Goal: Task Accomplishment & Management: Manage account settings

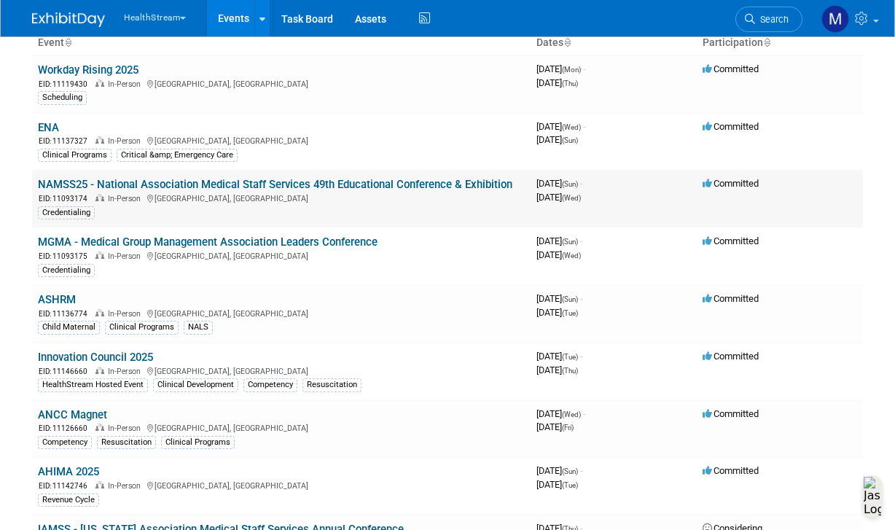
scroll to position [202, 0]
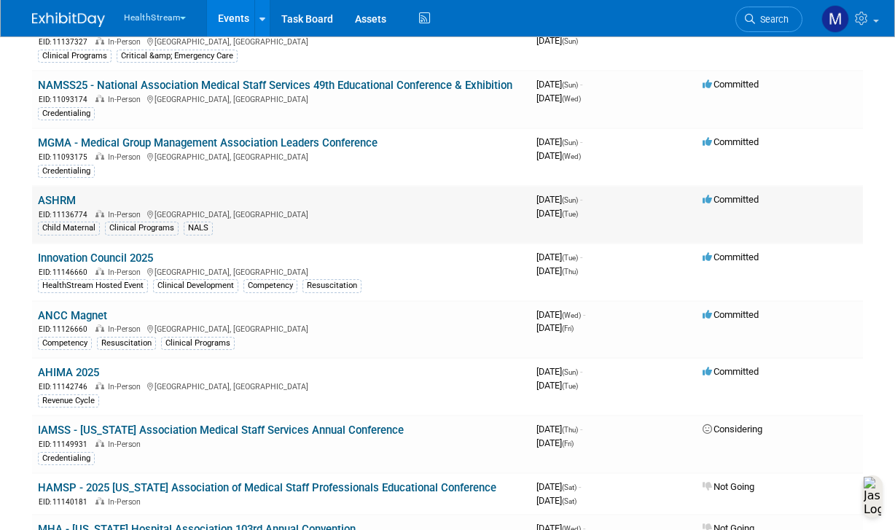
click at [70, 205] on link "ASHRM" at bounding box center [57, 200] width 38 height 13
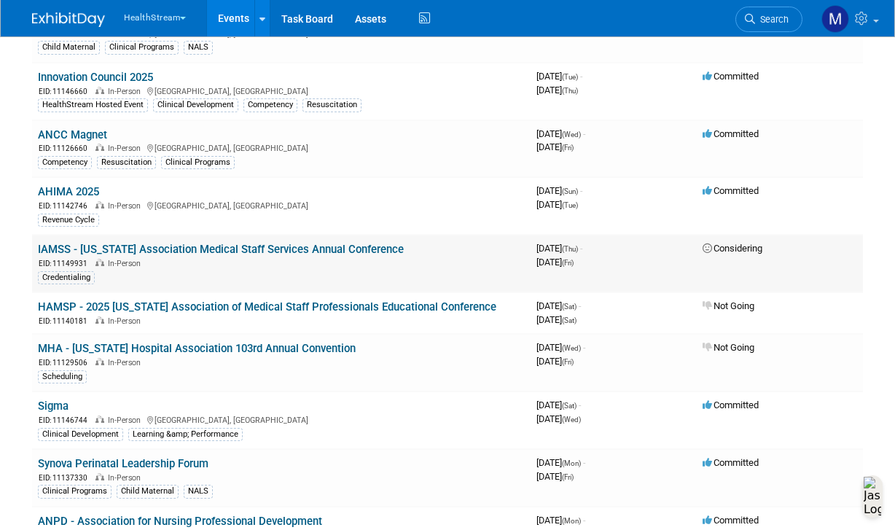
scroll to position [383, 0]
click at [202, 461] on link "Synova Perinatal Leadership Forum" at bounding box center [123, 462] width 171 height 13
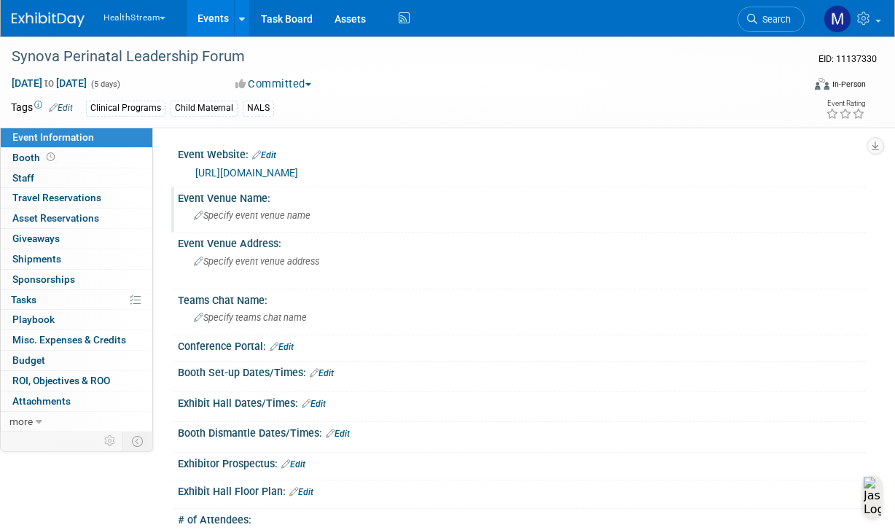
click at [199, 216] on icon at bounding box center [198, 215] width 9 height 9
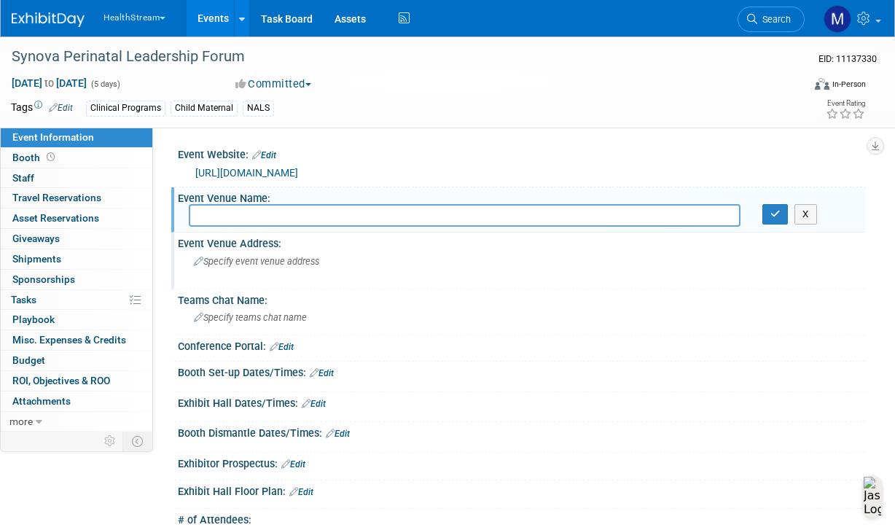
paste input "The Westin La Paloma Resort & Spa"
paste input "Arizona Ballroom & Foyer"
type input "The Westin La Paloma Resort & Spa - Arizona Ballroom & Foyer"
click at [270, 259] on span "Specify event venue address" at bounding box center [256, 261] width 125 height 11
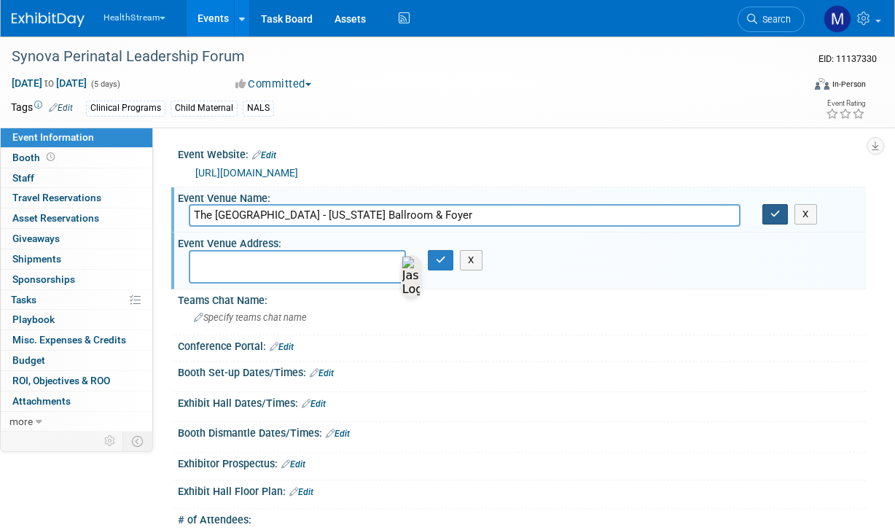
click at [777, 216] on icon "button" at bounding box center [775, 213] width 10 height 9
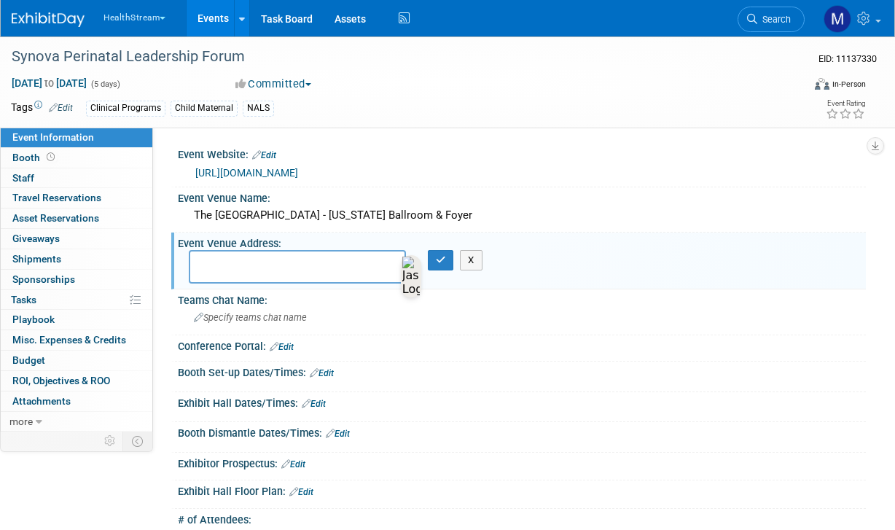
click at [287, 258] on textarea at bounding box center [297, 267] width 217 height 34
paste textarea "The Westin La Paloma Resort & Spa Arizona Ballroom & Foyer 3800 E Sunrise Dr Tu…"
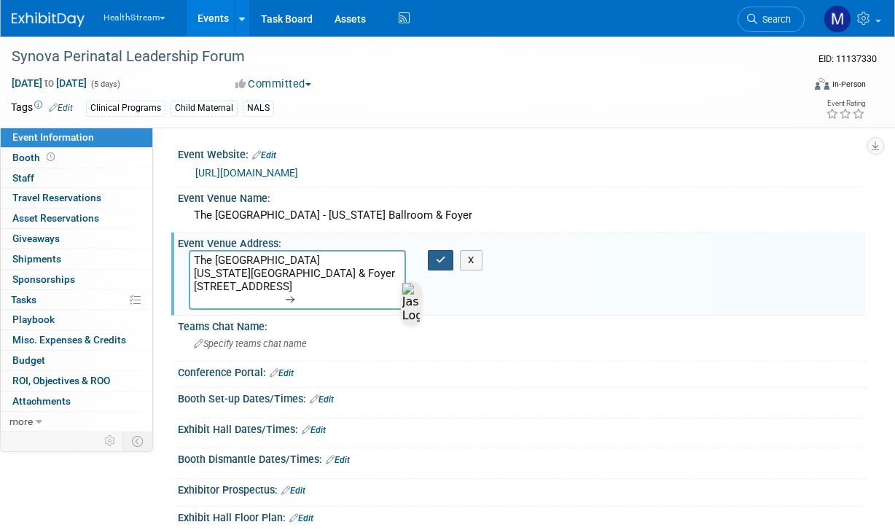
type textarea "The Westin La Paloma Resort & Spa Arizona Ballroom & Foyer 3800 E Sunrise Dr Tu…"
click at [443, 262] on icon "button" at bounding box center [441, 259] width 10 height 9
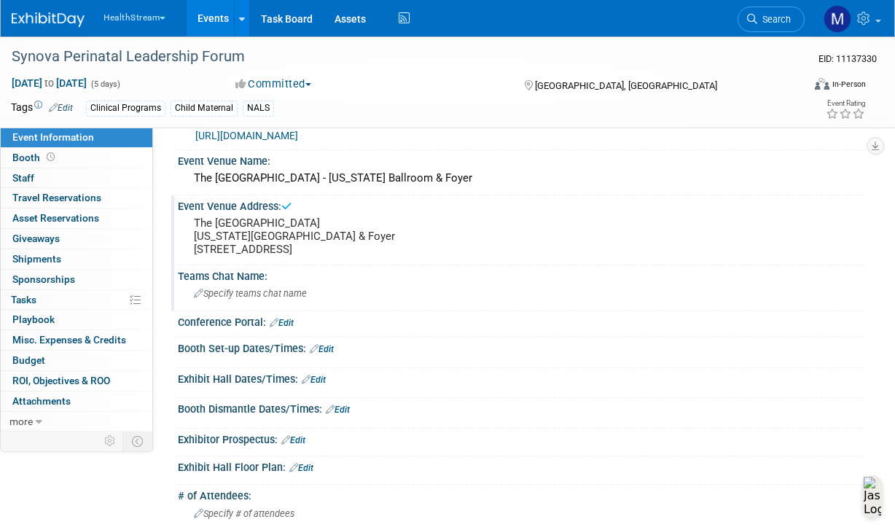
scroll to position [95, 0]
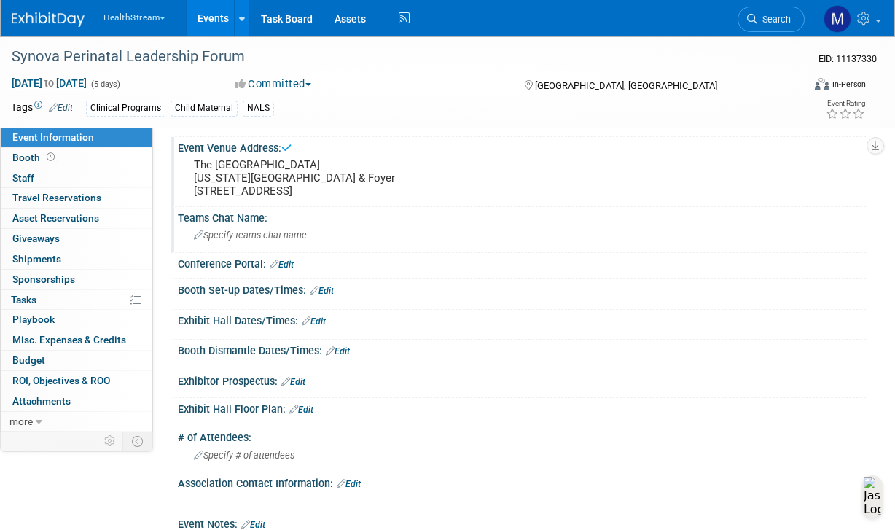
click at [286, 241] on span "Specify teams chat name" at bounding box center [250, 235] width 113 height 11
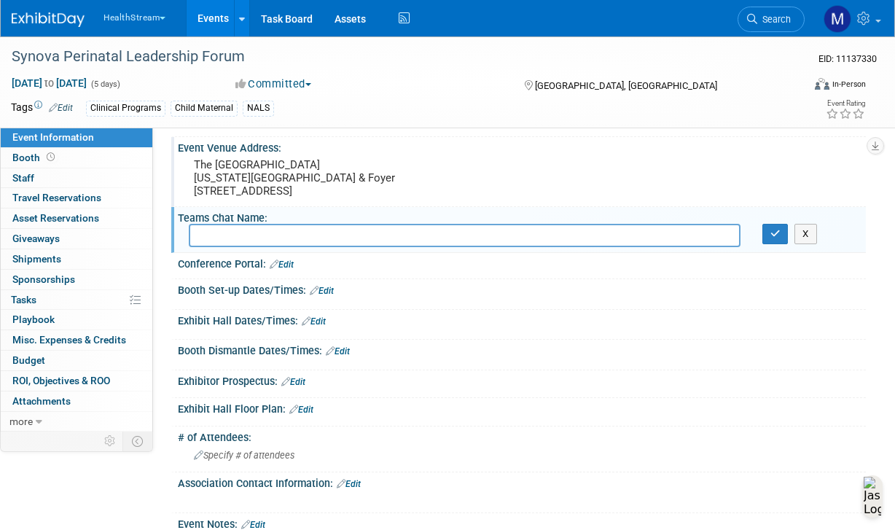
paste input "11/9-11/13 Synova Perinatal Forum"
type input "11/9-11/13 Synova Perinatal Forum"
click at [344, 272] on div "Conference Portal: Edit" at bounding box center [522, 262] width 688 height 19
click at [289, 270] on link "Edit" at bounding box center [282, 264] width 24 height 10
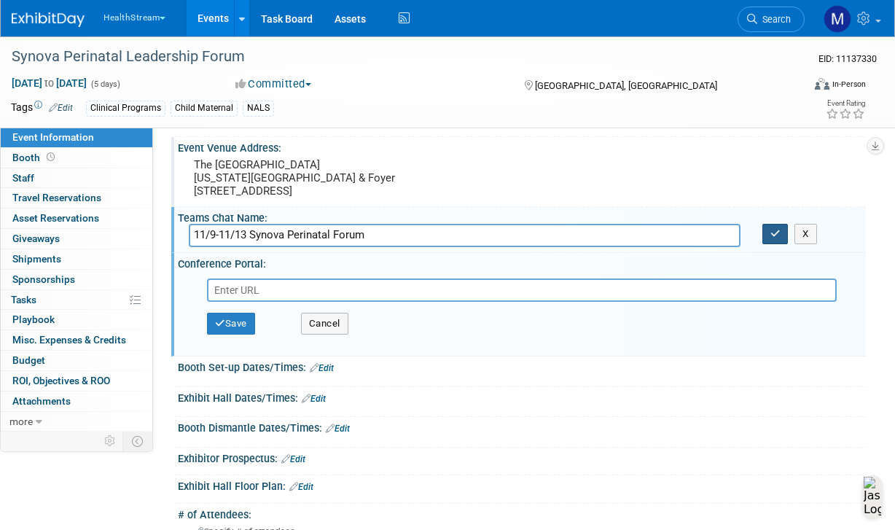
click at [774, 244] on button "button" at bounding box center [775, 234] width 26 height 20
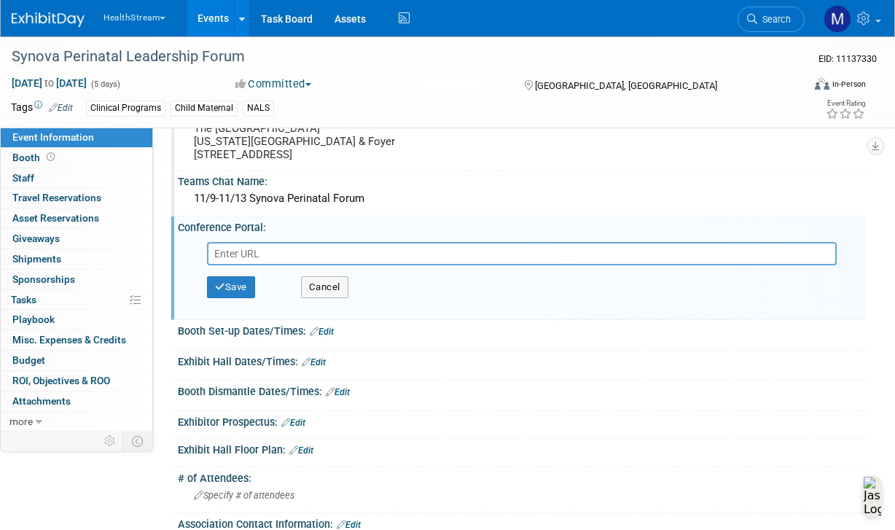
scroll to position [206, 0]
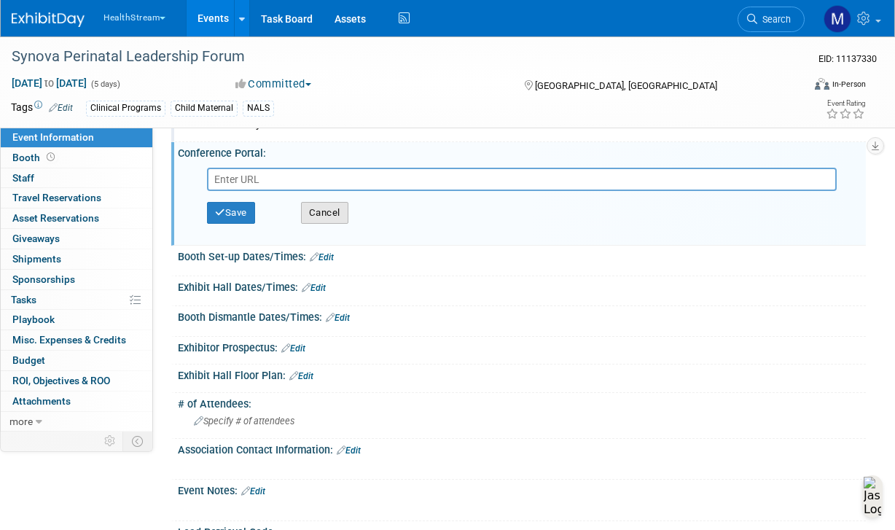
click at [337, 224] on button "Cancel" at bounding box center [324, 213] width 47 height 22
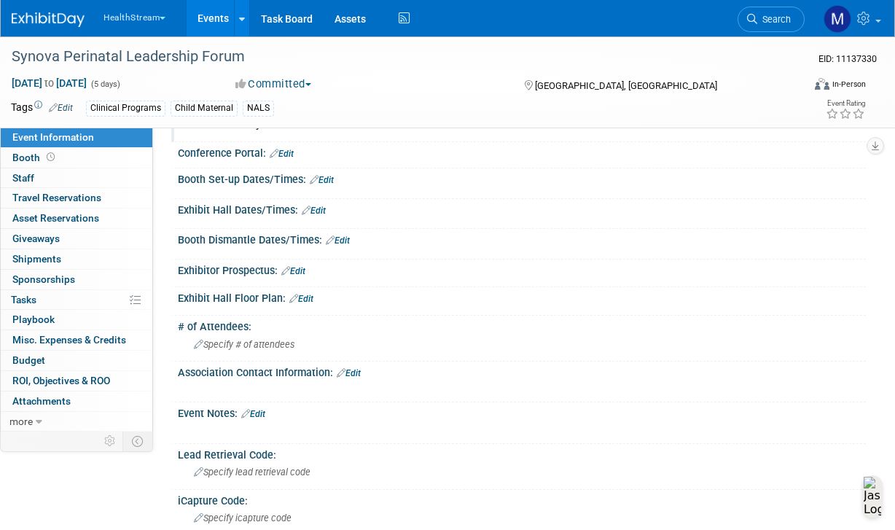
click at [329, 185] on link "Edit" at bounding box center [322, 180] width 24 height 10
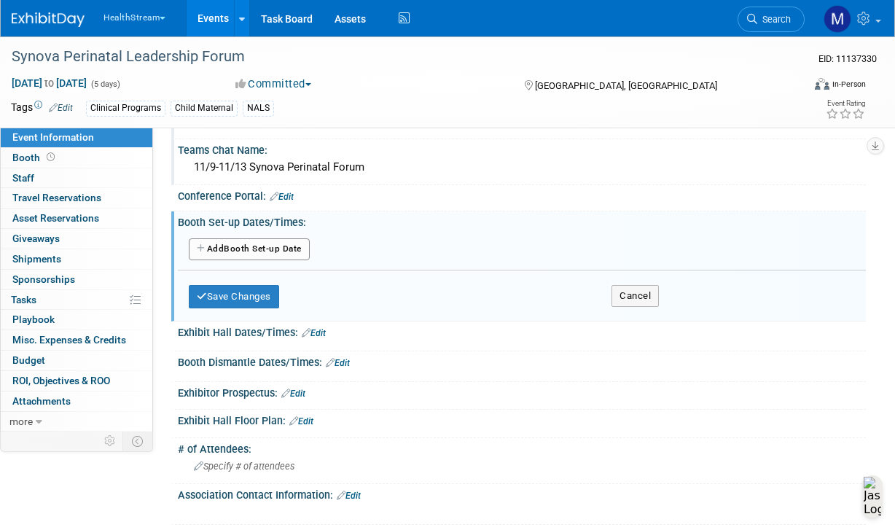
scroll to position [151, 0]
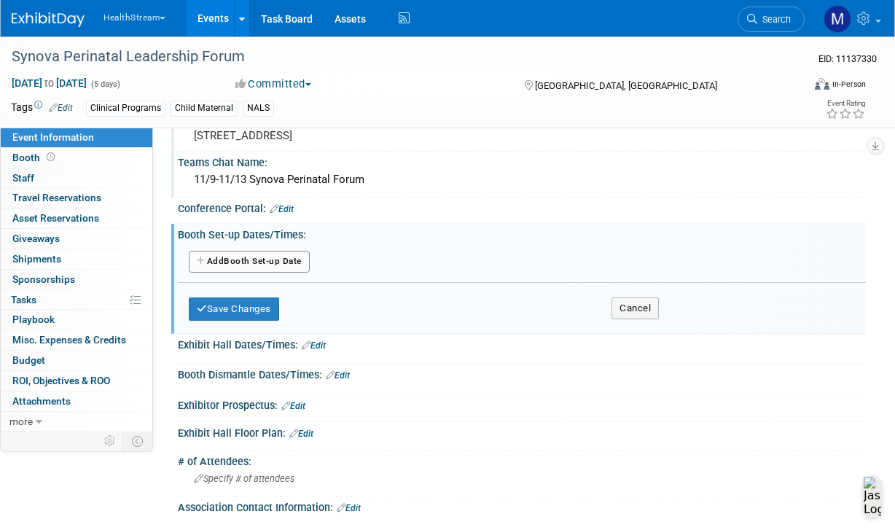
click at [260, 270] on button "Add Another Booth Set-up Date" at bounding box center [249, 262] width 121 height 22
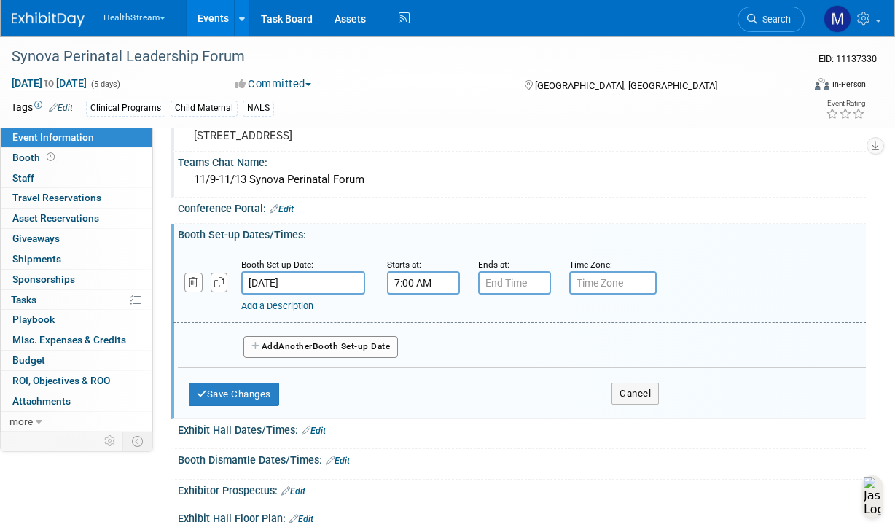
click at [426, 294] on input "7:00 AM" at bounding box center [423, 282] width 73 height 23
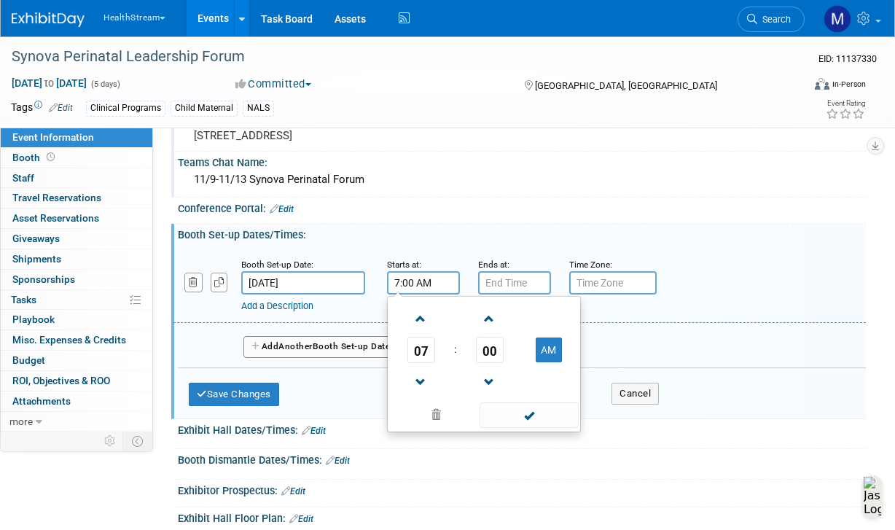
click at [400, 294] on input "7:00 AM" at bounding box center [423, 282] width 73 height 23
type input "9:00 AM"
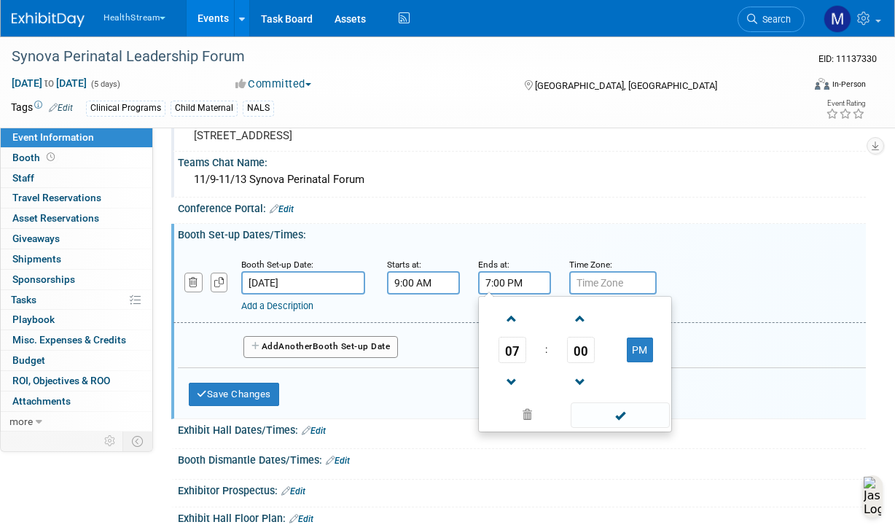
click at [495, 290] on input "7:00 PM" at bounding box center [514, 282] width 73 height 23
click at [489, 290] on input "7:00 PM" at bounding box center [514, 282] width 73 height 23
type input "10:00 PM"
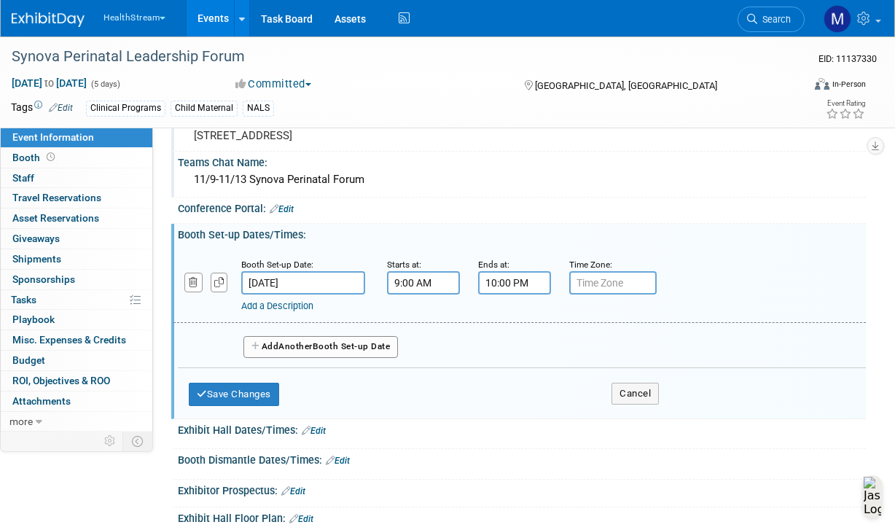
click at [614, 294] on input "text" at bounding box center [612, 282] width 87 height 23
click at [286, 311] on link "Add a Description" at bounding box center [277, 305] width 72 height 11
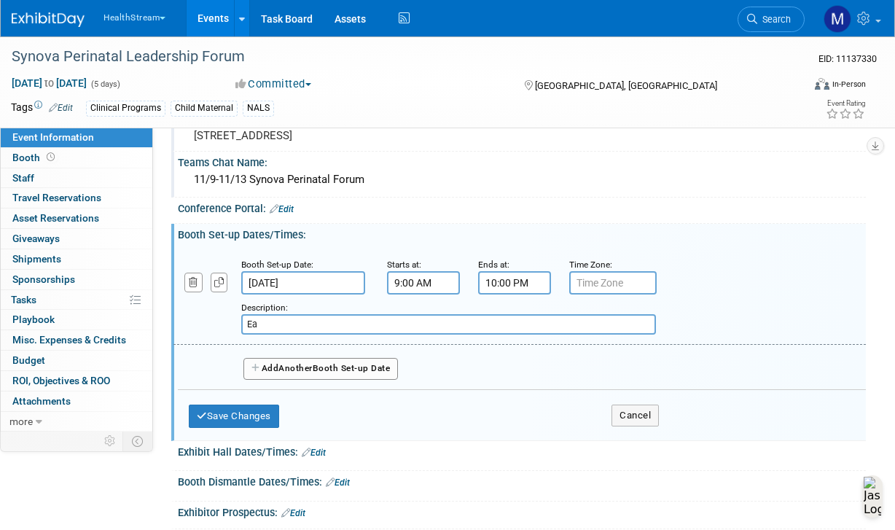
type input "E"
type input "Early setup"
click at [328, 378] on button "Add Another Booth Set-up Date" at bounding box center [320, 369] width 155 height 22
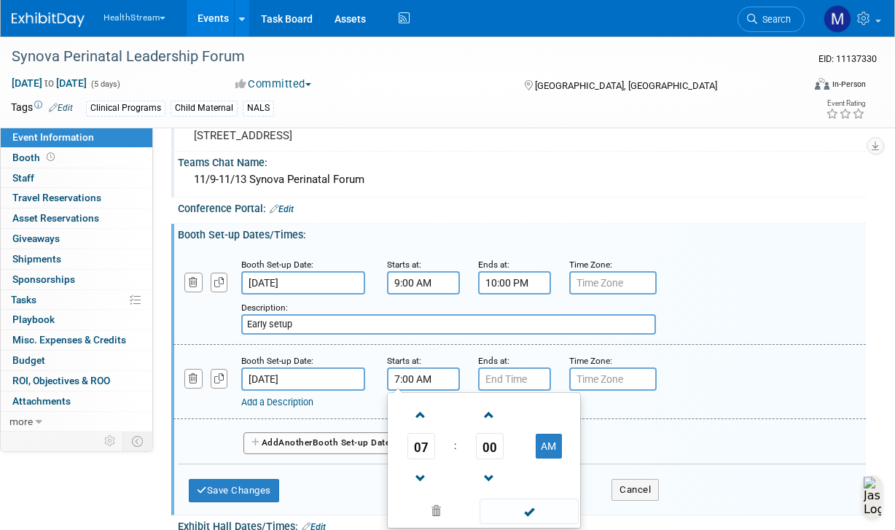
click at [418, 391] on input "7:00 AM" at bounding box center [423, 378] width 73 height 23
click at [403, 389] on input "7:00 AM" at bounding box center [423, 378] width 73 height 23
click at [421, 457] on span "07" at bounding box center [421, 446] width 28 height 26
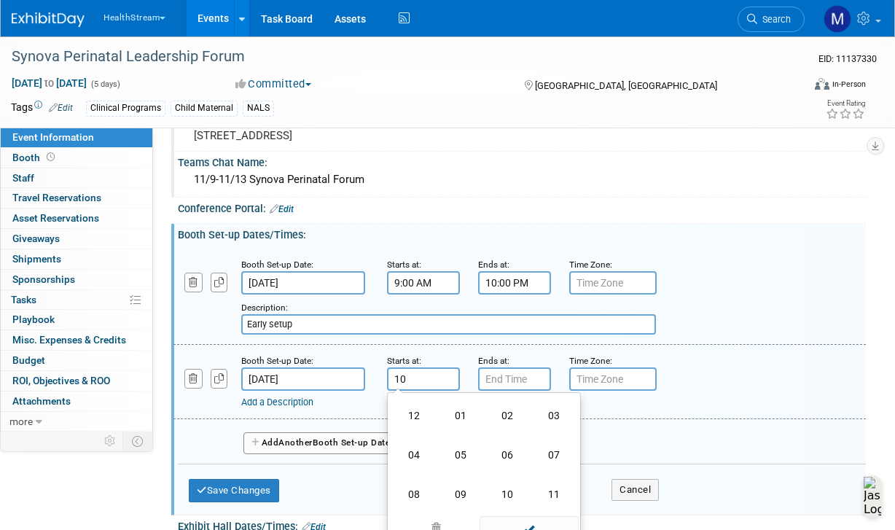
click at [424, 391] on input "10" at bounding box center [423, 378] width 73 height 23
type input "10:00 AM"
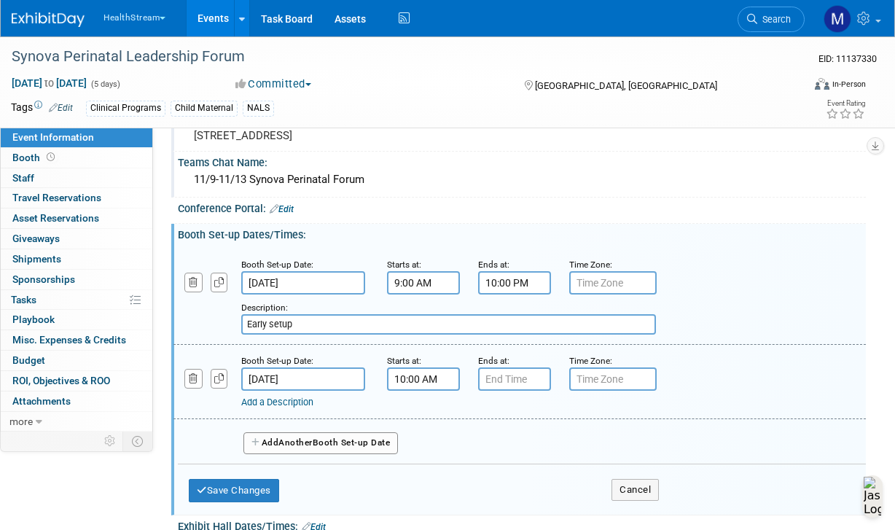
click at [455, 367] on div "Starts at:" at bounding box center [421, 360] width 69 height 15
click at [536, 387] on input "7:00 PM" at bounding box center [514, 378] width 73 height 23
click at [535, 391] on input "7:00 PM" at bounding box center [514, 378] width 73 height 23
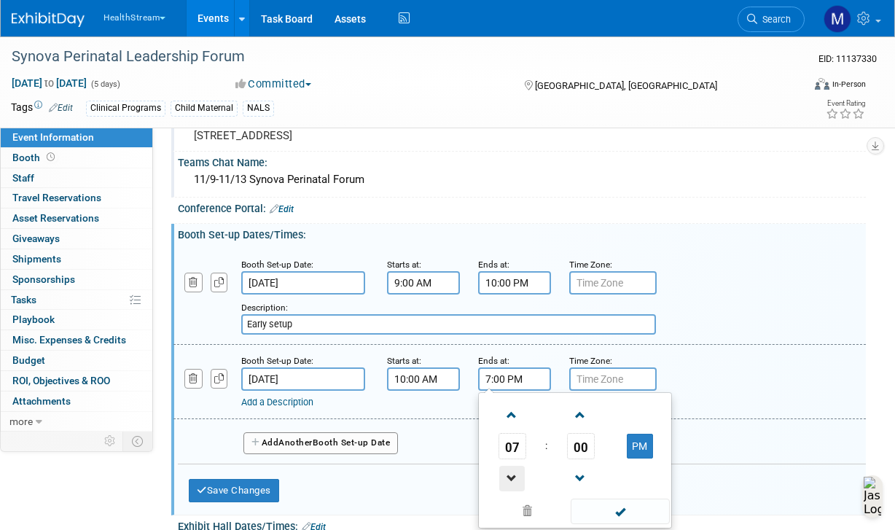
click at [508, 490] on span at bounding box center [512, 479] width 26 height 26
click at [640, 456] on button "PM" at bounding box center [640, 446] width 26 height 25
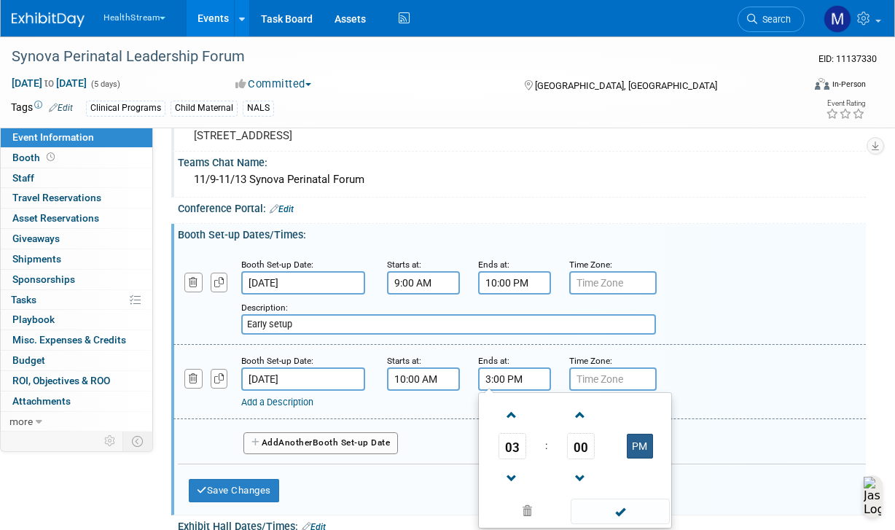
type input "3:00 AM"
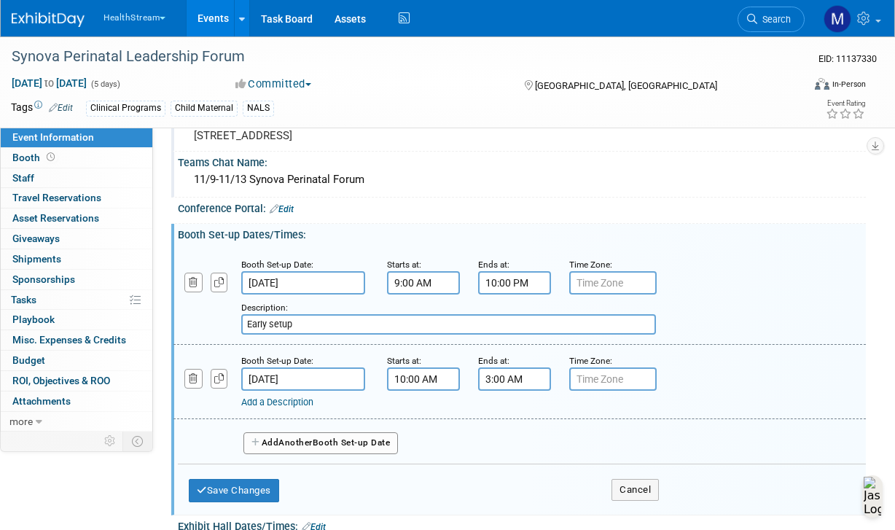
click at [286, 407] on link "Add a Description" at bounding box center [277, 401] width 72 height 11
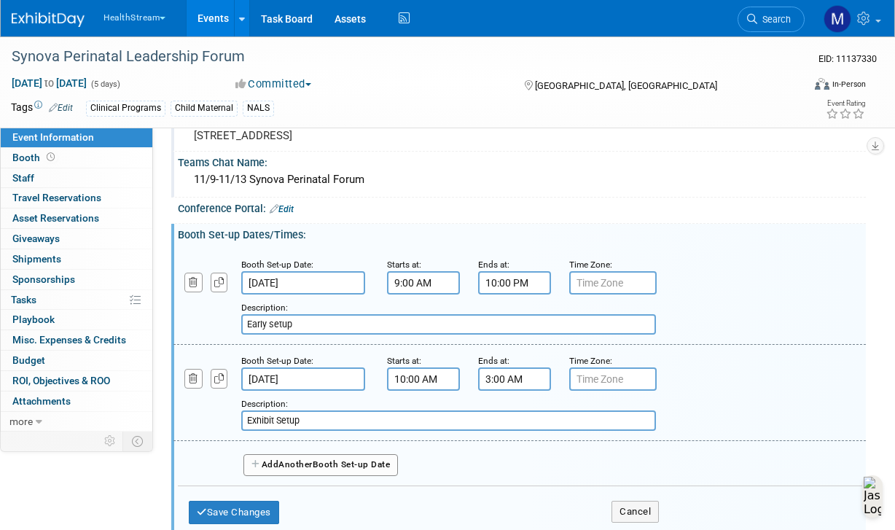
type input "Exhibit Setup"
drag, startPoint x: 270, startPoint y: 333, endPoint x: 341, endPoint y: 343, distance: 71.3
click at [340, 335] on input "Early setup" at bounding box center [448, 324] width 415 height 20
type input "Early Setup"
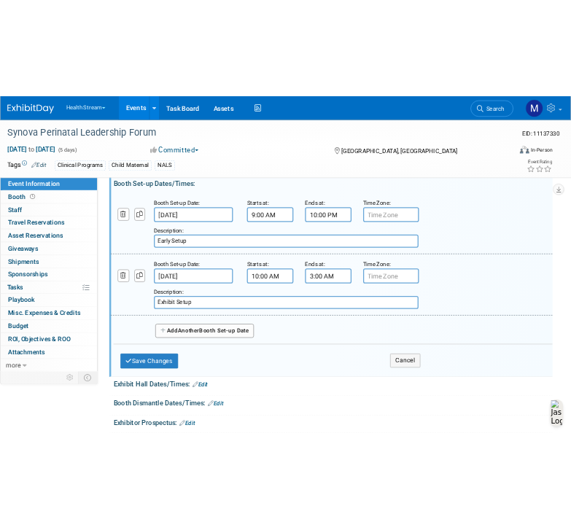
scroll to position [252, 0]
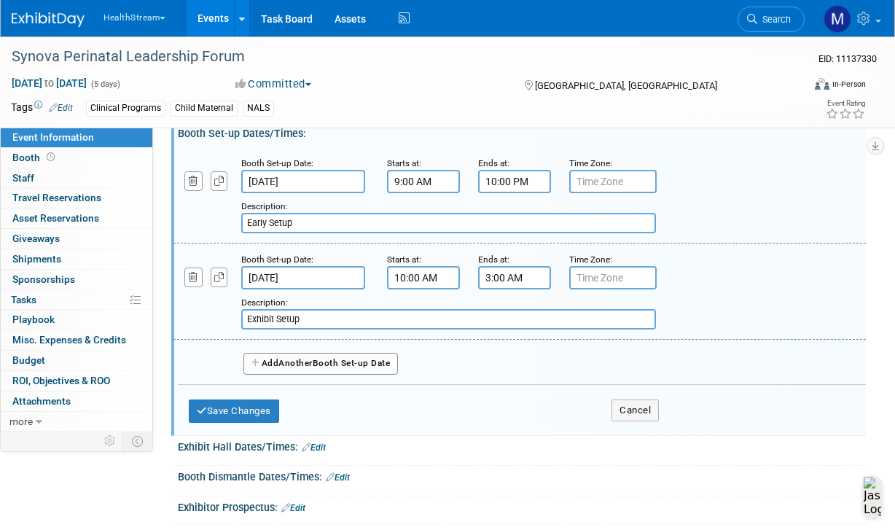
click at [278, 375] on button "Add Another Booth Set-up Date" at bounding box center [320, 364] width 155 height 22
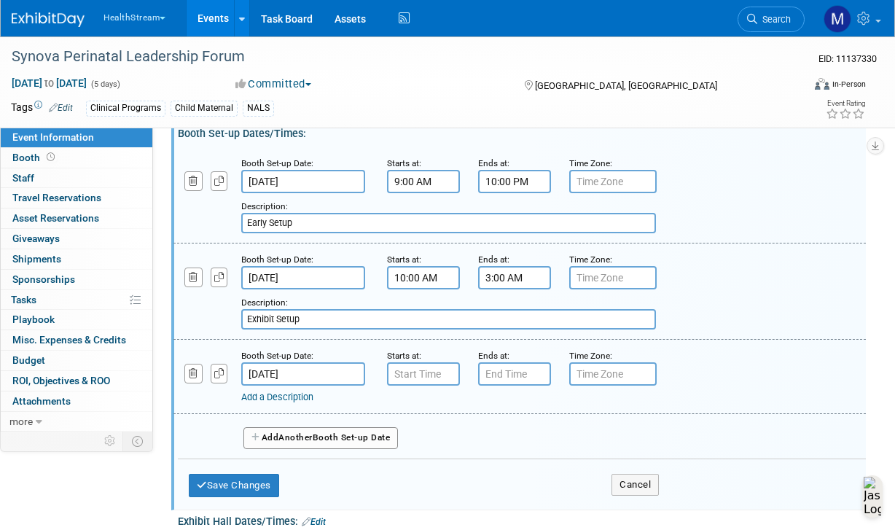
click at [300, 289] on input "Nov 11, 2025" at bounding box center [303, 277] width 124 height 23
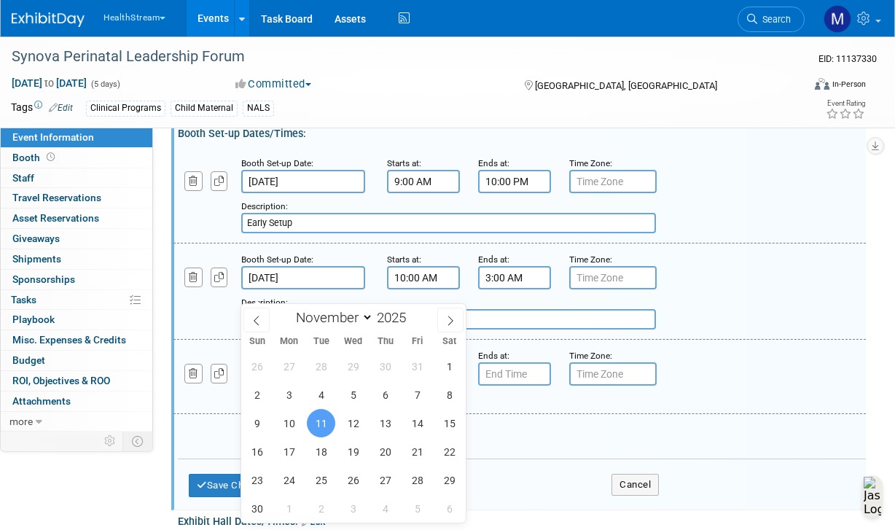
click at [300, 289] on input "Nov 11, 2025" at bounding box center [303, 277] width 124 height 23
click at [268, 289] on input "Nov 11, 2025" at bounding box center [303, 277] width 124 height 23
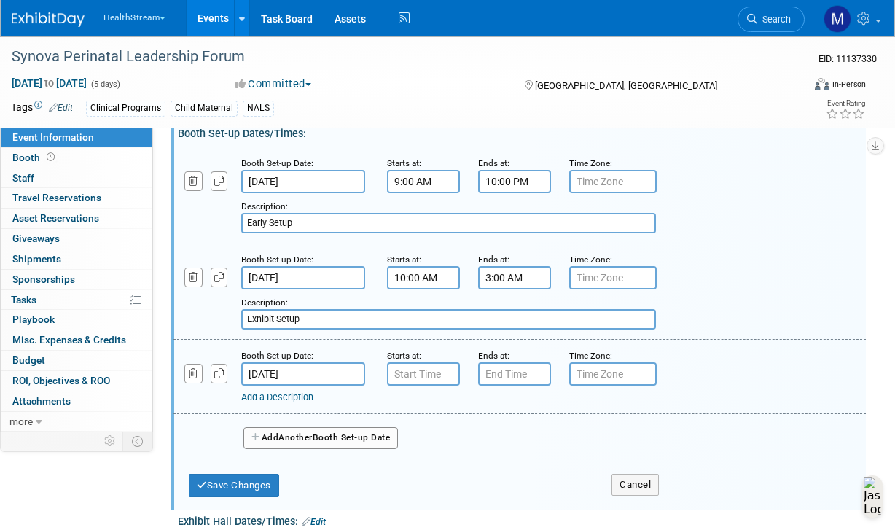
click at [329, 257] on div "Booth Set-up Date: Nov 11, 2025 Starts at: 10:00 AM Ends at: 3:00 AM Time Zone:…" at bounding box center [519, 291] width 692 height 96
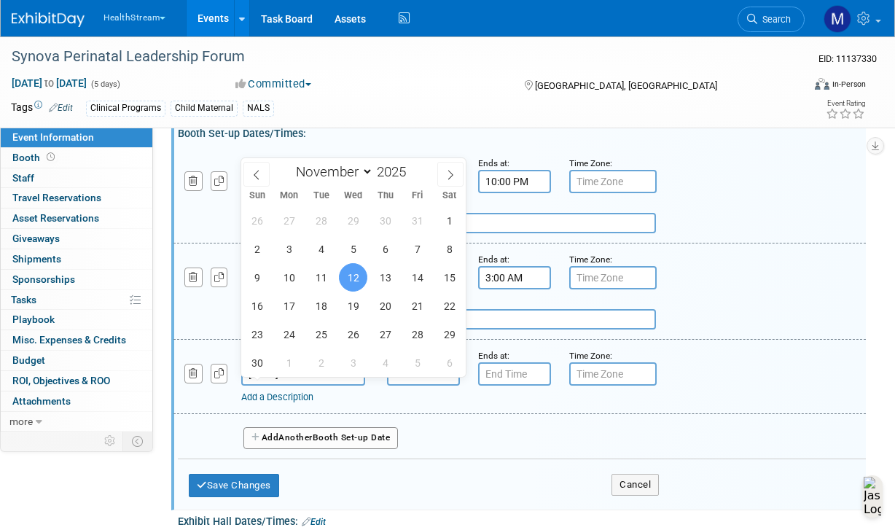
click at [277, 385] on input "Nov 12, 2025" at bounding box center [303, 373] width 124 height 23
click at [318, 284] on span "11" at bounding box center [321, 277] width 28 height 28
type input "Nov 11, 2025"
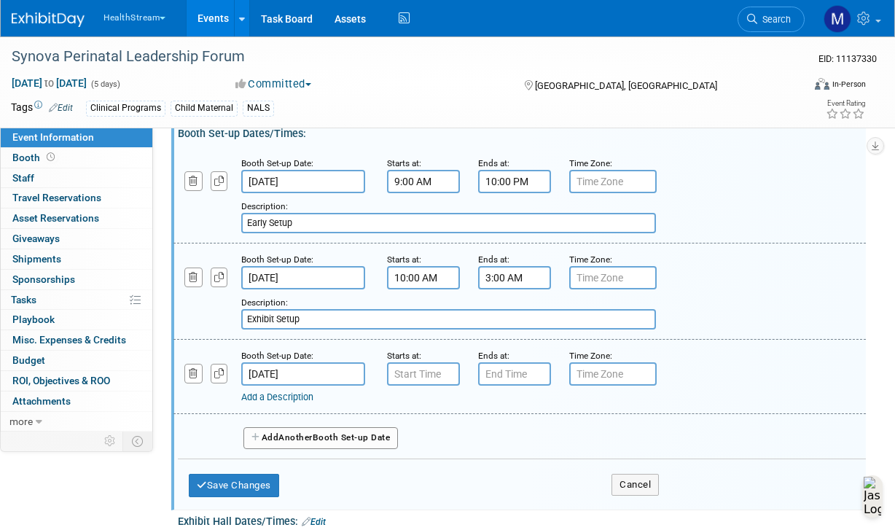
click at [290, 402] on link "Add a Description" at bounding box center [277, 396] width 72 height 11
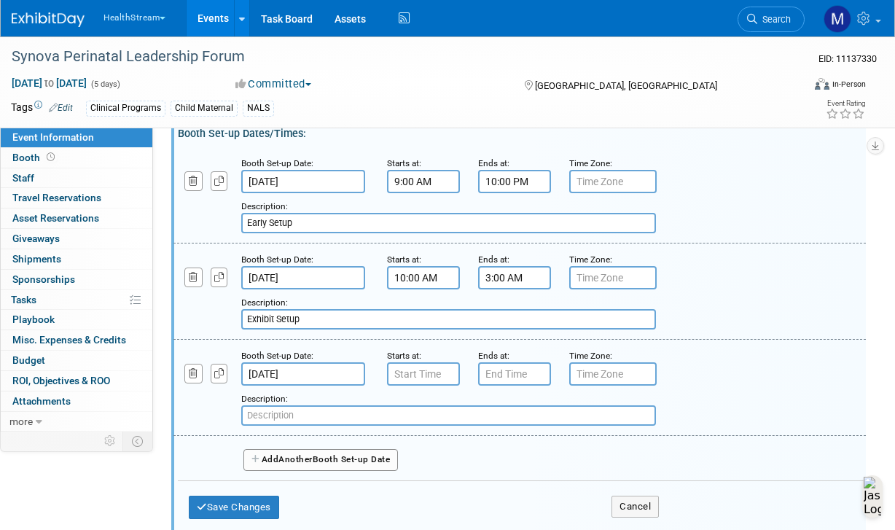
click at [300, 424] on input "text" at bounding box center [448, 415] width 415 height 20
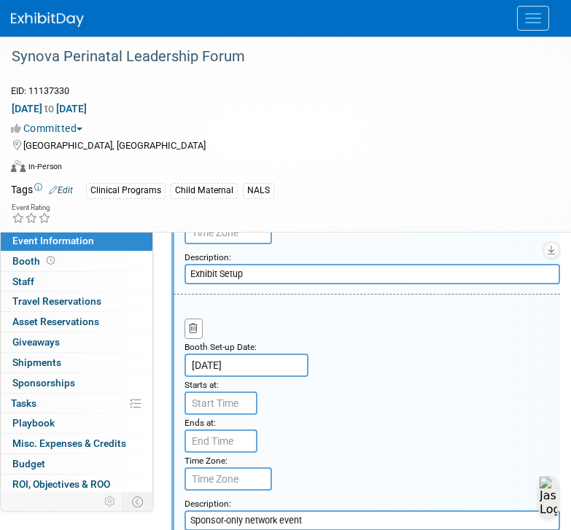
scroll to position [748, 0]
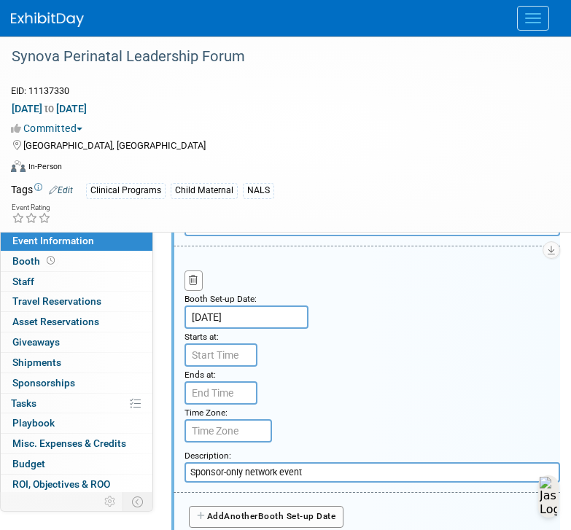
type input "Sponsor-only network event"
click at [218, 236] on input "Exhibit Setup" at bounding box center [371, 226] width 375 height 20
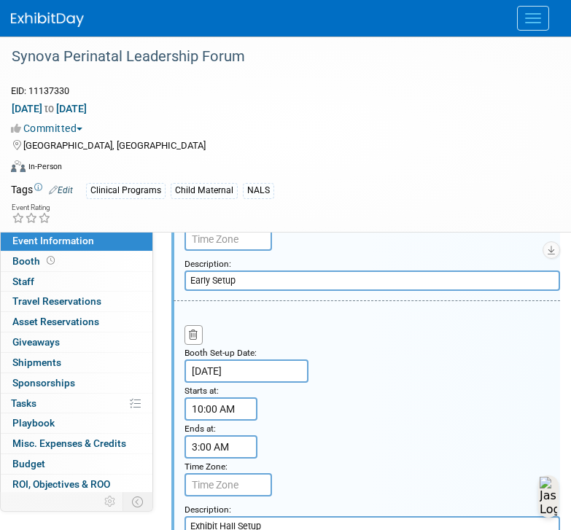
scroll to position [403, 0]
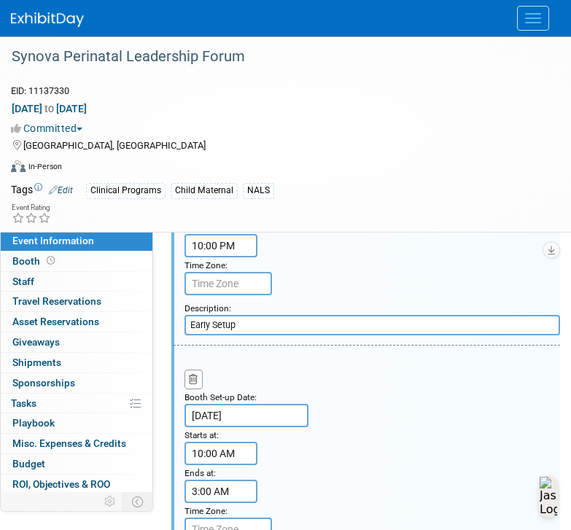
type input "Exhibit Hall Setup"
click at [214, 335] on input "Early Setup" at bounding box center [371, 325] width 375 height 20
click at [345, 330] on input "Early Exhibit Hall Setup" at bounding box center [371, 325] width 375 height 20
click at [336, 335] on input "Early Exhibit Hall Setup" at bounding box center [371, 325] width 375 height 20
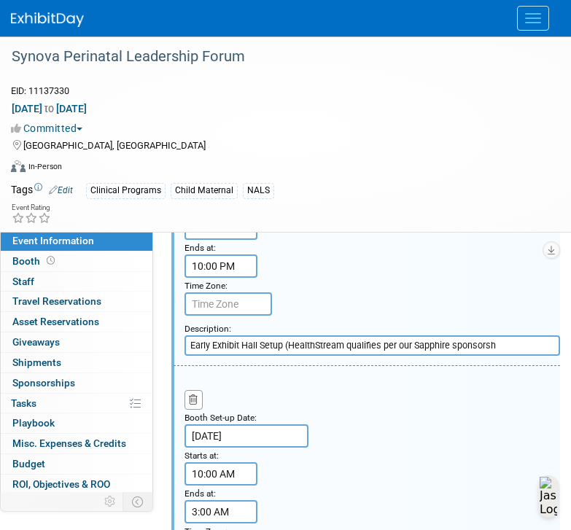
scroll to position [353, 0]
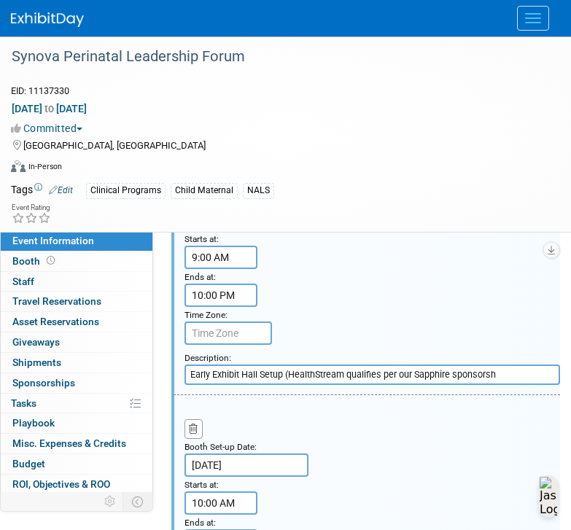
drag, startPoint x: 345, startPoint y: 386, endPoint x: 294, endPoint y: 386, distance: 51.0
click at [294, 385] on input "Early Exhibit Hall Setup (HealthStream qualifies per our Sapphire sponsorsh" at bounding box center [371, 374] width 375 height 20
click at [473, 385] on input "Early Exhibit Hall Setup (HSTM qualifies per our Sapphire sponsorsh" at bounding box center [371, 374] width 375 height 20
type input "Early Exhibit Hall Setup (HSTM qualifies per our Sapphire sponsorship)"
click at [478, 442] on div "Booth Set-up Date: Nov 11, 2025 Starts at: 10:00 AM Ends at: 3:00 AM Time Zone:…" at bounding box center [366, 518] width 386 height 246
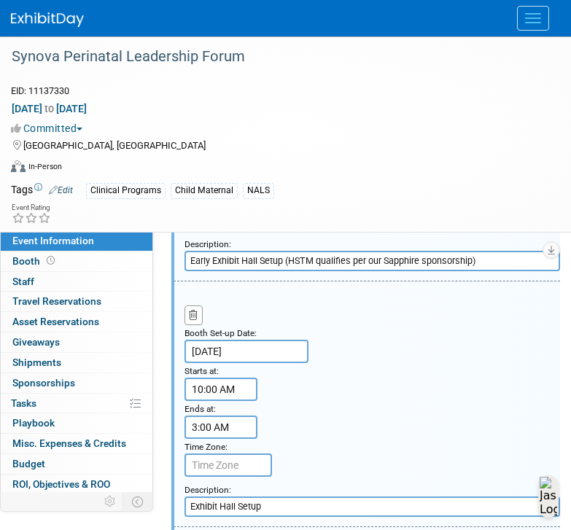
scroll to position [420, 0]
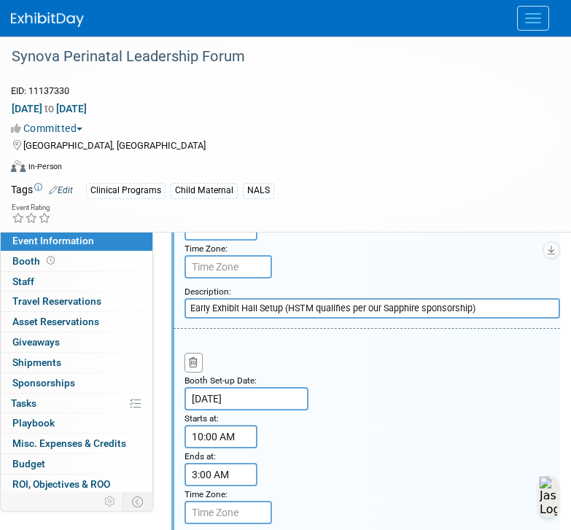
click at [407, 318] on input "Early Exhibit Hall Setup (HSTM qualifies per our Sapphire sponsorship)" at bounding box center [371, 308] width 375 height 20
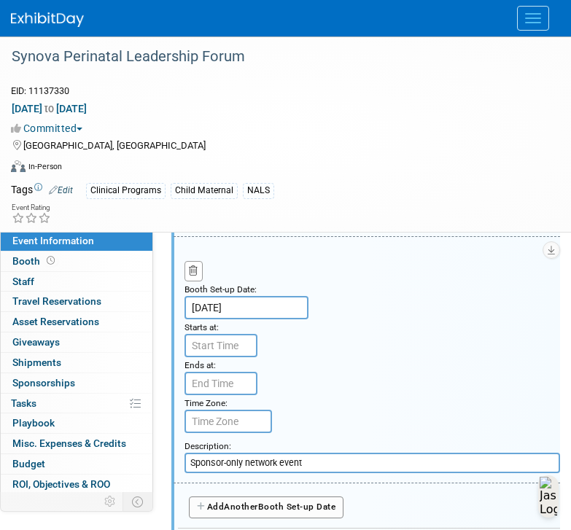
scroll to position [781, 0]
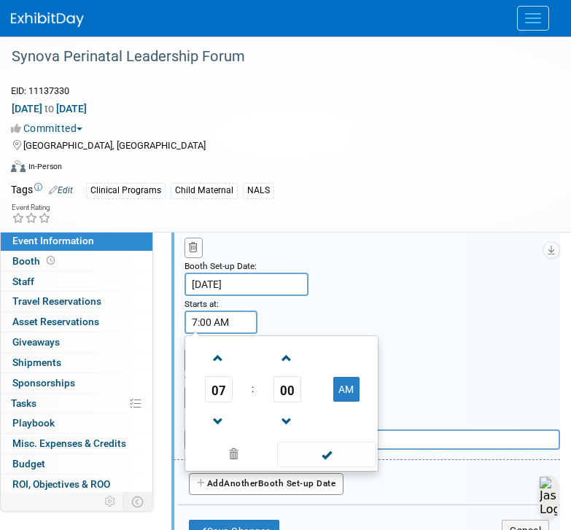
click at [235, 334] on input "7:00 AM" at bounding box center [220, 321] width 73 height 23
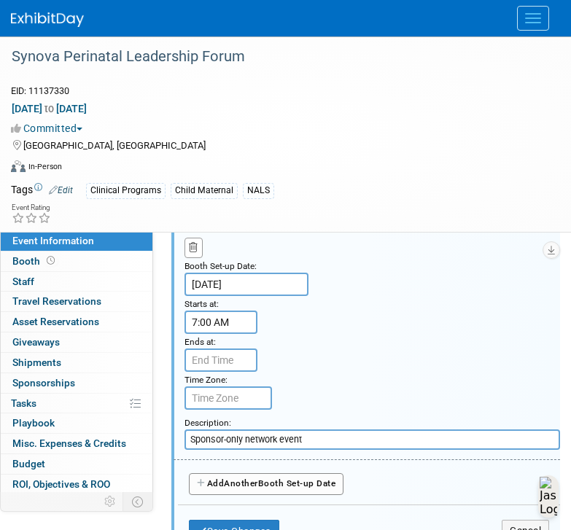
click at [405, 328] on div "Booth Set-up Date: Nov 11, 2025 Starts at: 7:00 AM Ends at: Time Zone: Apply to…" at bounding box center [366, 337] width 386 height 246
click at [191, 334] on input "7:00 AM" at bounding box center [220, 321] width 73 height 23
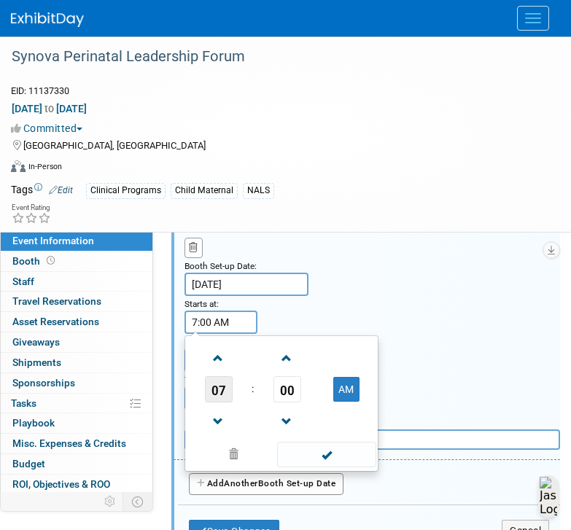
click at [221, 402] on span "07" at bounding box center [219, 389] width 28 height 26
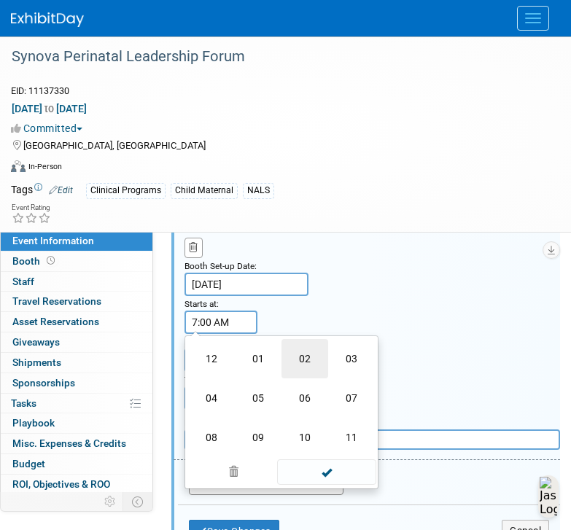
click at [305, 369] on td "02" at bounding box center [304, 358] width 47 height 39
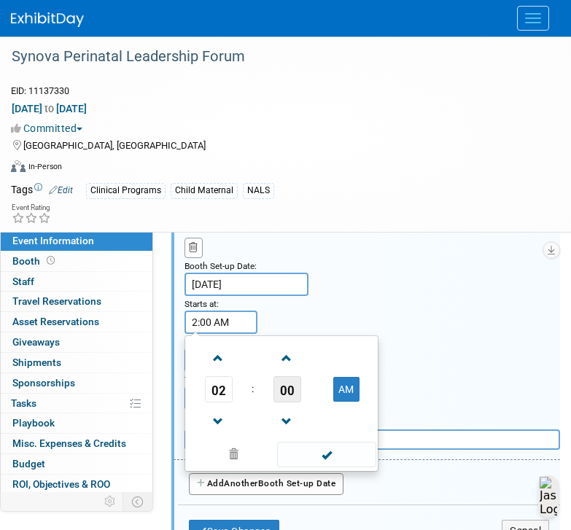
click at [288, 402] on span "00" at bounding box center [287, 389] width 28 height 26
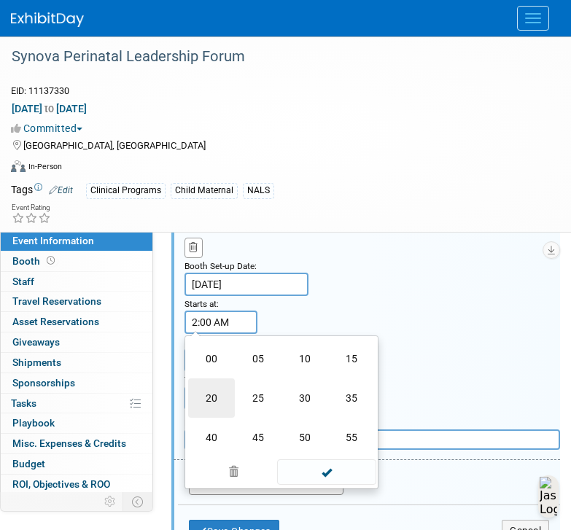
click at [226, 411] on td "20" at bounding box center [211, 397] width 47 height 39
type input "2:20 AM"
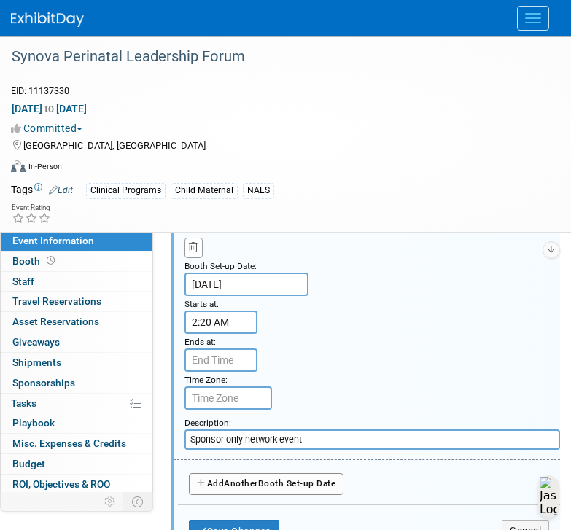
click at [369, 335] on div "Booth Set-up Date: Nov 11, 2025 Starts at: 2:20 AM Ends at: Time Zone: Apply to…" at bounding box center [366, 337] width 386 height 246
click at [218, 385] on small "Time Zone: Apply to all" at bounding box center [205, 380] width 43 height 10
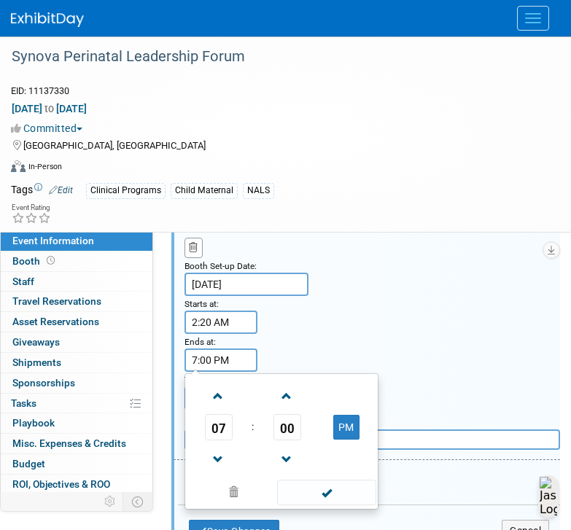
click at [211, 372] on input "7:00 PM" at bounding box center [220, 359] width 73 height 23
click at [223, 439] on span "07" at bounding box center [219, 427] width 28 height 26
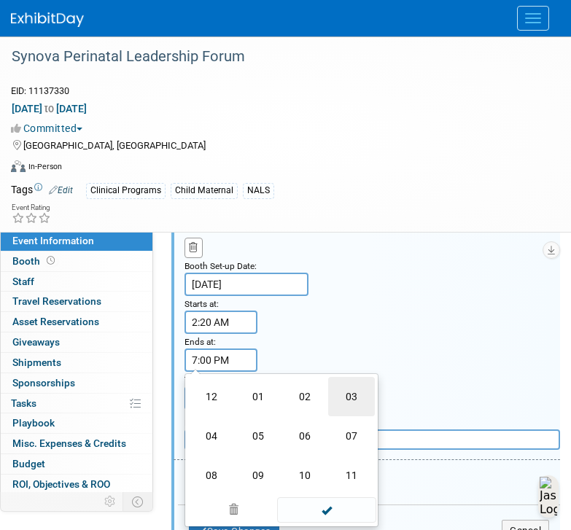
click at [347, 404] on td "03" at bounding box center [351, 396] width 47 height 39
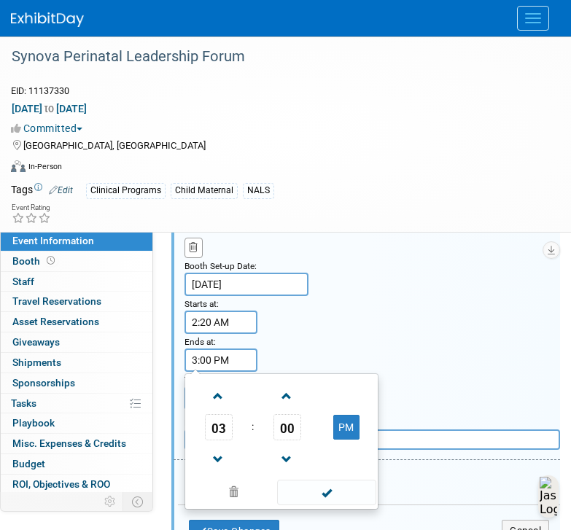
click at [206, 372] on input "3:00 PM" at bounding box center [220, 359] width 73 height 23
click at [286, 437] on span "00" at bounding box center [287, 427] width 28 height 26
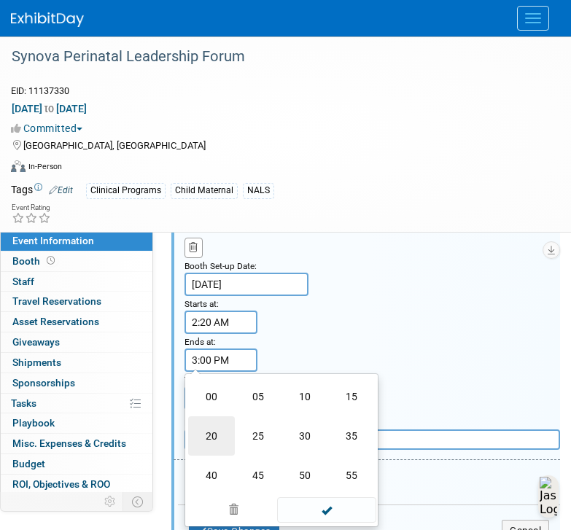
click at [200, 450] on td "20" at bounding box center [211, 435] width 47 height 39
type input "3:20 PM"
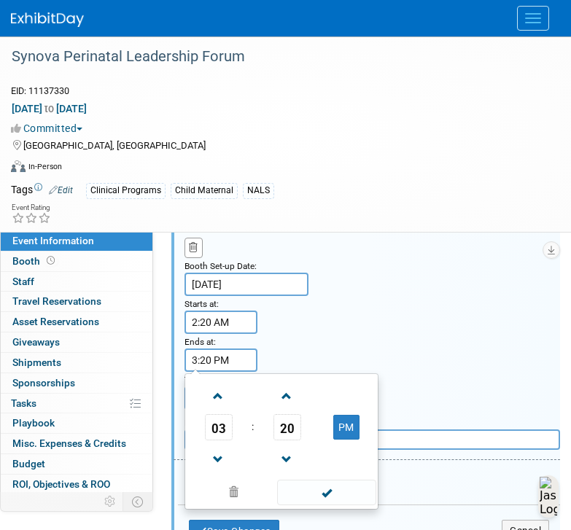
click at [305, 346] on div "Booth Set-up Date: Nov 11, 2025 Starts at: 2:20 AM Ends at: 3:20 PM 03 : 20 PM …" at bounding box center [366, 337] width 386 height 246
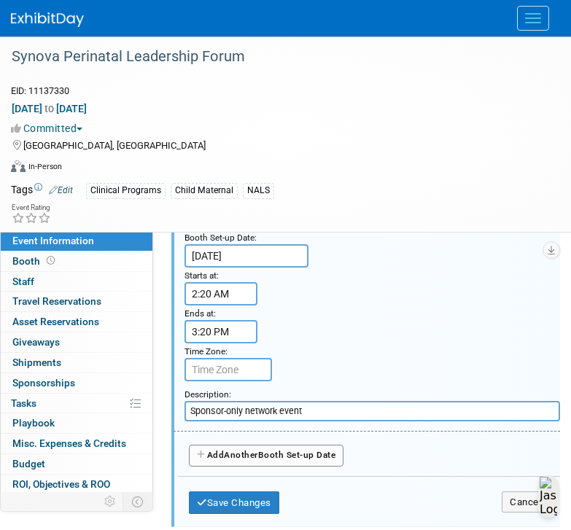
scroll to position [810, 0]
click at [365, 421] on input "Sponsor-only network event" at bounding box center [371, 410] width 375 height 20
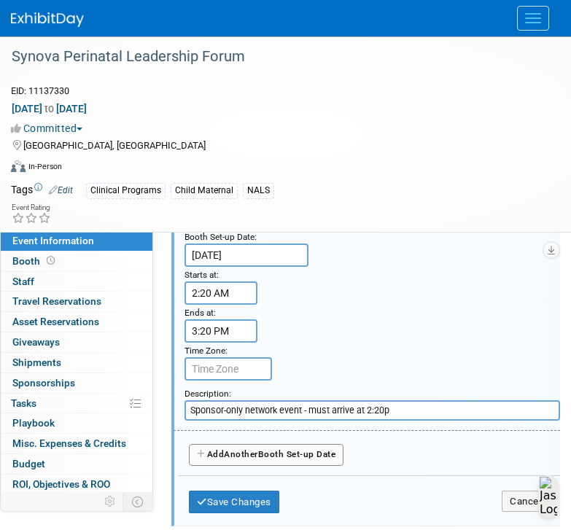
type input "Sponsor-only network event - must arrive at 2:20p"
click at [438, 378] on div "Booth Set-up Date: Nov 11, 2025 Starts at: 2:20 AM Ends at: 3:20 PM Time Zone: …" at bounding box center [366, 307] width 386 height 246
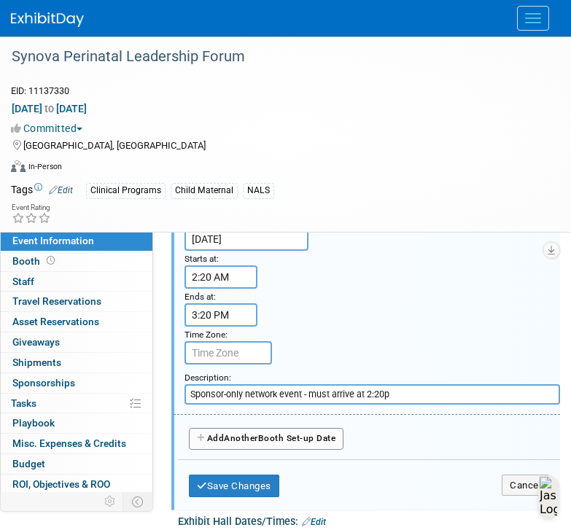
click at [258, 443] on span "Another" at bounding box center [241, 438] width 34 height 10
select select "10"
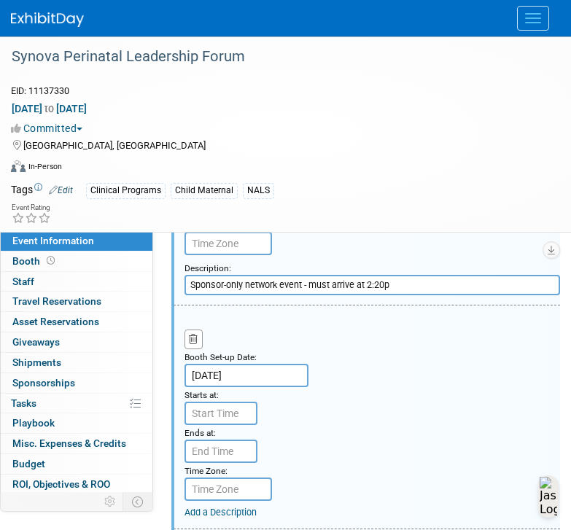
scroll to position [940, 0]
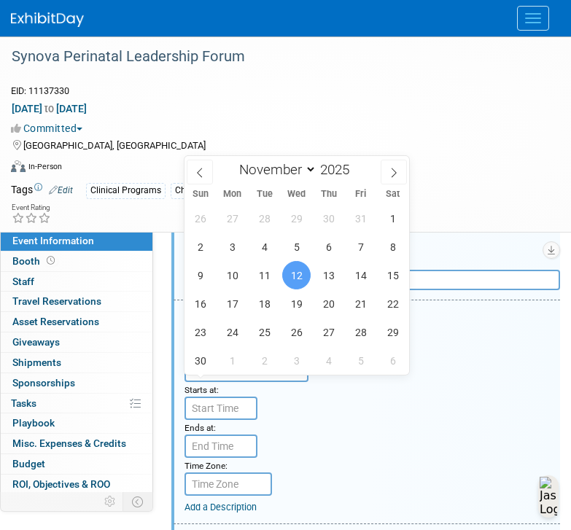
click at [216, 382] on input "Nov 12, 2025" at bounding box center [246, 370] width 124 height 23
click at [265, 275] on span "11" at bounding box center [264, 275] width 28 height 28
type input "Nov 11, 2025"
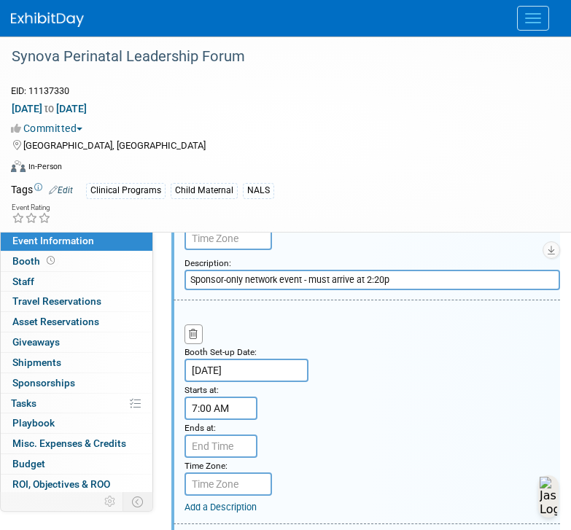
click at [227, 420] on input "7:00 AM" at bounding box center [220, 407] width 73 height 23
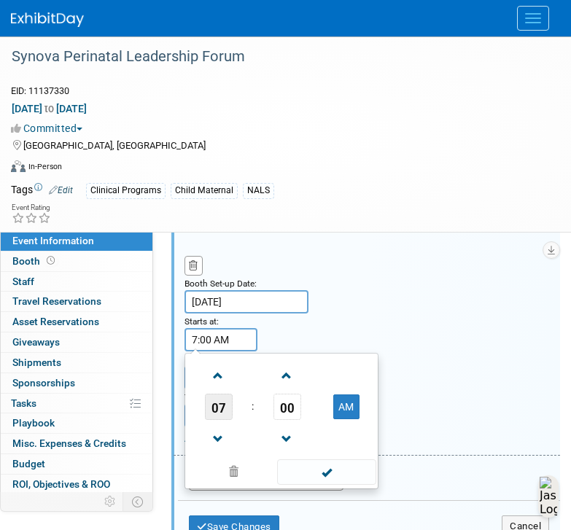
scroll to position [1020, 0]
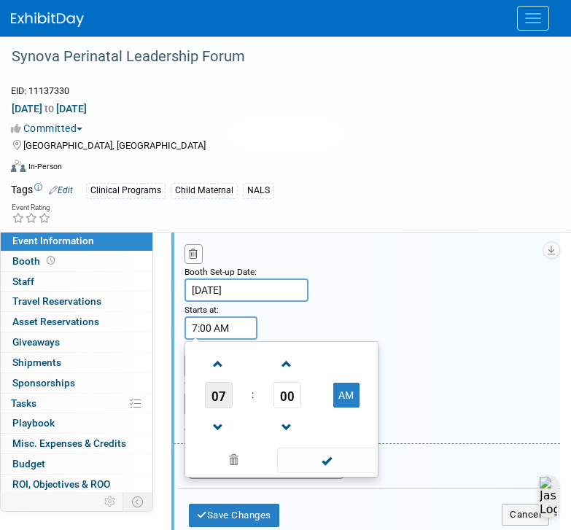
click at [218, 408] on span "07" at bounding box center [219, 395] width 28 height 26
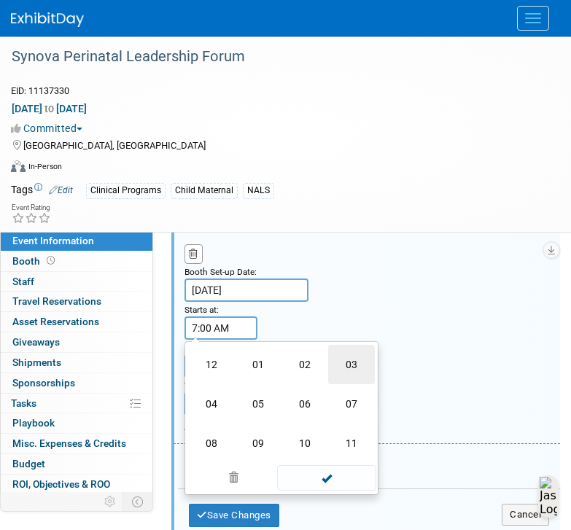
click at [343, 384] on td "03" at bounding box center [351, 364] width 47 height 39
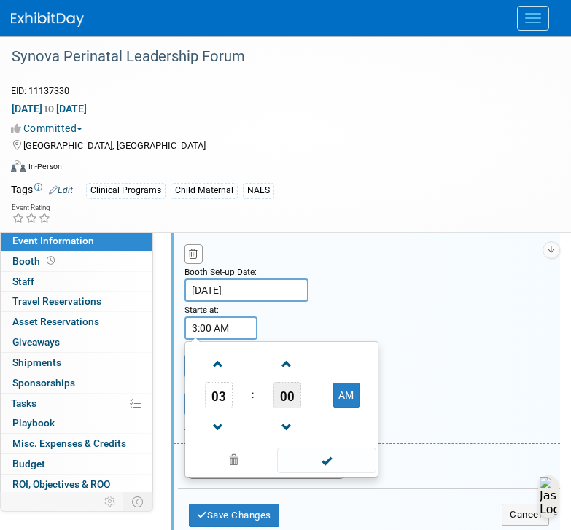
click at [292, 408] on span "00" at bounding box center [287, 395] width 28 height 26
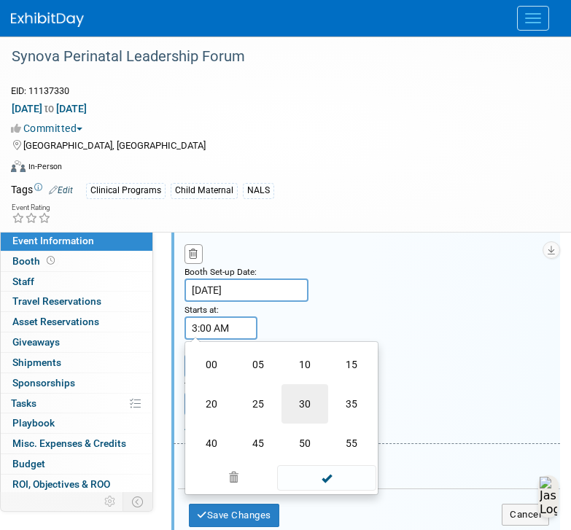
click at [292, 421] on td "30" at bounding box center [304, 403] width 47 height 39
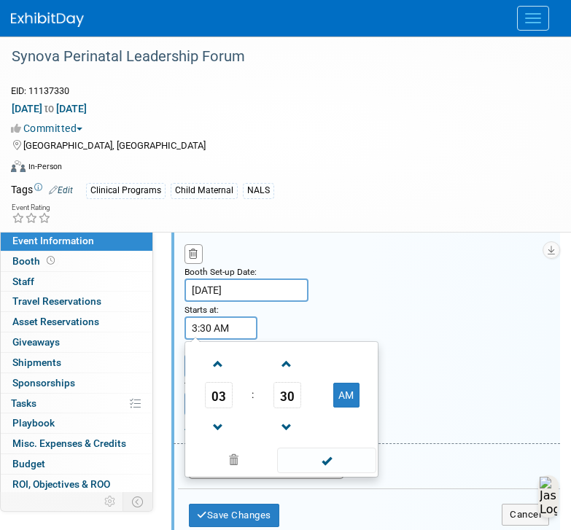
click at [372, 345] on div "Booth Set-up Date: Nov 11, 2025 Starts at: 3:30 AM 03 : 30 AM 12 01 02 03 04 05…" at bounding box center [366, 332] width 386 height 224
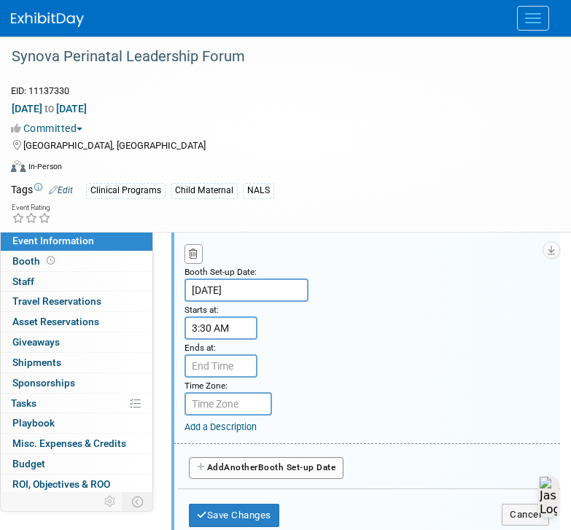
click at [223, 340] on input "3:30 AM" at bounding box center [220, 327] width 73 height 23
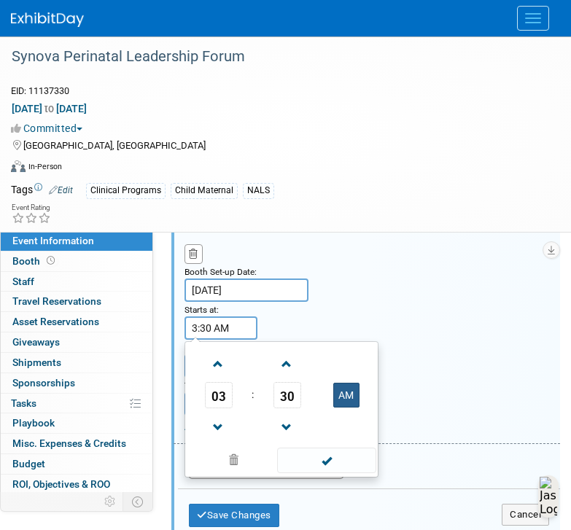
click at [345, 401] on button "AM" at bounding box center [346, 395] width 26 height 25
type input "3:30 PM"
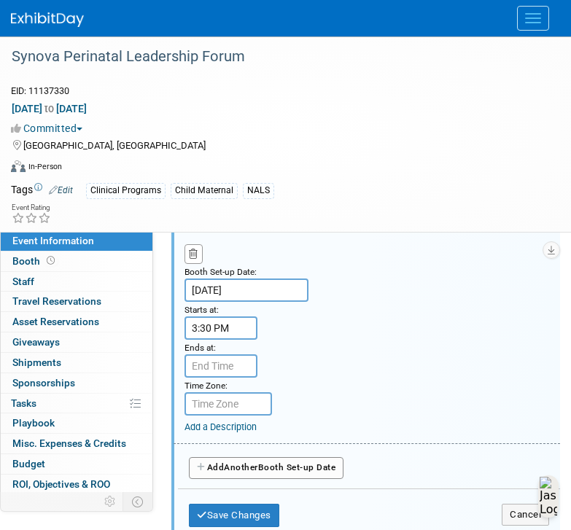
click at [328, 340] on div "Booth Set-up Date: Nov 11, 2025 Starts at: 3:30 PM Ends at: Time Zone: Apply to…" at bounding box center [366, 332] width 386 height 224
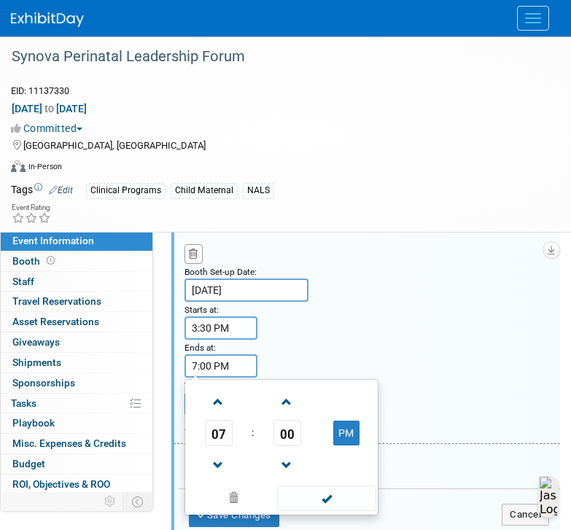
click at [232, 378] on input "7:00 PM" at bounding box center [220, 365] width 73 height 23
click at [222, 446] on span "07" at bounding box center [219, 433] width 28 height 26
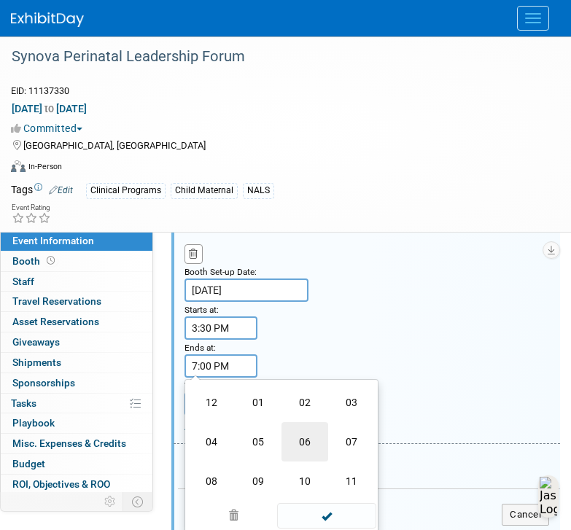
click at [316, 457] on td "06" at bounding box center [304, 441] width 47 height 39
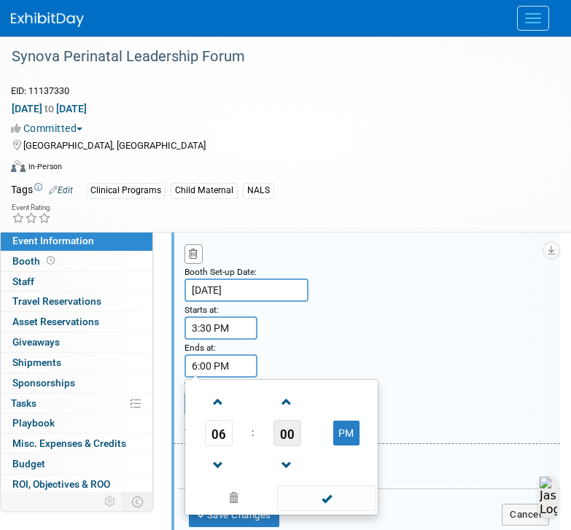
click at [286, 444] on span "00" at bounding box center [287, 433] width 28 height 26
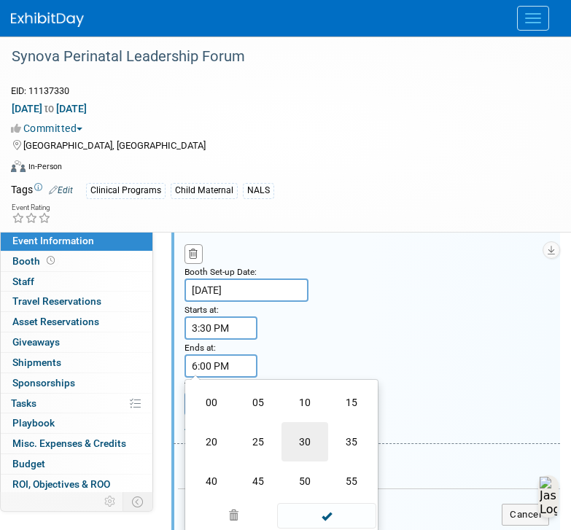
click at [300, 461] on td "30" at bounding box center [304, 441] width 47 height 39
type input "6:30 PM"
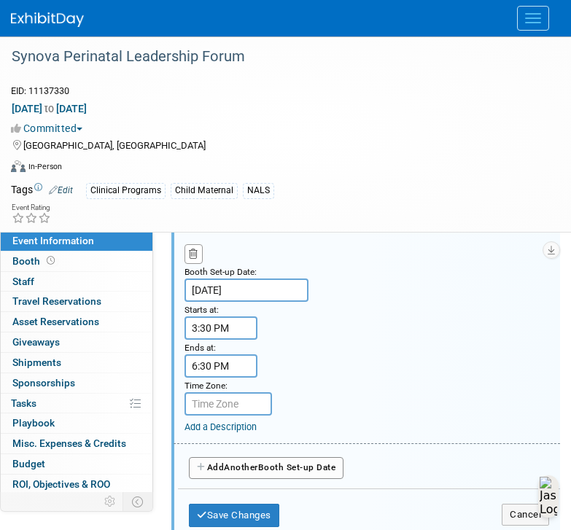
click at [275, 380] on div "Booth Set-up Date: Nov 11, 2025 Starts at: 3:30 PM Ends at: 6:30 PM Time Zone: …" at bounding box center [366, 332] width 386 height 224
click at [246, 414] on input "text" at bounding box center [227, 403] width 87 height 23
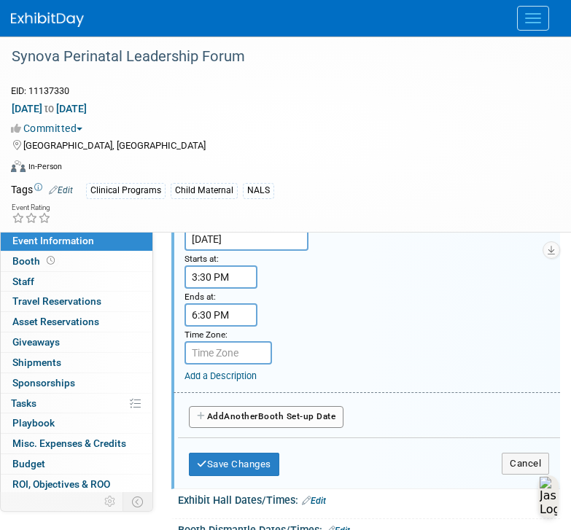
scroll to position [1076, 0]
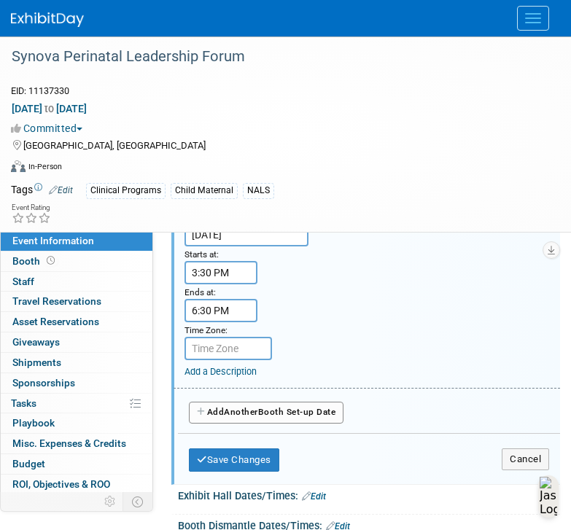
click at [235, 377] on link "Add a Description" at bounding box center [220, 371] width 72 height 11
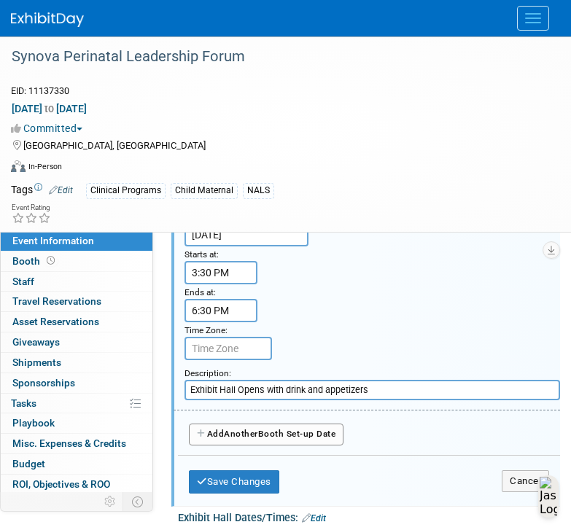
type input "Exhibit Hall Opens with drink and appetizers"
click at [377, 348] on div "Booth Set-up Date: Nov 11, 2025 Starts at: 3:30 PM Ends at: 6:30 PM Time Zone: …" at bounding box center [366, 288] width 386 height 246
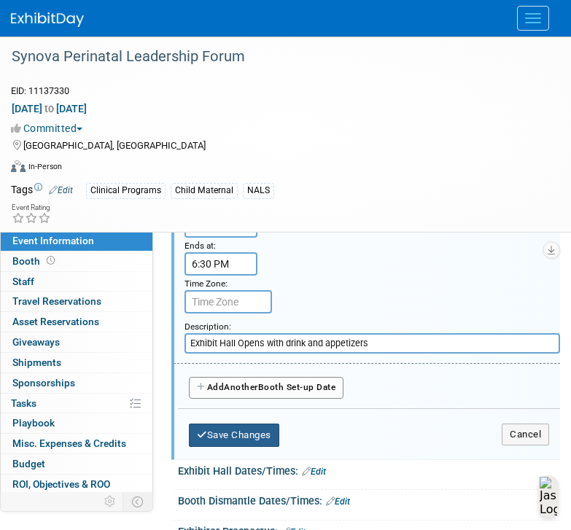
click at [259, 446] on button "Save Changes" at bounding box center [234, 434] width 90 height 23
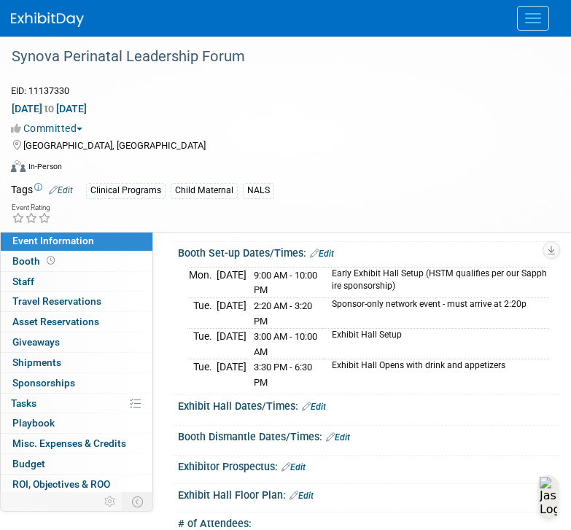
scroll to position [203, 0]
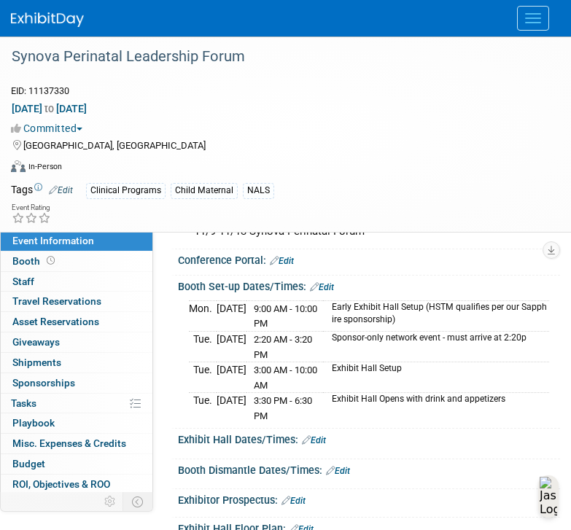
click at [318, 420] on td "3:30 PM - 6:30 PM" at bounding box center [284, 408] width 77 height 31
click at [291, 420] on span "3:30 PM - 6:30 PM" at bounding box center [283, 408] width 58 height 26
click at [330, 294] on div "Booth Set-up Dates/Times: Edit" at bounding box center [369, 284] width 382 height 19
click at [329, 292] on link "Edit" at bounding box center [322, 287] width 24 height 10
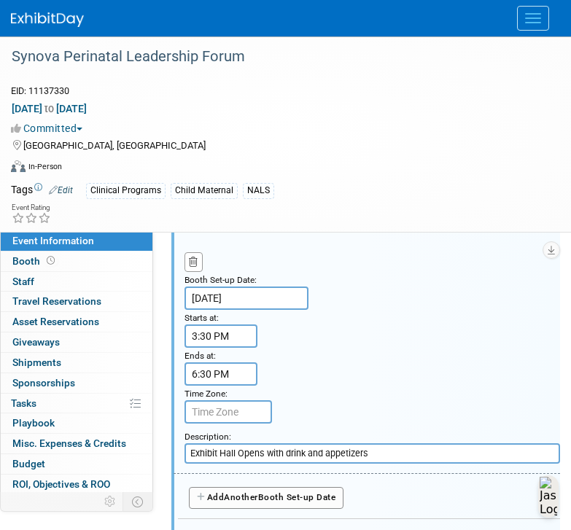
scroll to position [1017, 0]
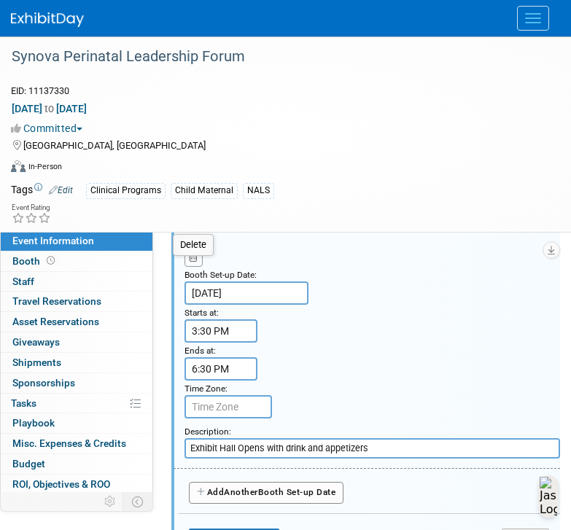
click at [195, 262] on icon "button" at bounding box center [193, 256] width 9 height 9
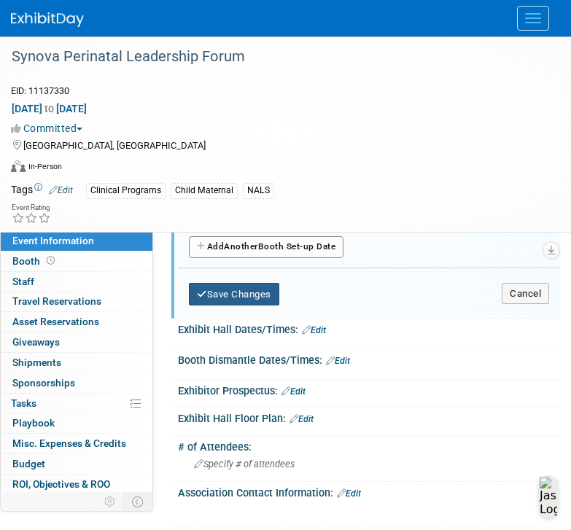
click at [260, 306] on button "Save Changes" at bounding box center [234, 294] width 90 height 23
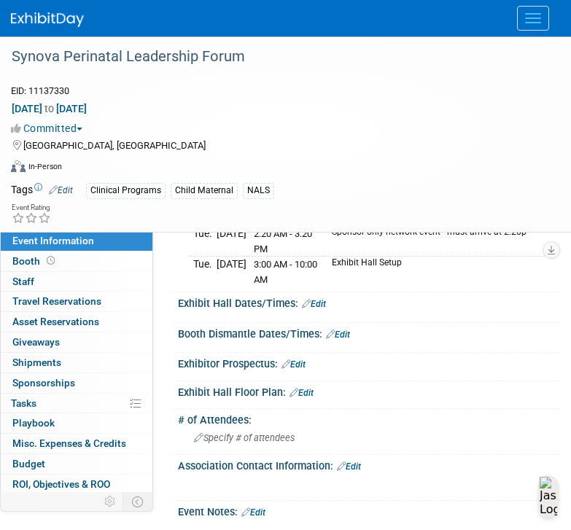
scroll to position [258, 0]
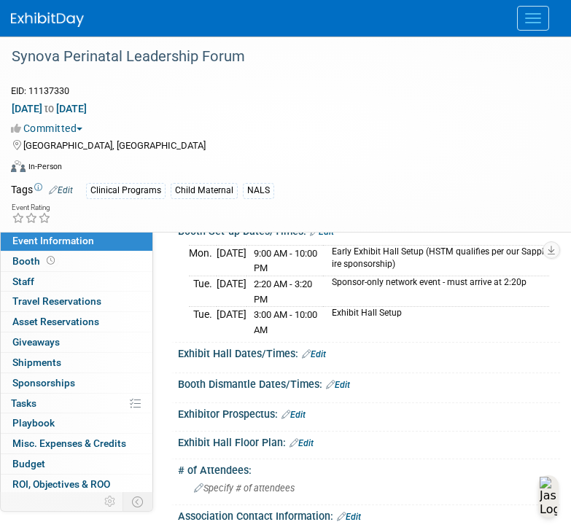
click at [317, 359] on link "Edit" at bounding box center [314, 354] width 24 height 10
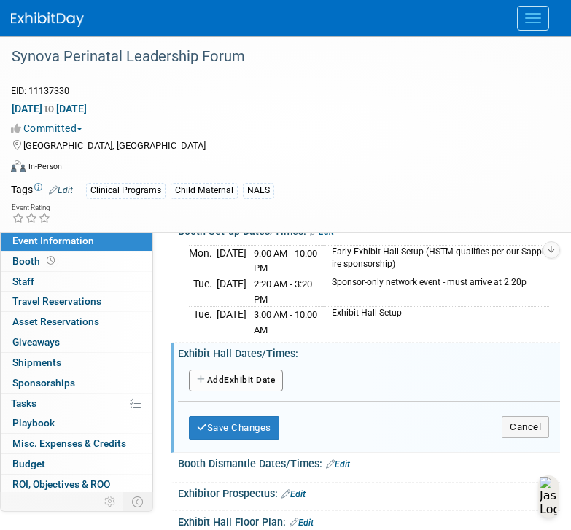
click at [259, 391] on button "Add Another Exhibit Date" at bounding box center [236, 381] width 94 height 22
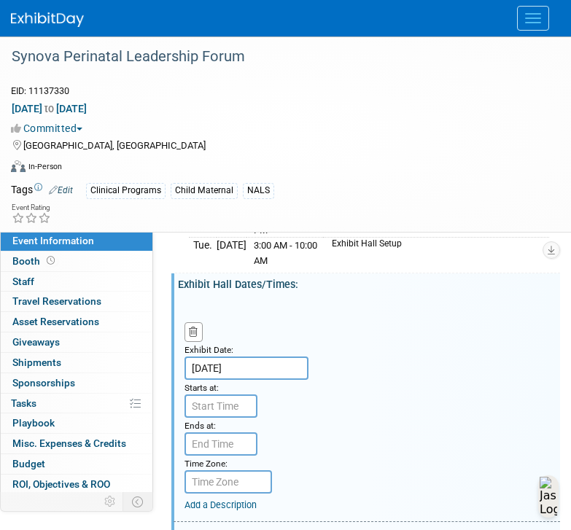
scroll to position [370, 0]
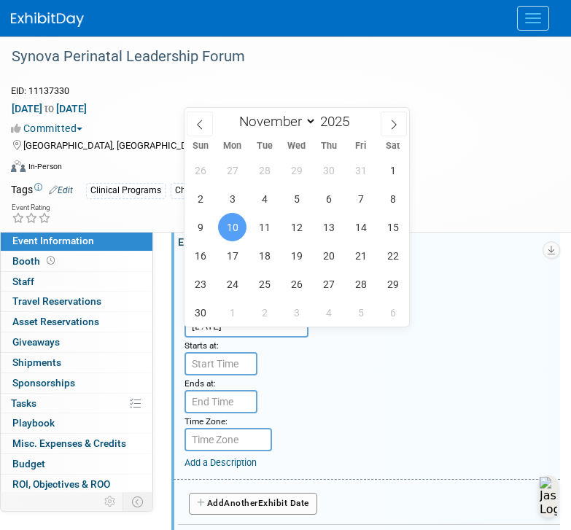
click at [222, 336] on input "Nov 10, 2025" at bounding box center [246, 325] width 124 height 23
click at [267, 225] on span "11" at bounding box center [264, 227] width 28 height 28
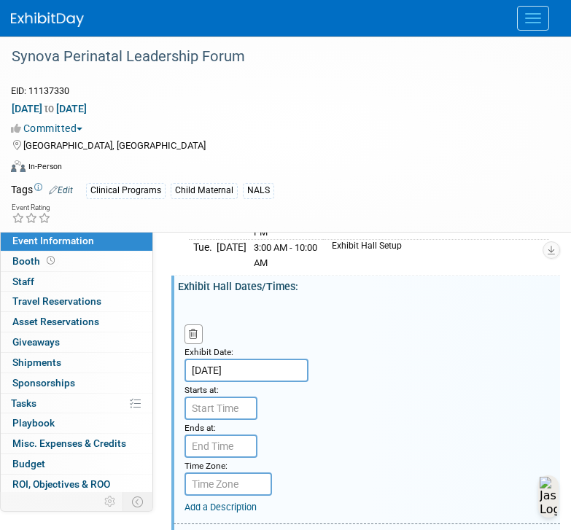
scroll to position [337, 0]
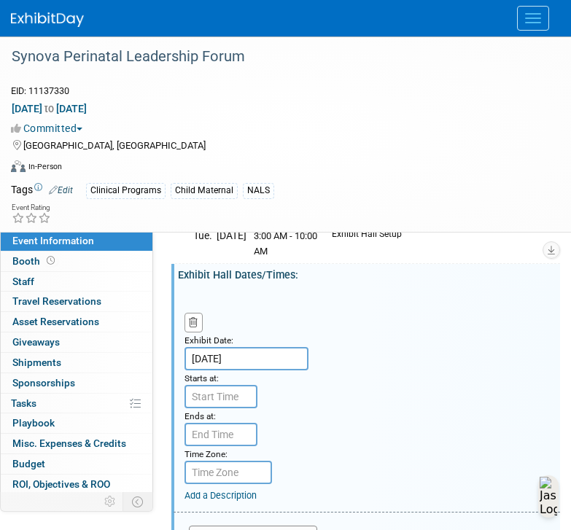
click at [214, 358] on input "Nov 11, 2025" at bounding box center [246, 358] width 124 height 23
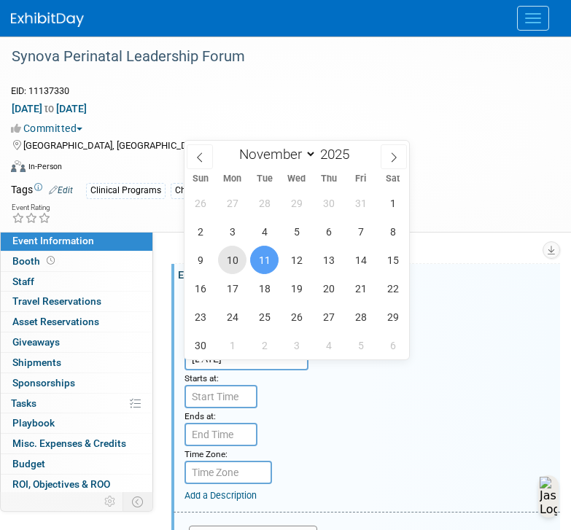
click at [235, 260] on span "10" at bounding box center [232, 260] width 28 height 28
type input "Nov 10, 2025"
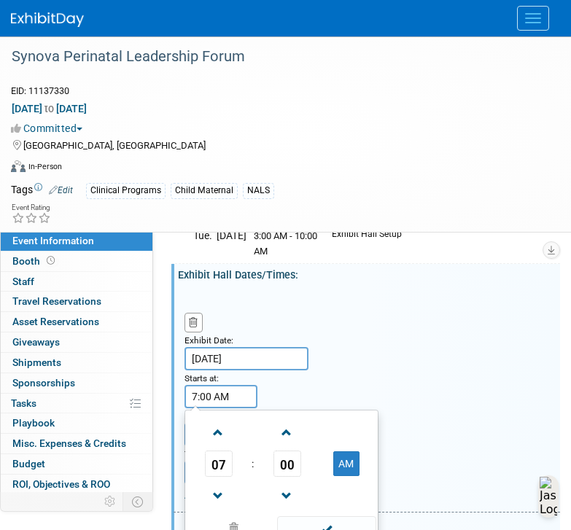
click at [216, 405] on input "7:00 AM" at bounding box center [220, 396] width 73 height 23
click at [219, 473] on span "07" at bounding box center [219, 463] width 28 height 26
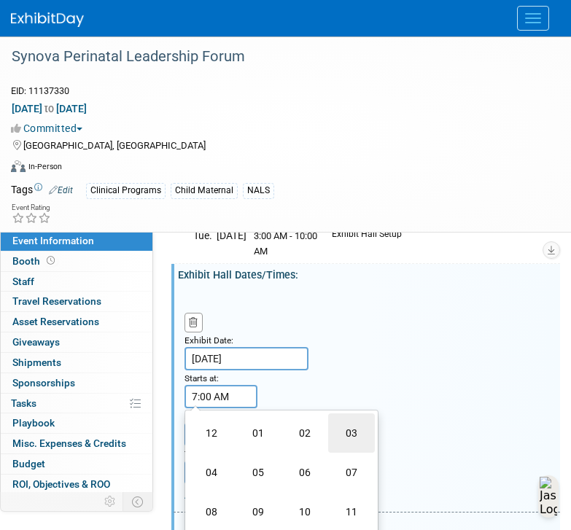
click at [346, 444] on td "03" at bounding box center [351, 432] width 47 height 39
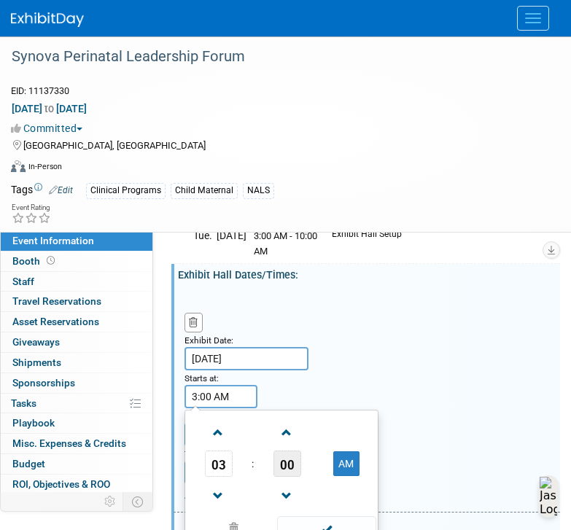
click at [297, 477] on span "00" at bounding box center [287, 463] width 28 height 26
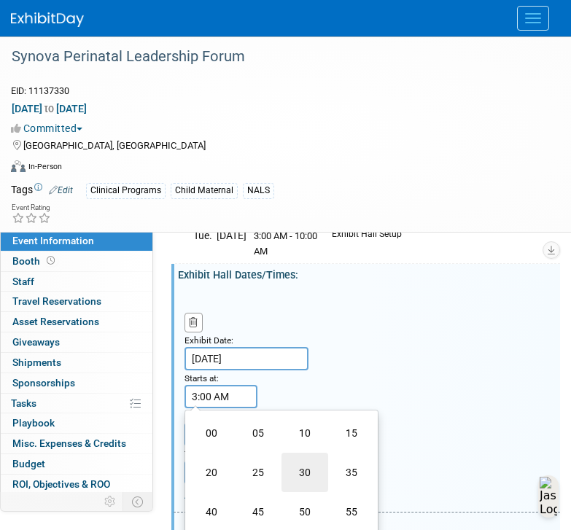
click at [309, 477] on td "30" at bounding box center [304, 472] width 47 height 39
type input "3:30 AM"
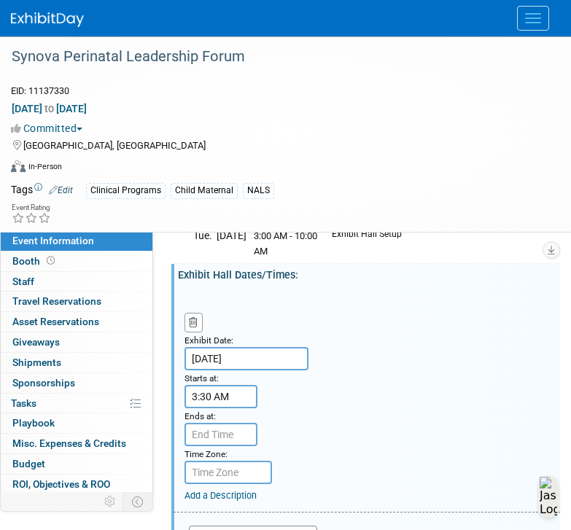
click at [285, 411] on div "Exhibit Date: Nov 10, 2025 Starts at: 3:30 AM Ends at: Time Zone: Apply to all …" at bounding box center [366, 401] width 386 height 224
type input "7:00 PM"
click at [240, 446] on input "7:00 PM" at bounding box center [220, 434] width 73 height 23
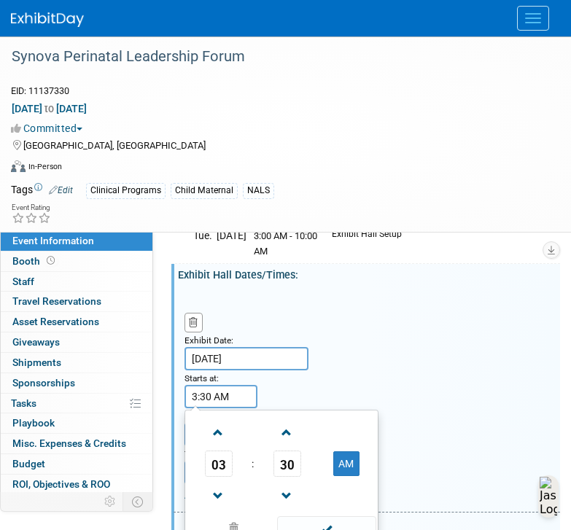
click at [221, 407] on input "3:30 AM" at bounding box center [220, 396] width 73 height 23
click at [356, 476] on button "AM" at bounding box center [346, 463] width 26 height 25
type input "3:30 PM"
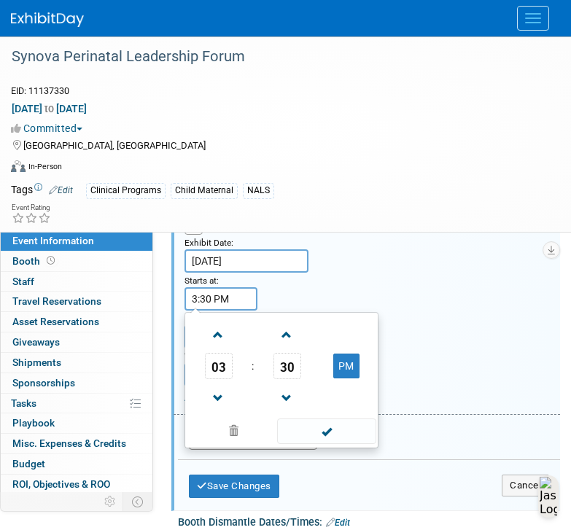
scroll to position [438, 0]
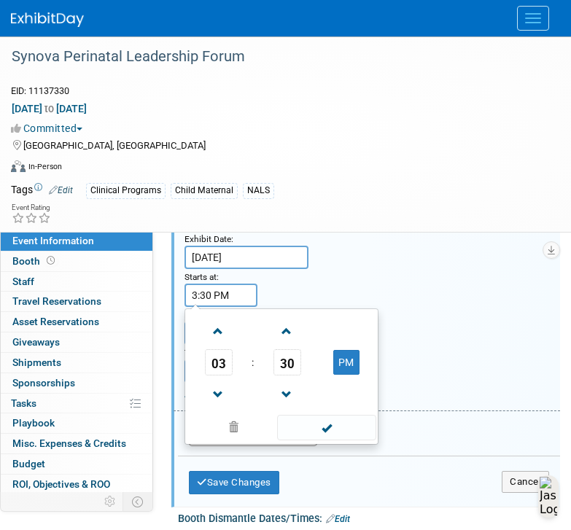
click at [434, 337] on div "Exhibit Date: Nov 10, 2025 Starts at: 3:30 PM 03 : 30 PM 12 01 02 03 04 05 06 0…" at bounding box center [366, 299] width 386 height 224
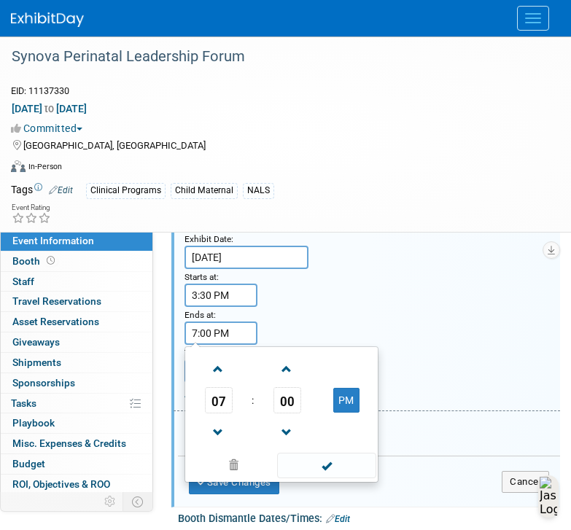
click at [214, 345] on input "7:00 PM" at bounding box center [220, 332] width 73 height 23
click at [196, 342] on input "7:00 PM" at bounding box center [220, 332] width 73 height 23
click at [214, 401] on span "07" at bounding box center [219, 400] width 28 height 26
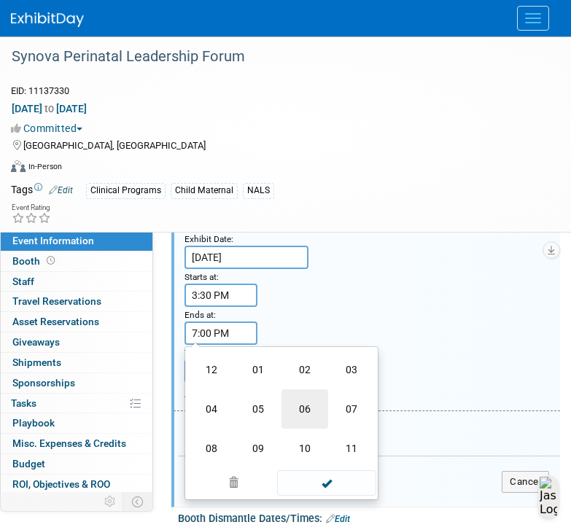
click at [311, 420] on td "06" at bounding box center [304, 408] width 47 height 39
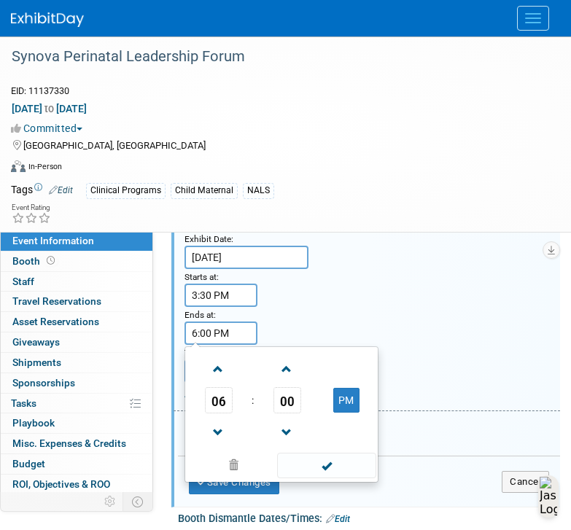
click at [205, 342] on input "6:00 PM" at bounding box center [220, 332] width 73 height 23
click at [281, 409] on span "00" at bounding box center [287, 400] width 28 height 26
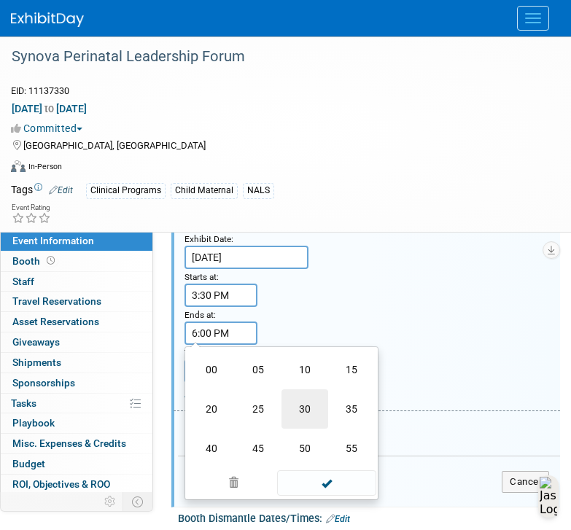
click at [306, 413] on td "30" at bounding box center [304, 408] width 47 height 39
type input "6:30 PM"
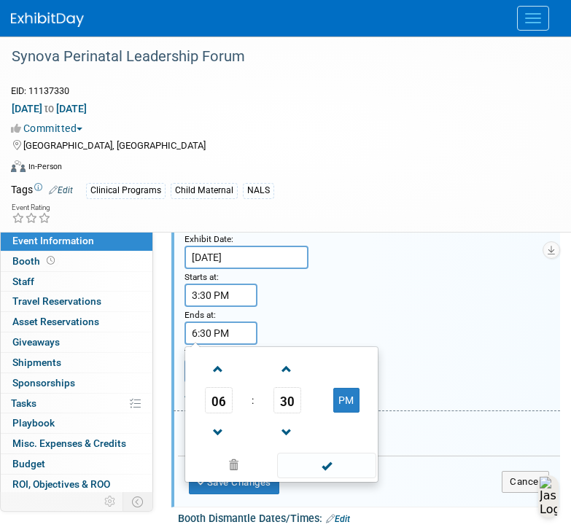
click at [358, 310] on div "Exhibit Date: Nov 10, 2025 Starts at: 3:30 PM Ends at: 6:30 PM 06 : 30 PM 12 01…" at bounding box center [366, 299] width 386 height 224
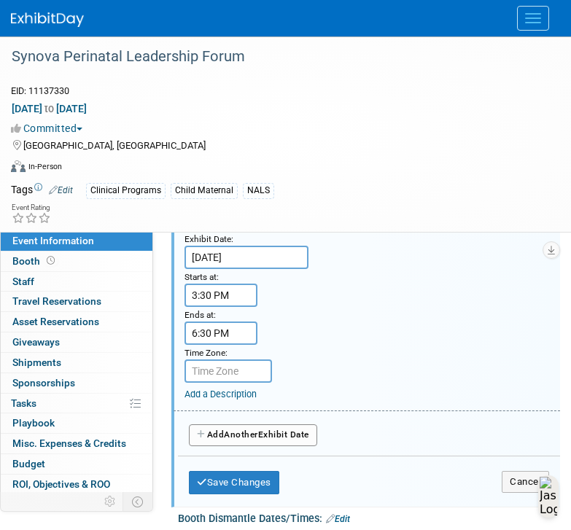
click at [220, 399] on link "Add a Description" at bounding box center [220, 393] width 72 height 11
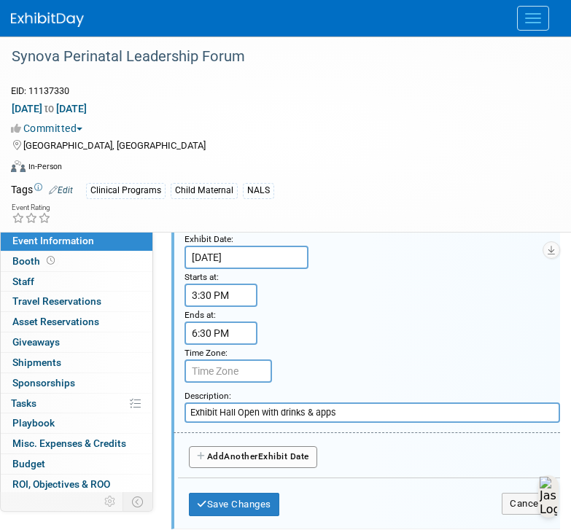
click at [329, 378] on div "Exhibit Date: Nov 10, 2025 Starts at: 3:30 PM Ends at: 6:30 PM Time Zone: Apply…" at bounding box center [366, 310] width 386 height 246
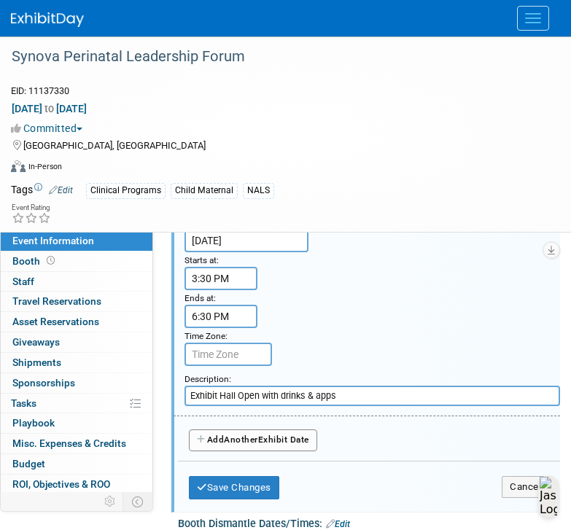
scroll to position [456, 0]
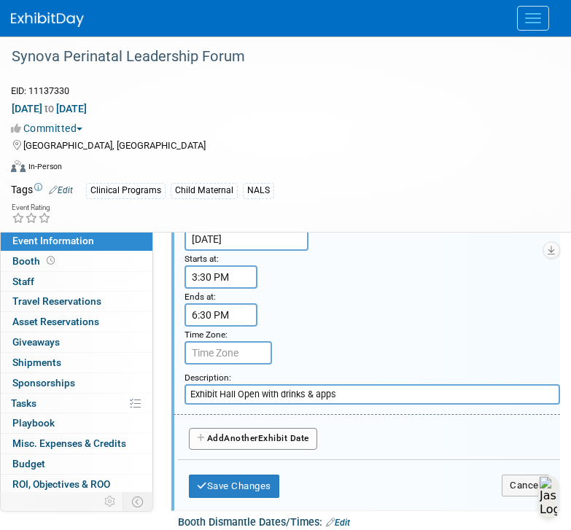
click at [361, 400] on input "Exhibit Hall Open with drinks & apps" at bounding box center [371, 394] width 375 height 20
type input "Exhibit Hall Open with drinks & appetizers"
click at [364, 369] on div "Exhibit Date: Nov 10, 2025 Starts at: 3:30 PM Ends at: 6:30 PM Time Zone: Apply…" at bounding box center [366, 292] width 386 height 246
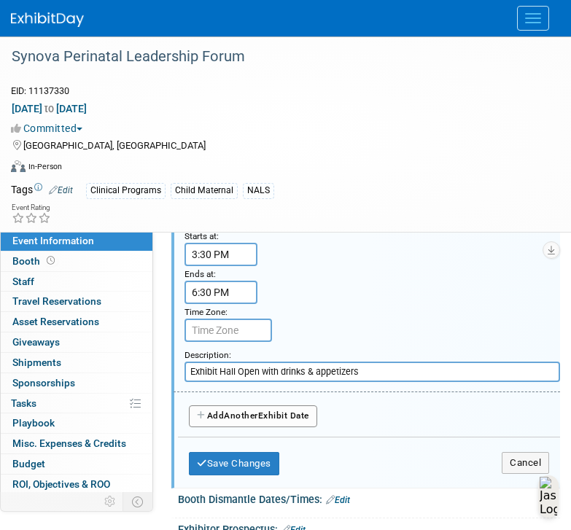
scroll to position [553, 0]
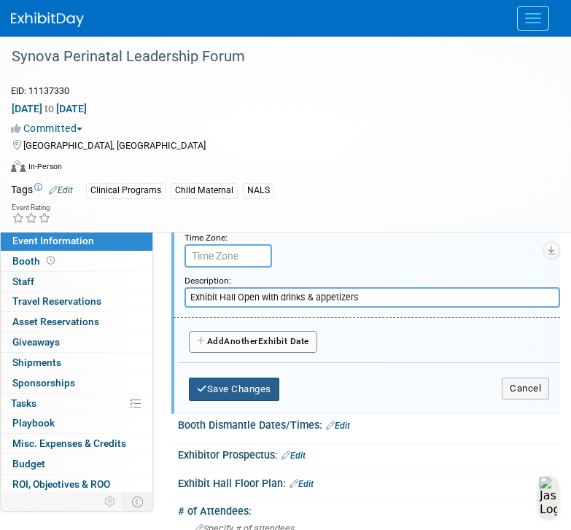
click at [254, 397] on button "Save Changes" at bounding box center [234, 389] width 90 height 23
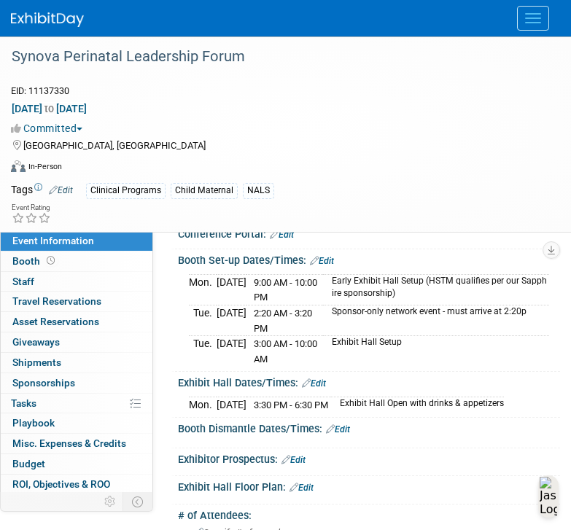
scroll to position [225, 0]
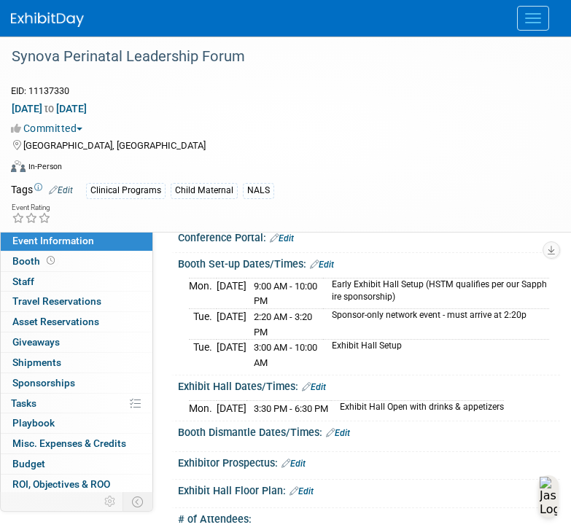
click at [313, 285] on div "Mon. Nov 10, 2025 9:00 AM - 10:00 PM Early Exhibit Hall Setup (HSTM qualifies p…" at bounding box center [369, 320] width 382 height 101
click at [320, 270] on link "Edit" at bounding box center [322, 264] width 24 height 10
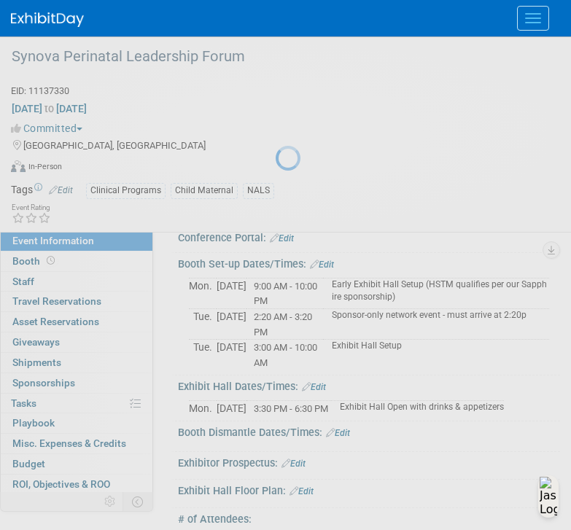
select select "10"
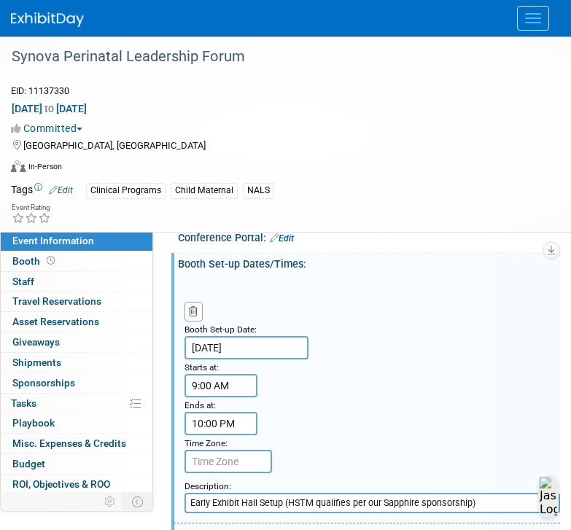
click at [219, 359] on input "Nov 10, 2025" at bounding box center [246, 347] width 124 height 23
click at [353, 390] on div "Booth Set-up Date: Nov 10, 2025 Starts at: 9:00 AM Ends at: 10:00 PM Time Zone:…" at bounding box center [366, 401] width 386 height 246
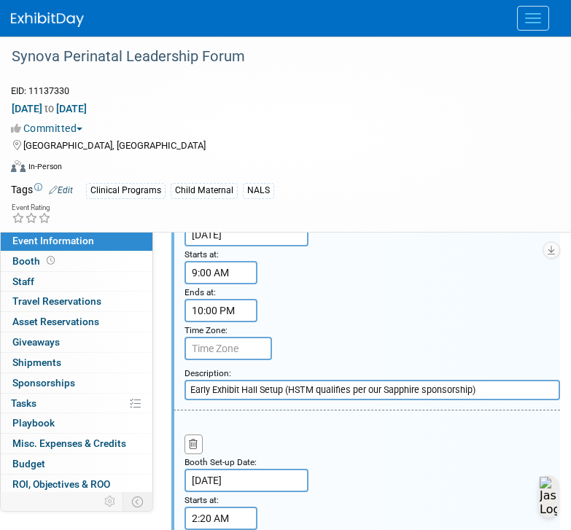
scroll to position [402, 0]
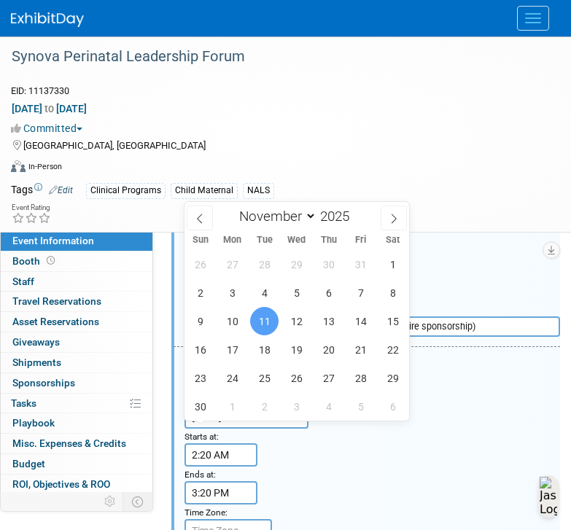
click at [216, 420] on input "Nov 11, 2025" at bounding box center [246, 416] width 124 height 23
click at [232, 321] on span "10" at bounding box center [232, 321] width 28 height 28
type input "Nov 10, 2025"
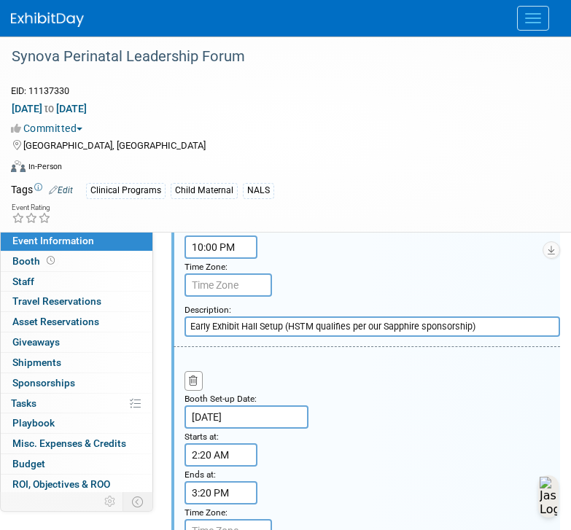
click at [359, 461] on div "Booth Set-up Date: Nov 10, 2025 Starts at: 2:20 AM Ends at: 3:20 PM Time Zone: …" at bounding box center [366, 470] width 386 height 246
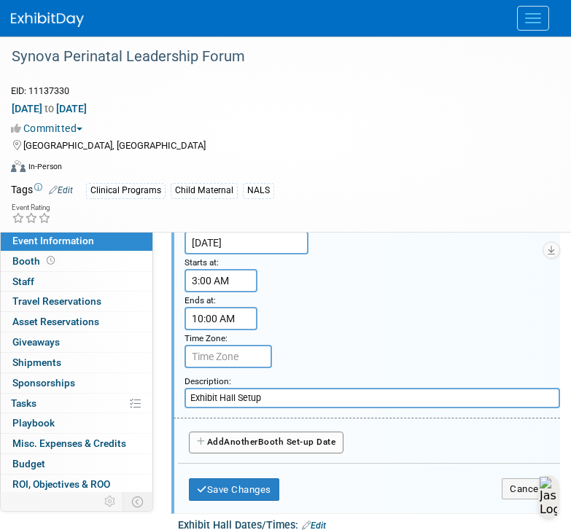
scroll to position [824, 0]
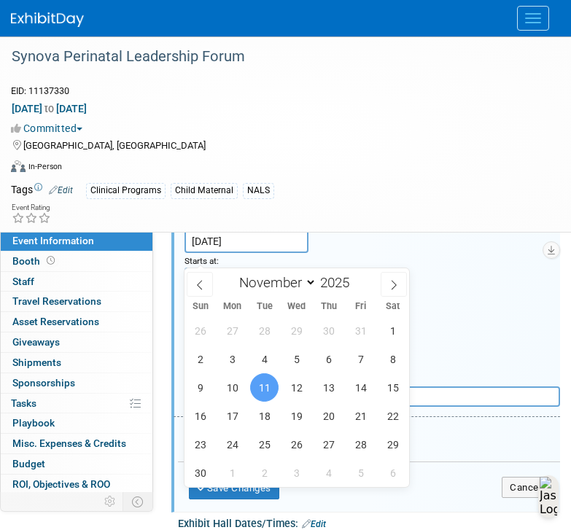
click at [222, 253] on input "Nov 11, 2025" at bounding box center [246, 241] width 124 height 23
click at [233, 386] on span "10" at bounding box center [232, 387] width 28 height 28
type input "Nov 10, 2025"
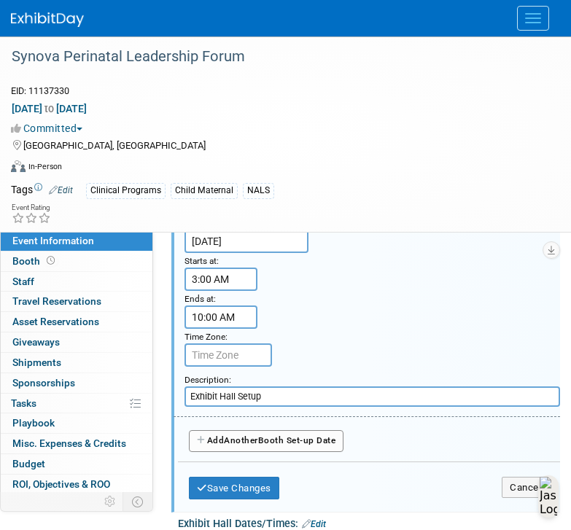
click at [398, 264] on div "Booth Set-up Date: Nov 10, 2025 Starts at: 3:00 AM Ends at: 10:00 AM Time Zone:…" at bounding box center [366, 294] width 386 height 246
click at [262, 500] on button "Save Changes" at bounding box center [234, 488] width 90 height 23
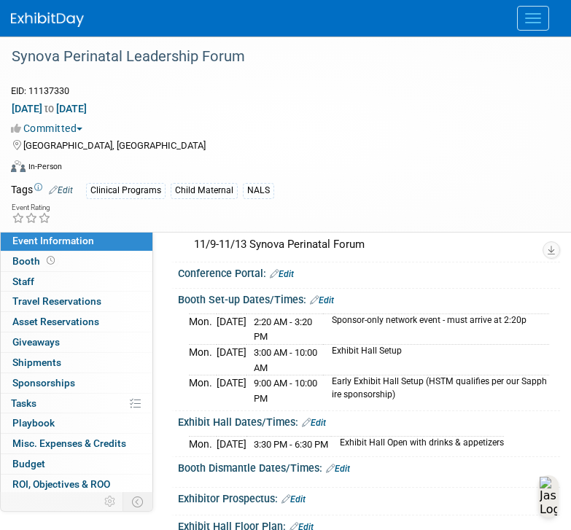
scroll to position [350, 0]
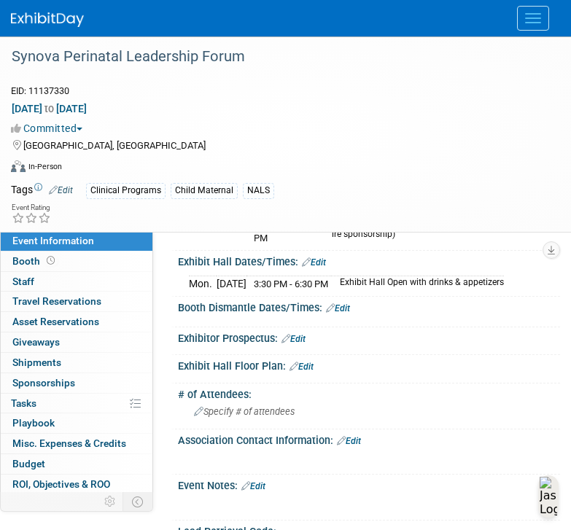
click at [310, 267] on icon at bounding box center [306, 261] width 9 height 9
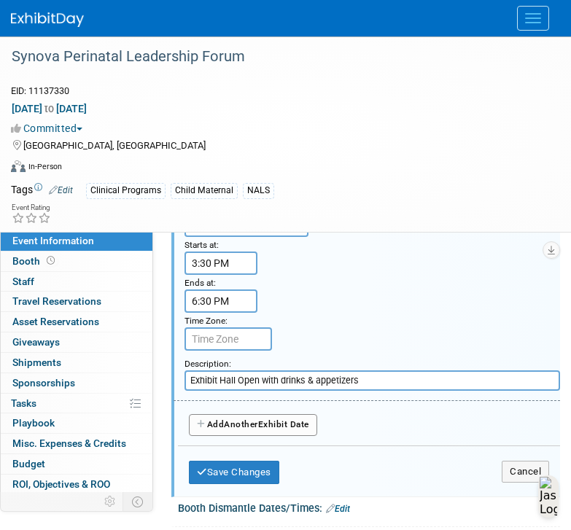
scroll to position [499, 0]
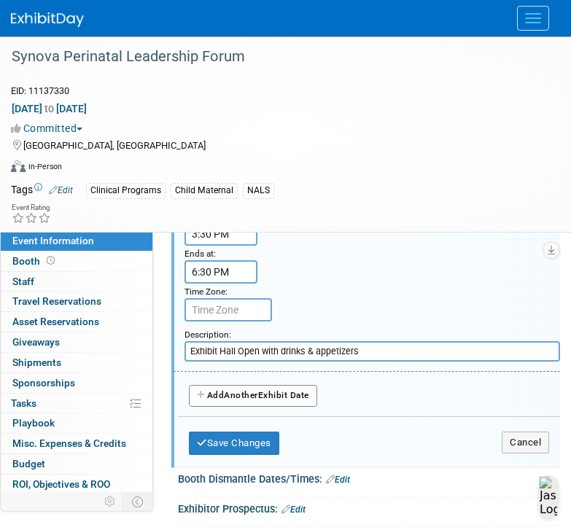
click at [234, 400] on span "Another" at bounding box center [241, 395] width 34 height 10
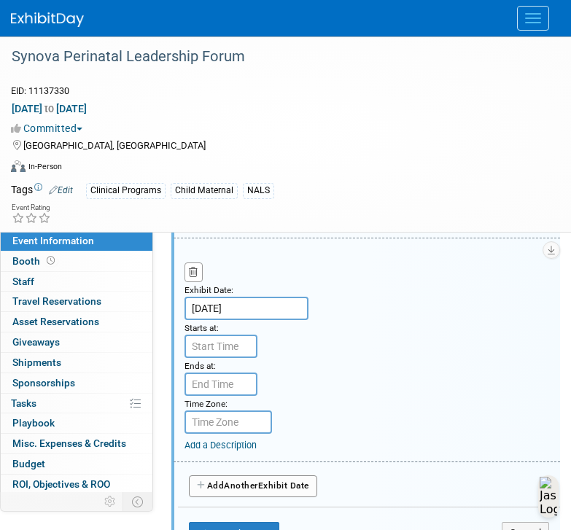
scroll to position [635, 0]
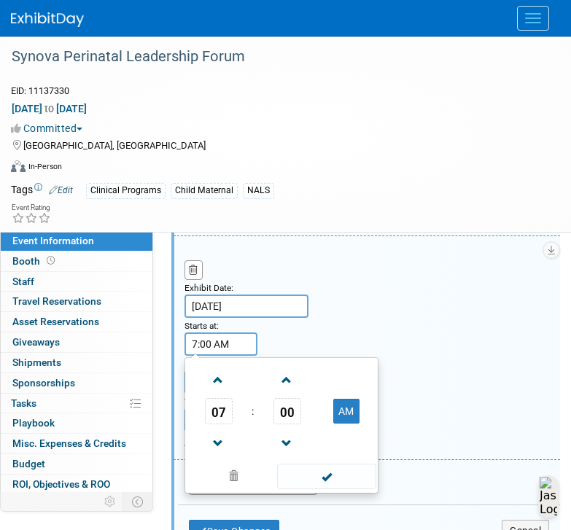
click at [211, 351] on input "7:00 AM" at bounding box center [220, 343] width 73 height 23
click at [198, 356] on input "7:00 AM" at bounding box center [220, 343] width 73 height 23
click at [217, 414] on span "07" at bounding box center [219, 411] width 28 height 26
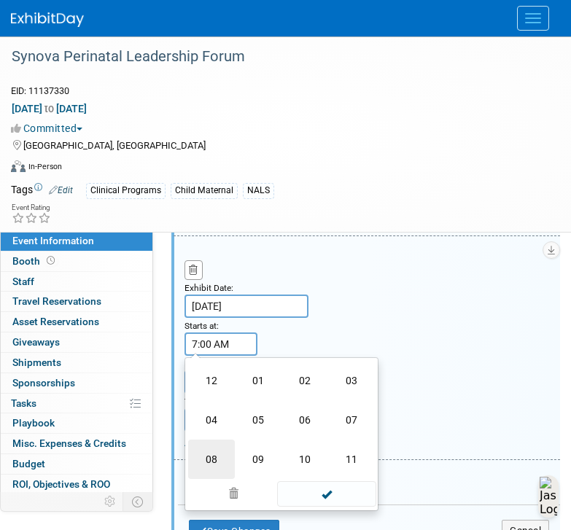
click at [215, 470] on td "08" at bounding box center [211, 458] width 47 height 39
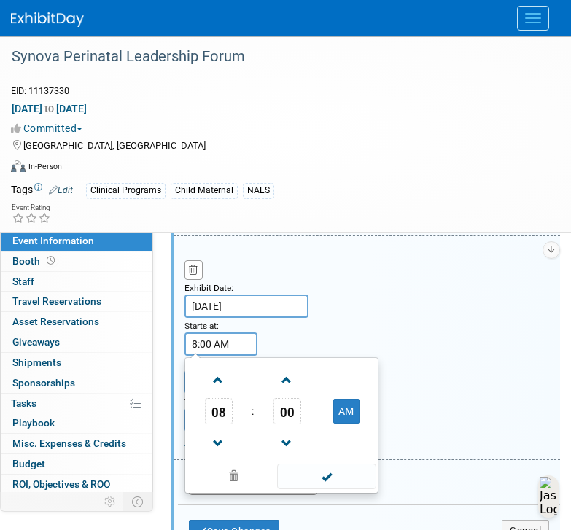
click at [208, 354] on input "8:00 AM" at bounding box center [220, 343] width 73 height 23
click at [274, 423] on td "00" at bounding box center [287, 411] width 60 height 26
click at [287, 423] on span "00" at bounding box center [287, 411] width 28 height 26
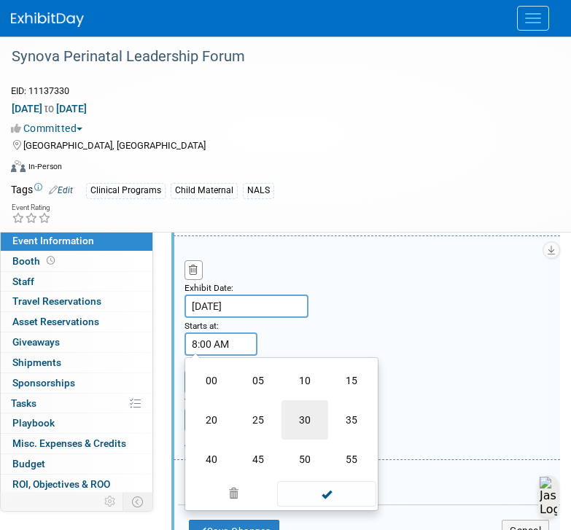
click at [304, 434] on td "30" at bounding box center [304, 419] width 47 height 39
type input "8:30 AM"
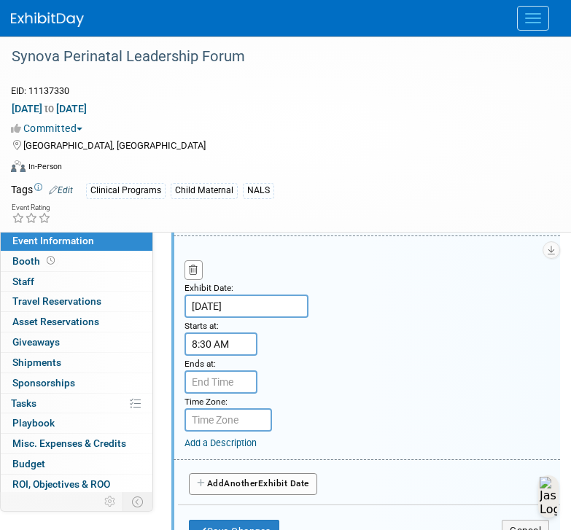
click at [331, 345] on div "Exhibit Date: Nov 11, 2025 Starts at: 8:30 AM Ends at: Time Zone: Apply to all …" at bounding box center [366, 348] width 386 height 224
click at [195, 387] on input "7:00 PM" at bounding box center [220, 381] width 73 height 23
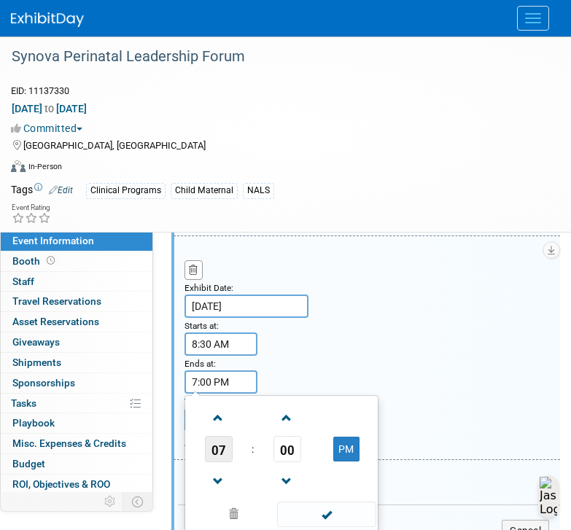
click at [224, 452] on span "07" at bounding box center [219, 449] width 28 height 26
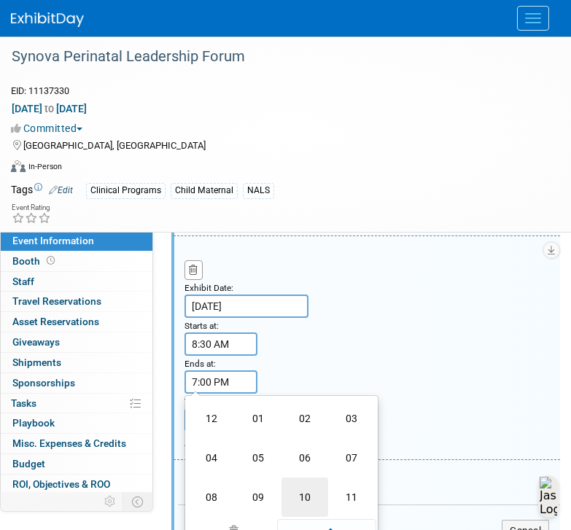
click at [300, 505] on td "10" at bounding box center [304, 496] width 47 height 39
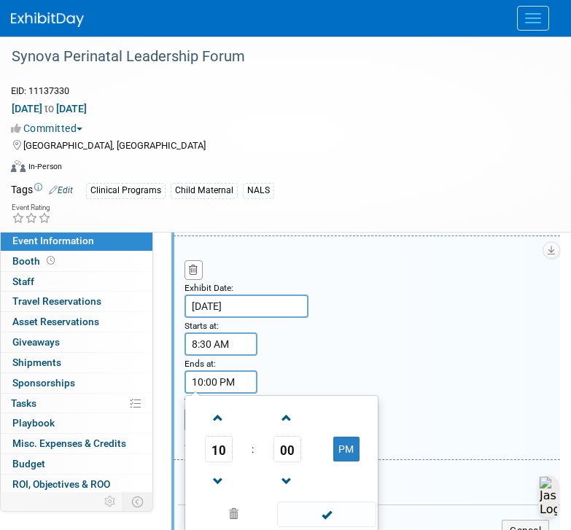
click at [212, 394] on input "10:00 PM" at bounding box center [220, 381] width 73 height 23
click at [275, 451] on span "00" at bounding box center [287, 449] width 28 height 26
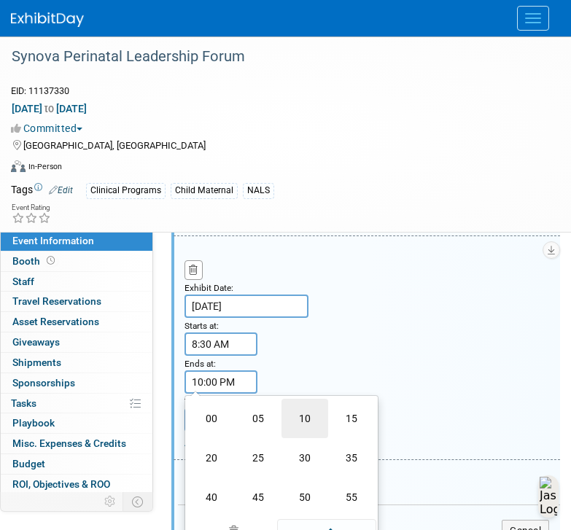
click at [308, 427] on td "10" at bounding box center [304, 418] width 47 height 39
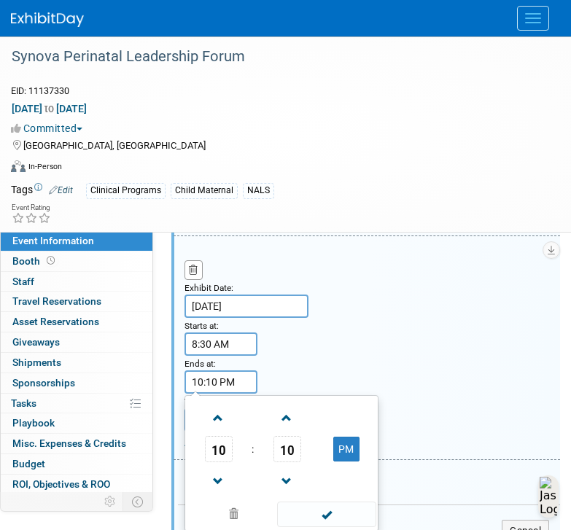
click at [357, 374] on div "Exhibit Date: Nov 11, 2025 Starts at: 8:30 AM Ends at: 10:10 PM 10 : 10 PM 12 0…" at bounding box center [366, 348] width 386 height 224
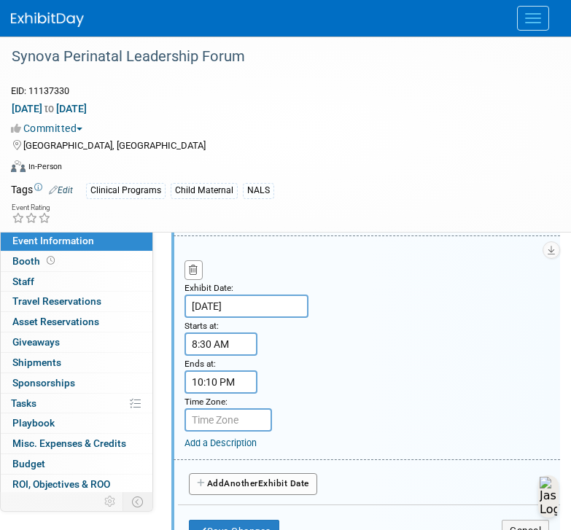
scroll to position [674, 0]
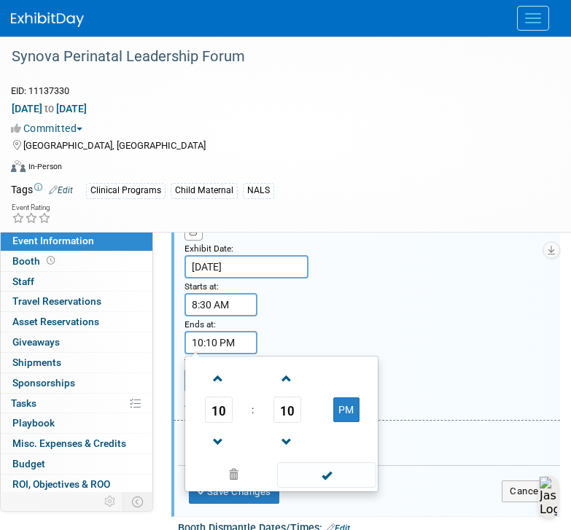
click at [237, 354] on input "10:10 PM" at bounding box center [220, 342] width 73 height 23
click at [351, 414] on button "PM" at bounding box center [346, 409] width 26 height 25
type input "10:10 AM"
click at [345, 332] on div "Exhibit Date: Nov 11, 2025 Starts at: 8:30 AM Ends at: 10:10 AM 10 : 10 AM 12 0…" at bounding box center [366, 309] width 386 height 224
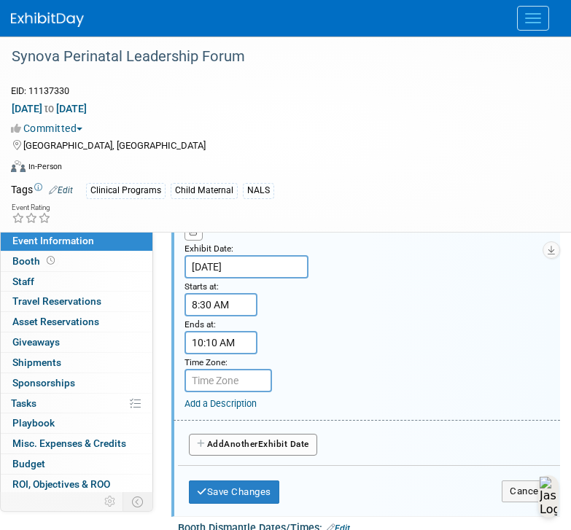
click at [236, 409] on link "Add a Description" at bounding box center [220, 403] width 72 height 11
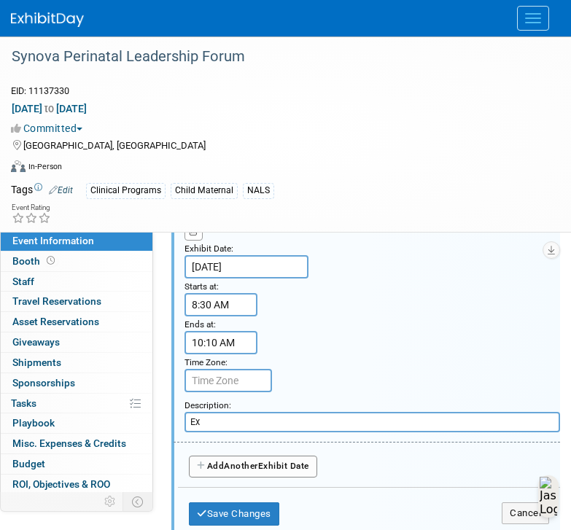
type input "E"
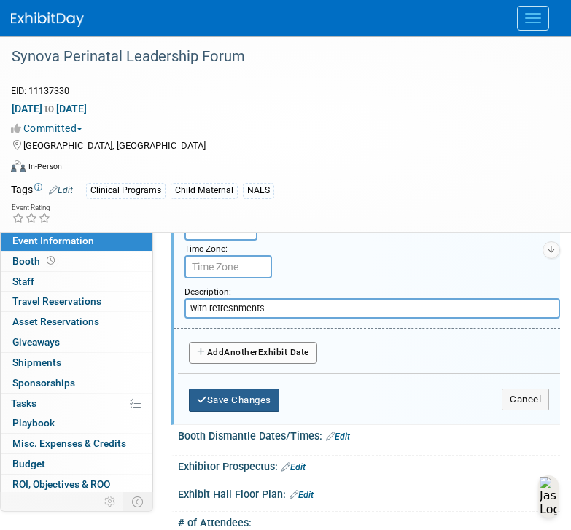
type input "with refreshments"
click at [243, 407] on button "Save Changes" at bounding box center [234, 399] width 90 height 23
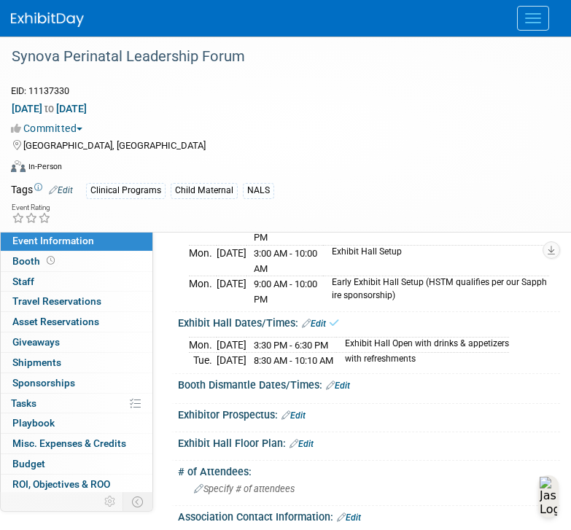
scroll to position [232, 0]
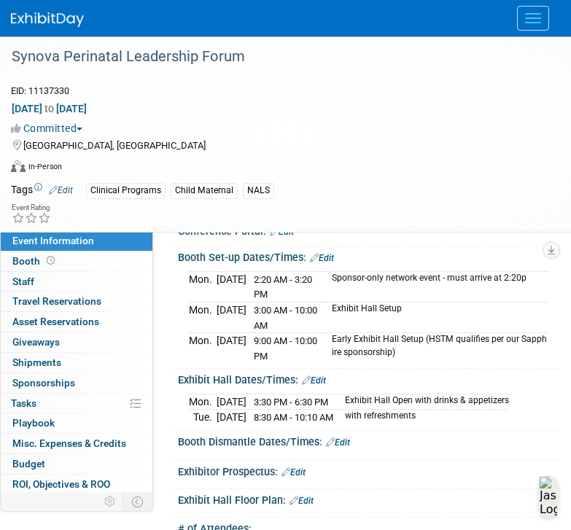
click at [313, 386] on link "Edit" at bounding box center [314, 380] width 24 height 10
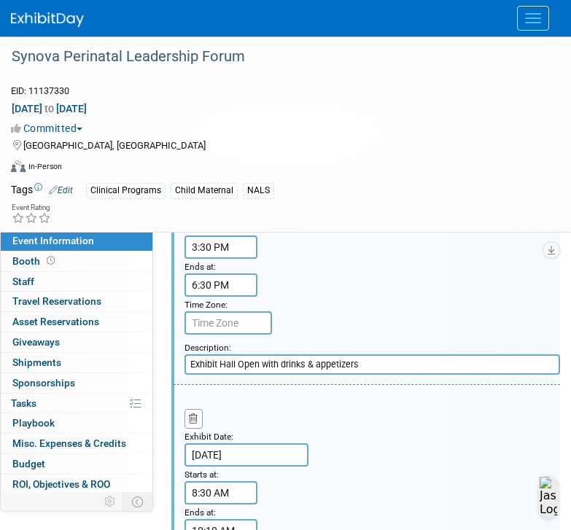
scroll to position [481, 0]
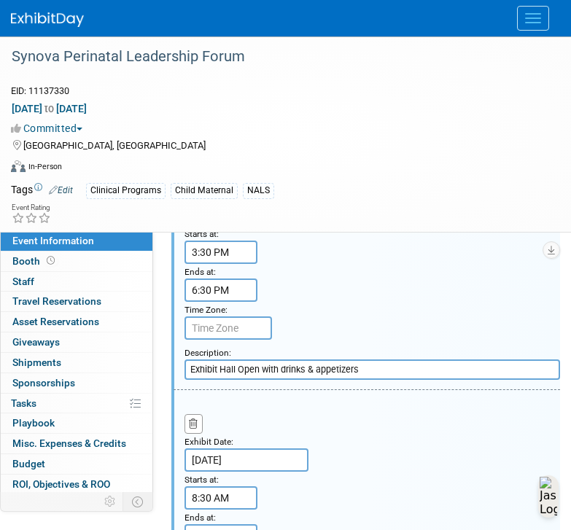
drag, startPoint x: 262, startPoint y: 381, endPoint x: 183, endPoint y: 381, distance: 78.7
click at [183, 380] on div "Add a Description Description: Exhibit Hall Open with drinks & appetizers" at bounding box center [367, 360] width 408 height 40
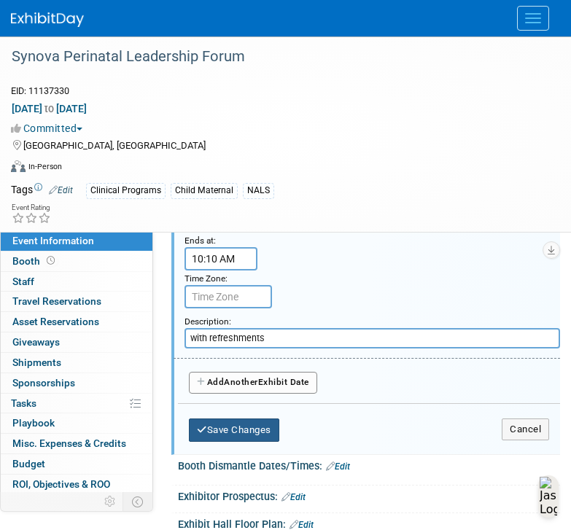
type input "with drinks & appetizers"
click at [251, 442] on button "Save Changes" at bounding box center [234, 429] width 90 height 23
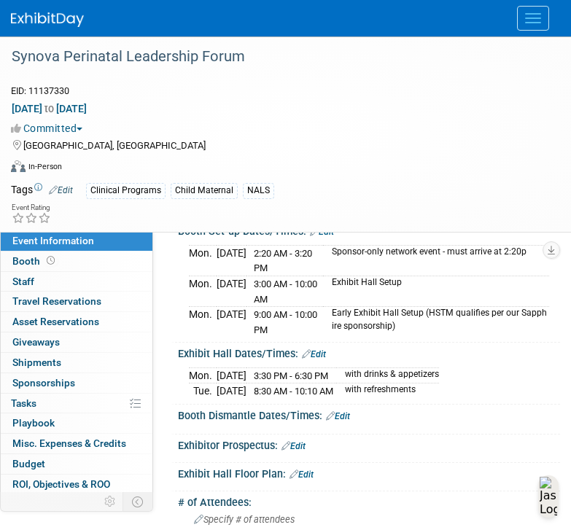
scroll to position [226, 0]
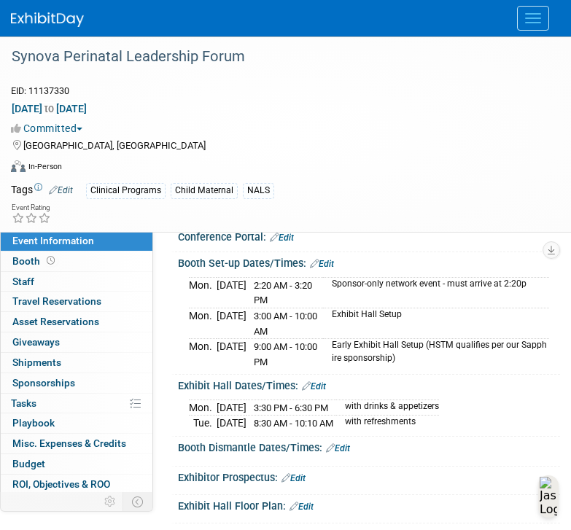
click at [324, 269] on link "Edit" at bounding box center [322, 264] width 24 height 10
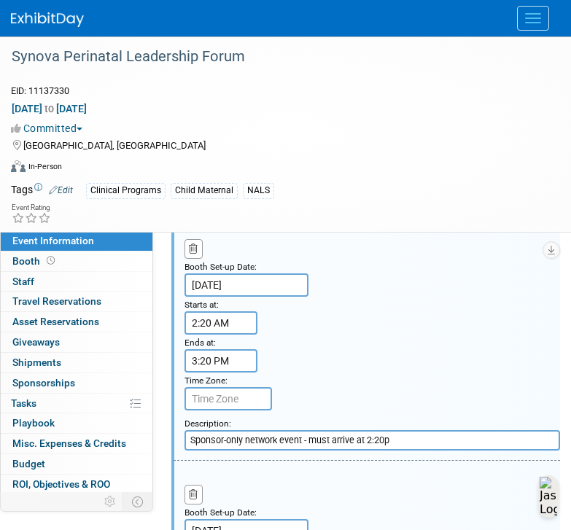
scroll to position [419, 0]
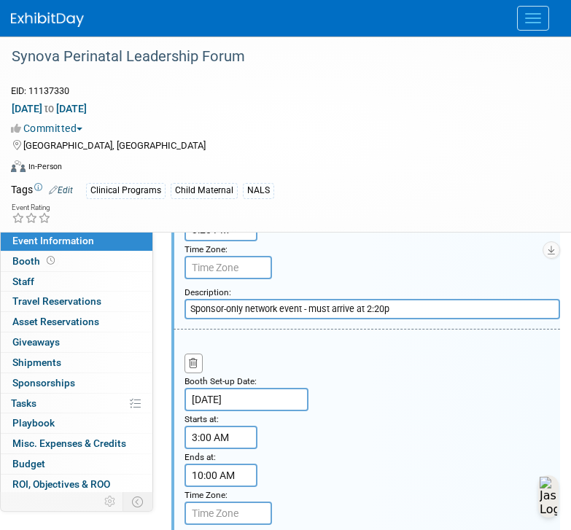
drag, startPoint x: 309, startPoint y: 321, endPoint x: 170, endPoint y: 316, distance: 139.3
click at [170, 316] on div "Add a Description Description: Sponsor-only network event - must arrive at 2:20p" at bounding box center [367, 299] width 408 height 40
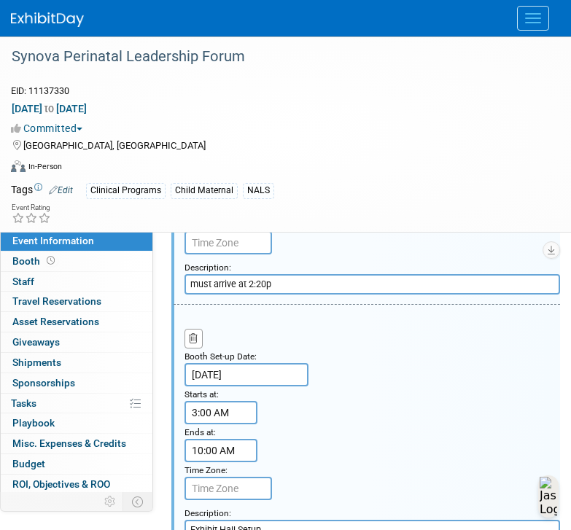
scroll to position [440, 0]
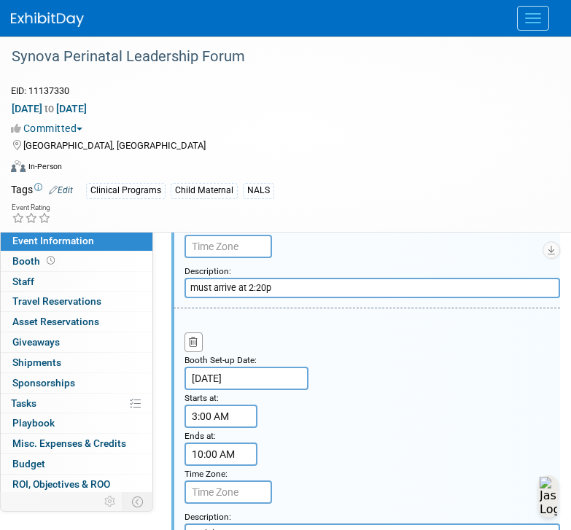
click at [326, 296] on input "must arrive at 2:20p" at bounding box center [371, 288] width 375 height 20
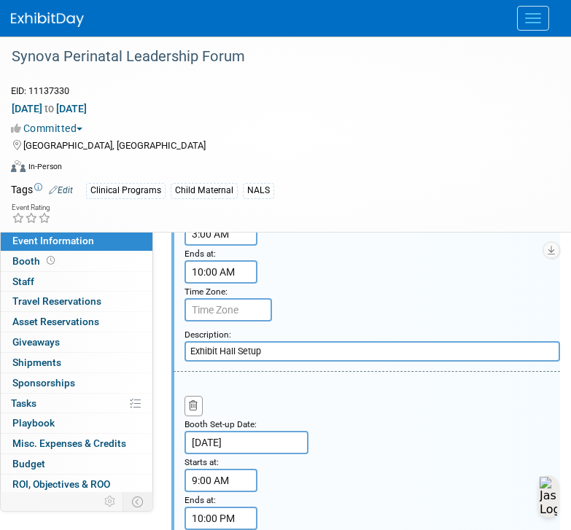
type input "must arrive at 2:20p for announcements"
click at [315, 361] on input "Exhibit Hall Setup" at bounding box center [371, 351] width 375 height 20
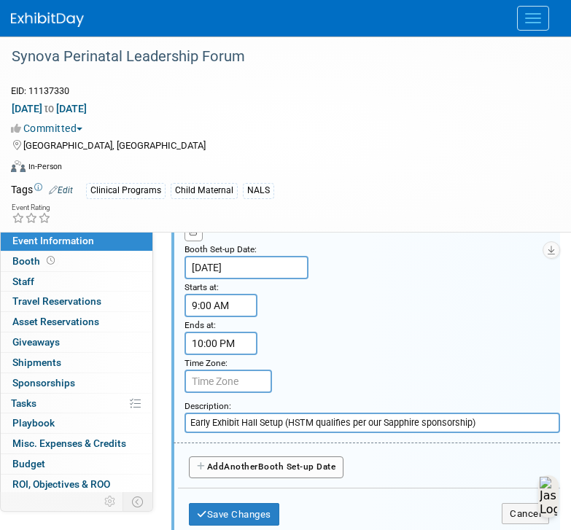
scroll to position [802, 0]
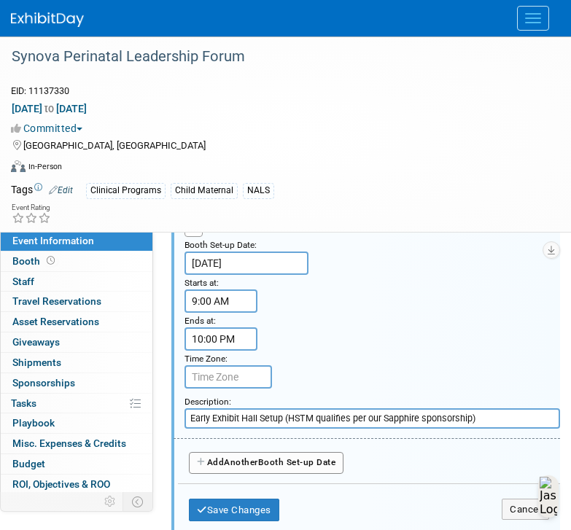
click at [259, 429] on input "Early Exhibit Hall Setup (HSTM qualifies per our Sapphire sponsorship)" at bounding box center [371, 418] width 375 height 20
type input "a"
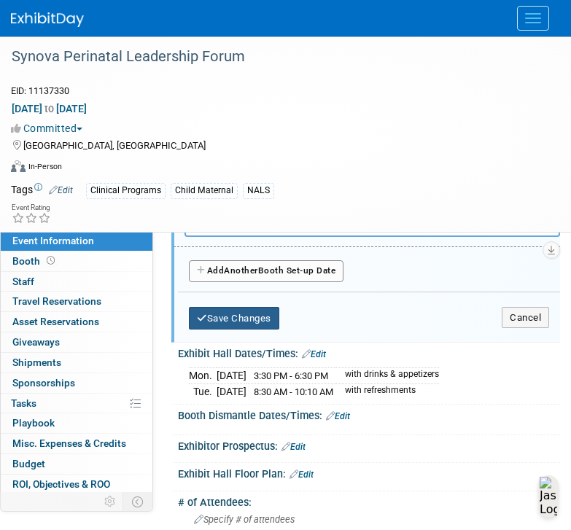
type input "early setup for higher tier sponsors"
click at [199, 323] on icon "button" at bounding box center [202, 317] width 10 height 9
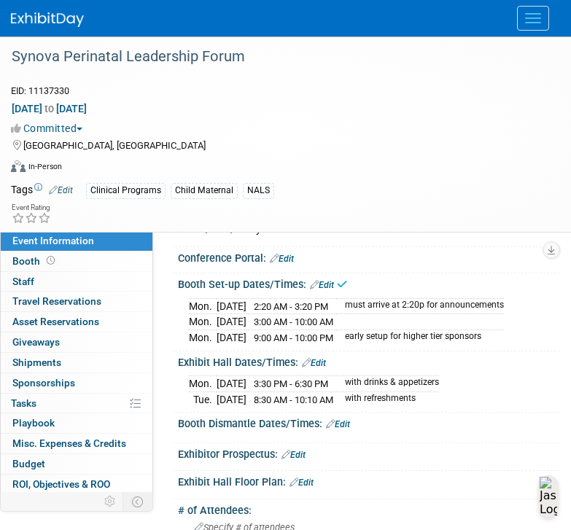
scroll to position [203, 0]
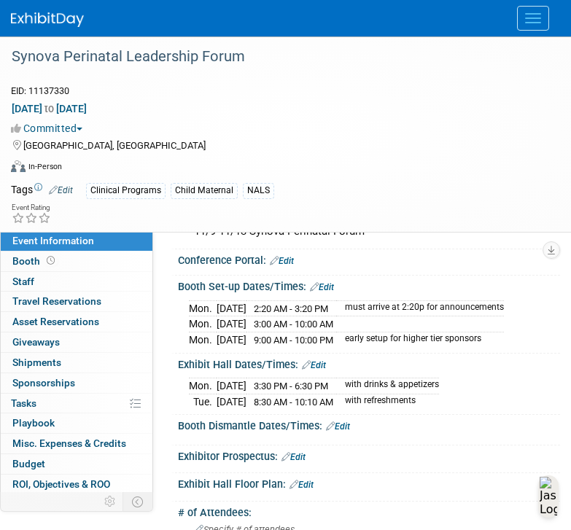
click at [321, 292] on link "Edit" at bounding box center [322, 287] width 24 height 10
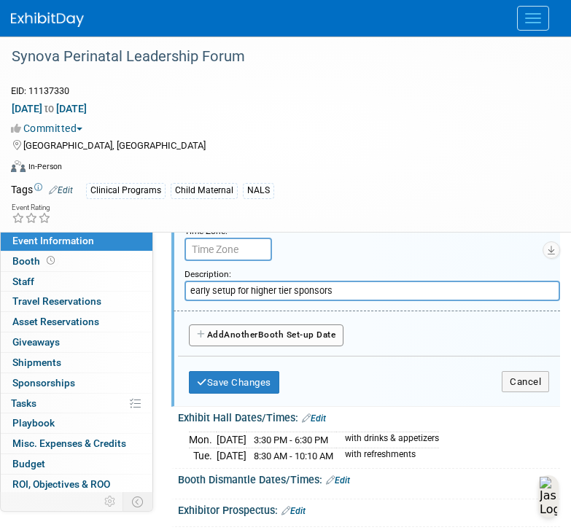
scroll to position [918, 0]
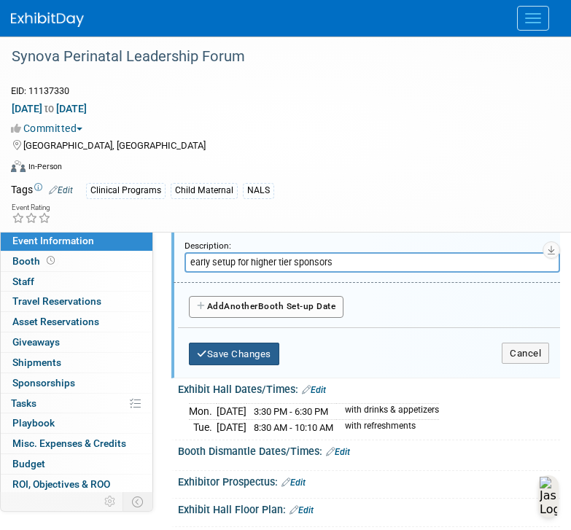
click at [251, 366] on button "Save Changes" at bounding box center [234, 354] width 90 height 23
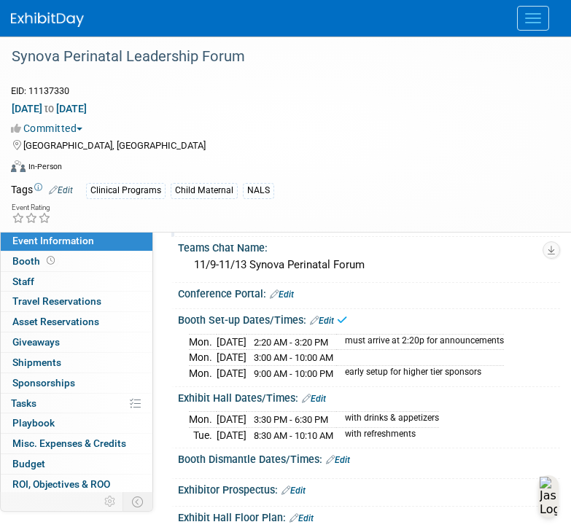
scroll to position [149, 0]
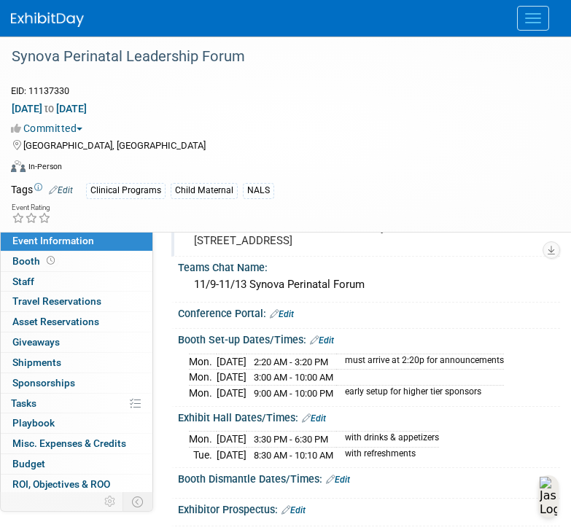
click at [326, 345] on link "Edit" at bounding box center [322, 340] width 24 height 10
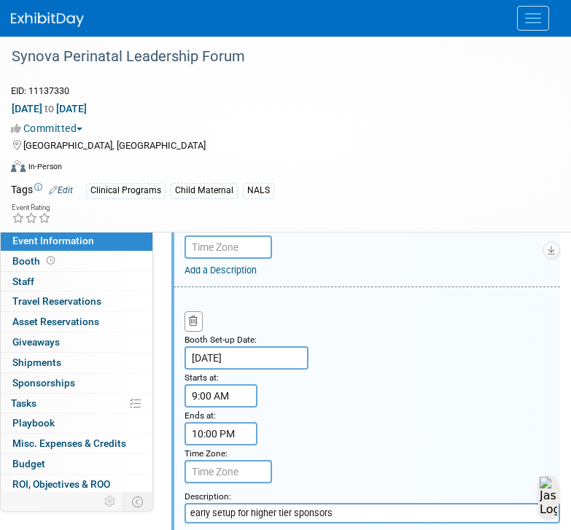
scroll to position [709, 0]
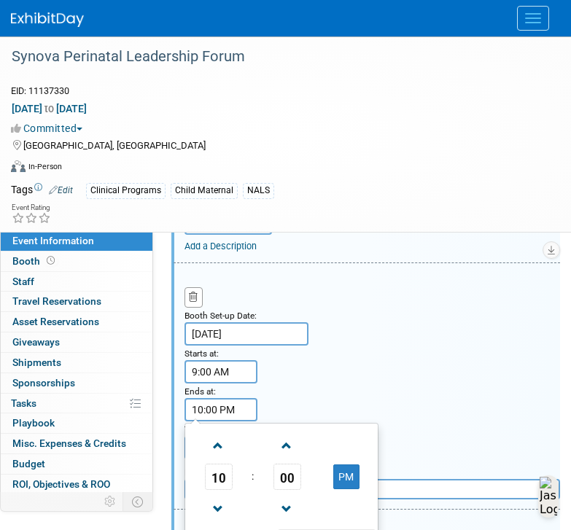
click at [232, 421] on input "10:00 PM" at bounding box center [220, 409] width 73 height 23
click at [227, 421] on input "10:00 PM" at bounding box center [220, 409] width 73 height 23
click at [352, 489] on button "PM" at bounding box center [346, 476] width 26 height 25
type input "10:00 AM"
click at [397, 413] on div "Booth Set-up Date: Nov 10, 2025 Starts at: 9:00 AM Ends at: 10:00 AM 10 : 00 AM…" at bounding box center [366, 386] width 386 height 246
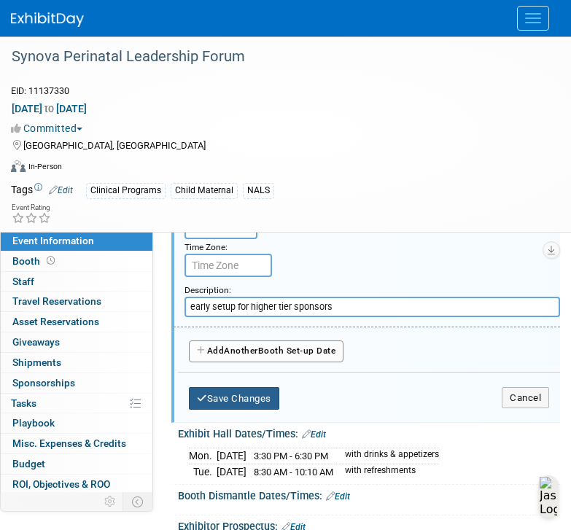
click at [255, 410] on button "Save Changes" at bounding box center [234, 398] width 90 height 23
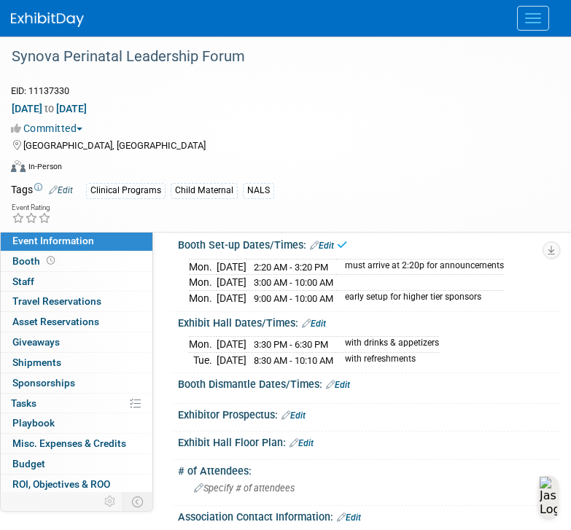
scroll to position [241, 0]
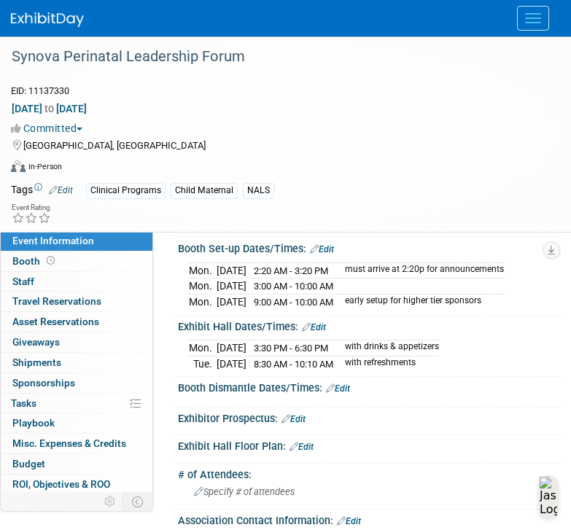
click at [317, 254] on icon at bounding box center [314, 248] width 9 height 9
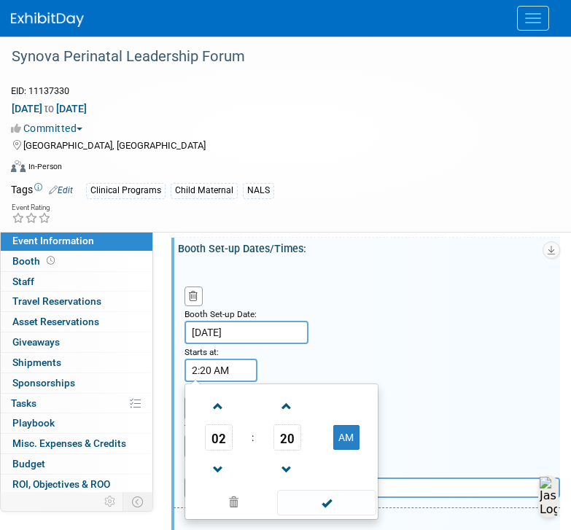
click at [219, 379] on input "2:20 AM" at bounding box center [220, 370] width 73 height 23
click at [341, 445] on button "AM" at bounding box center [346, 437] width 26 height 25
type input "2:20 PM"
click at [394, 376] on div "Booth Set-up Date: Nov 10, 2025 Starts at: 2:20 PM 02 : 20 PM 12 01 02 03 04 05…" at bounding box center [366, 385] width 386 height 246
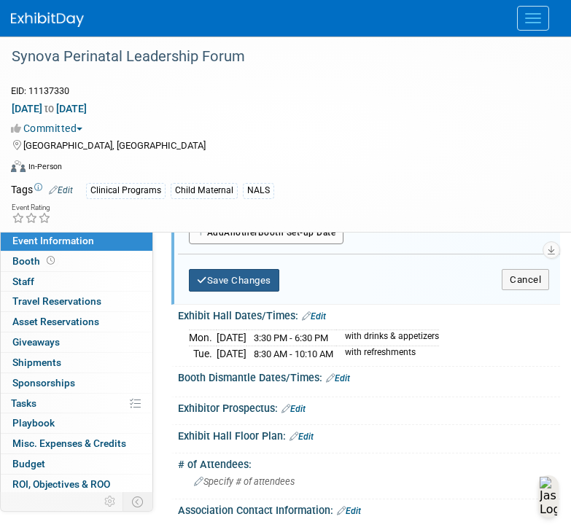
click at [245, 292] on button "Save Changes" at bounding box center [234, 280] width 90 height 23
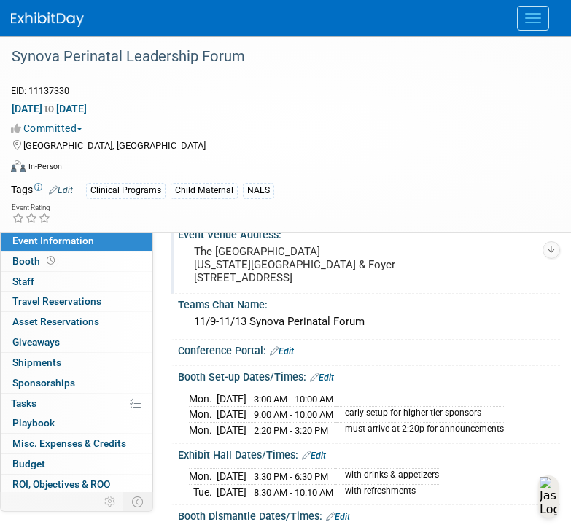
scroll to position [141, 0]
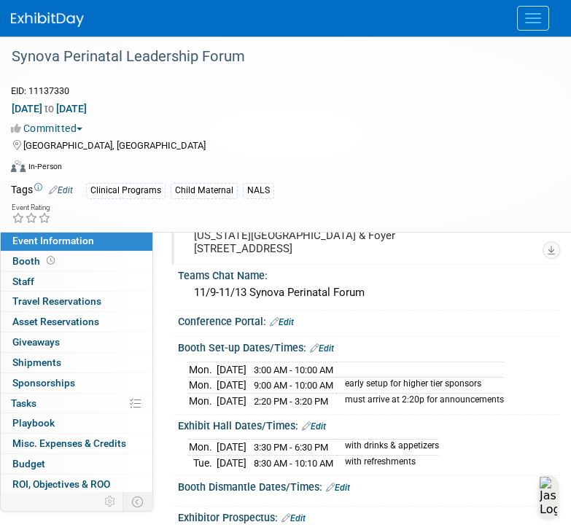
click at [324, 354] on div "Booth Set-up Dates/Times: Edit" at bounding box center [369, 346] width 382 height 19
click at [321, 353] on link "Edit" at bounding box center [322, 348] width 24 height 10
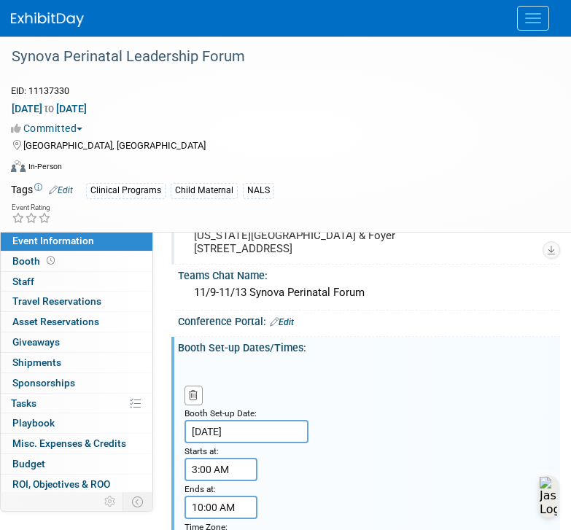
scroll to position [164, 0]
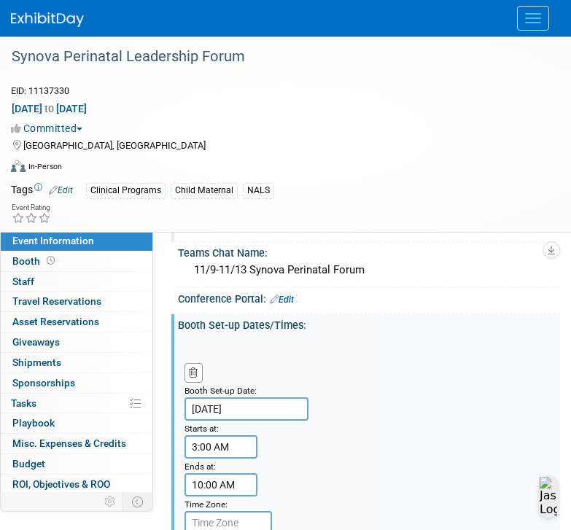
click at [221, 456] on input "3:00 AM" at bounding box center [220, 446] width 73 height 23
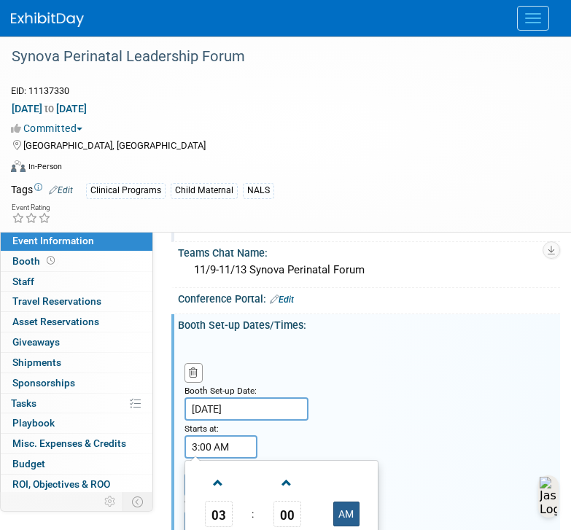
click at [343, 519] on button "AM" at bounding box center [346, 513] width 26 height 25
type input "3:00 PM"
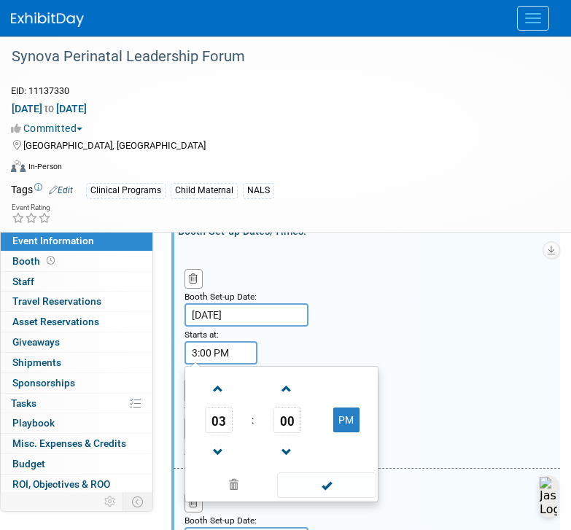
scroll to position [275, 0]
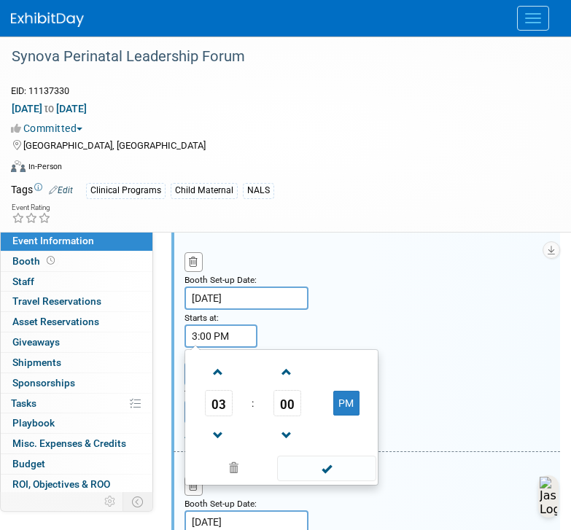
click at [407, 436] on div "Booth Set-up Date: Nov 10, 2025 Starts at: 3:00 PM 03 : 00 PM 12 01 02 03 04 05…" at bounding box center [366, 340] width 386 height 224
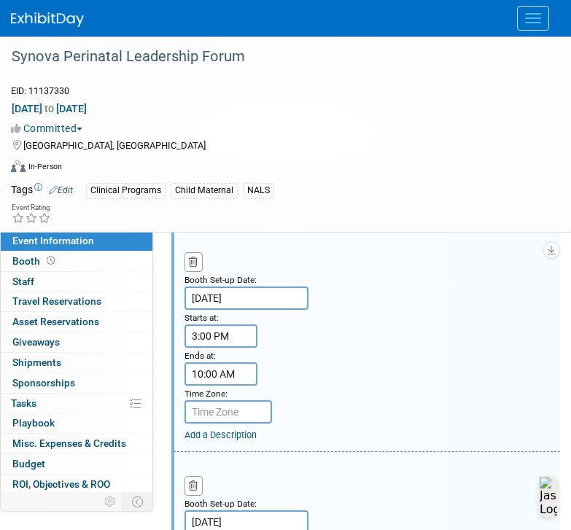
click at [221, 386] on input "10:00 AM" at bounding box center [220, 373] width 73 height 23
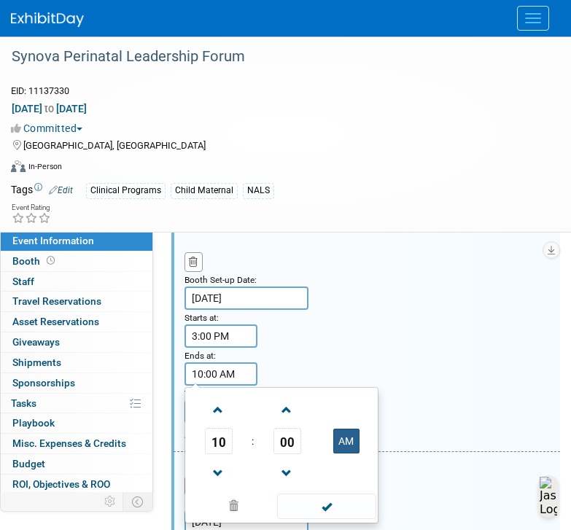
click at [341, 453] on button "AM" at bounding box center [346, 441] width 26 height 25
type input "10:00 PM"
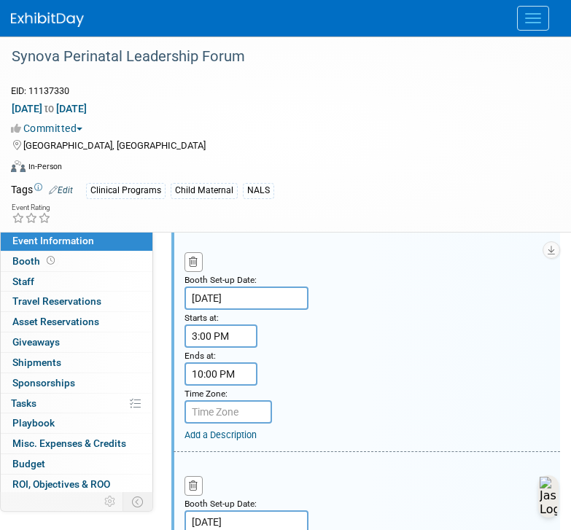
click at [342, 372] on div "Booth Set-up Date: Nov 10, 2025 Starts at: 3:00 PM Ends at: 10:00 PM Time Zone:…" at bounding box center [366, 340] width 386 height 224
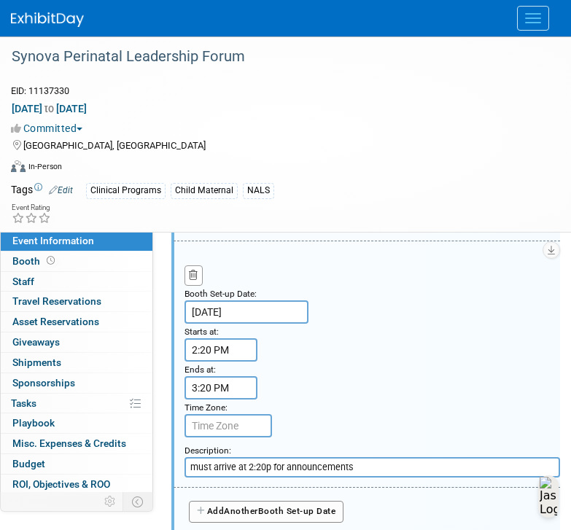
scroll to position [773, 0]
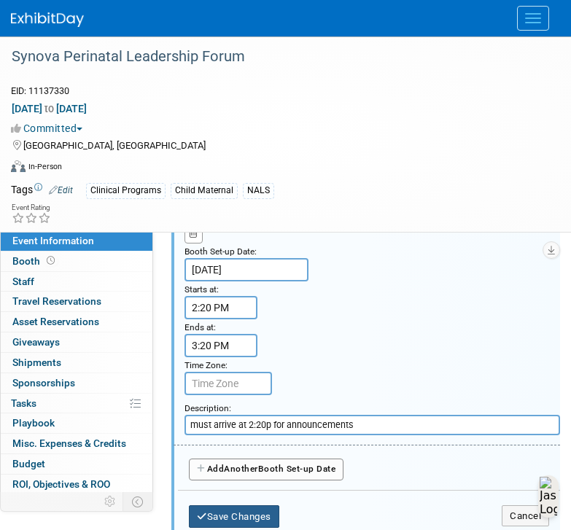
click at [243, 524] on button "Save Changes" at bounding box center [234, 516] width 90 height 23
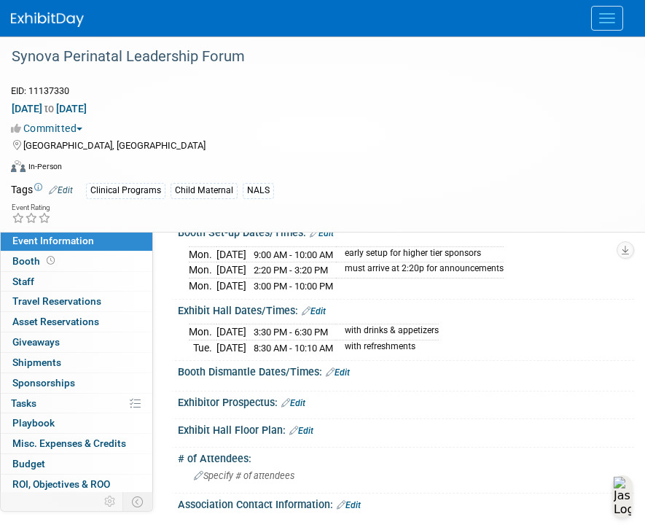
scroll to position [250, 0]
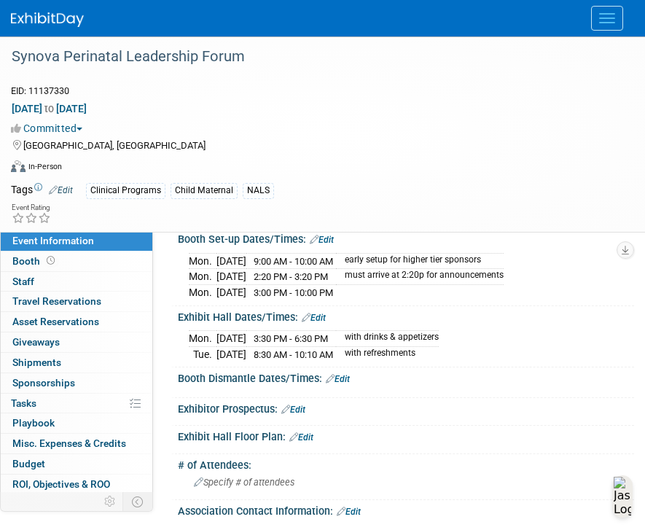
click at [323, 245] on link "Edit" at bounding box center [322, 240] width 24 height 10
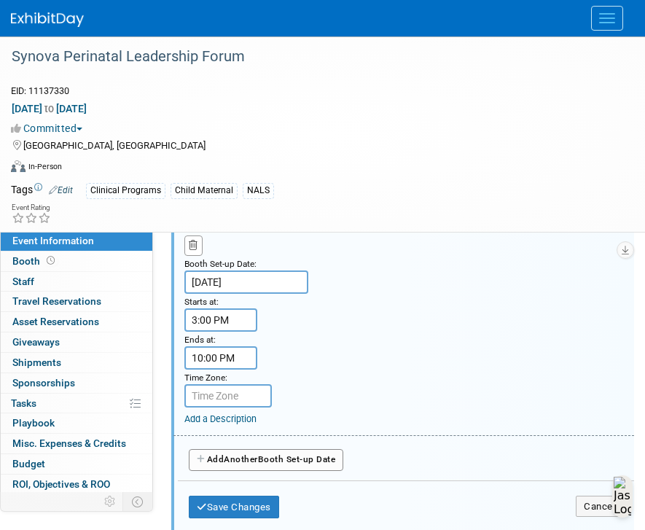
scroll to position [784, 0]
click at [231, 423] on link "Add a Description" at bounding box center [220, 417] width 72 height 11
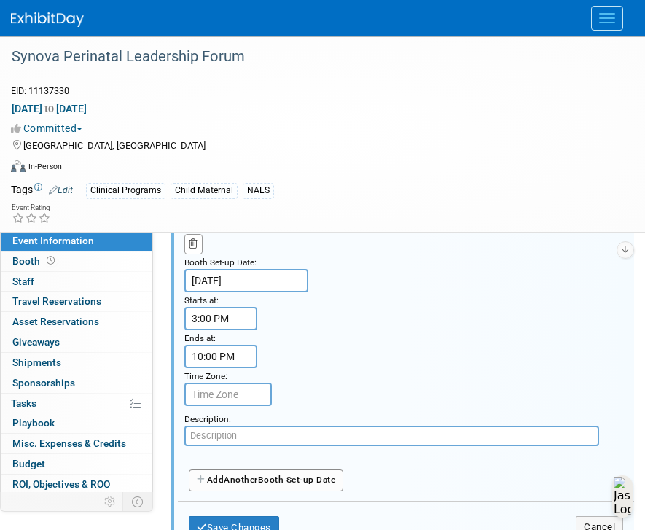
click at [259, 446] on input "text" at bounding box center [391, 436] width 415 height 20
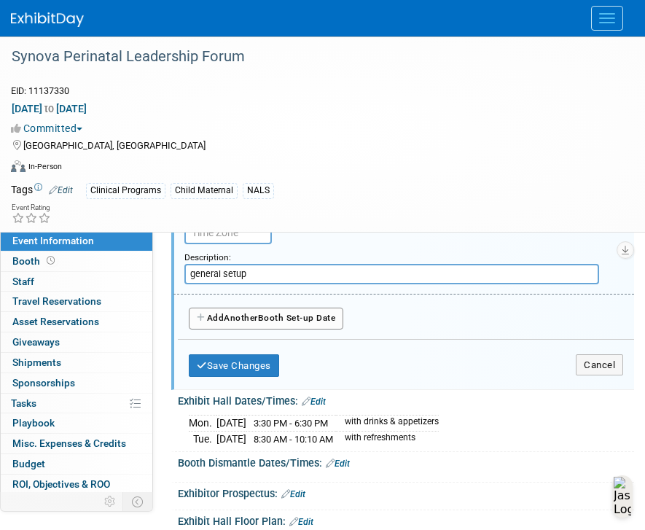
scroll to position [1060, 0]
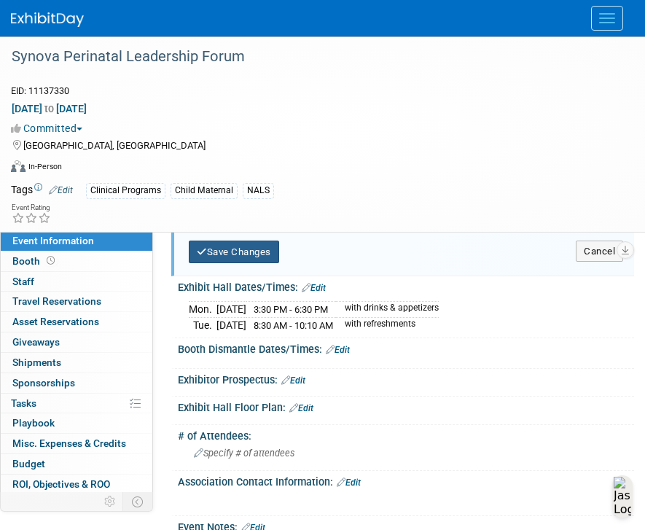
type input "general setup"
click at [256, 264] on button "Save Changes" at bounding box center [234, 252] width 90 height 23
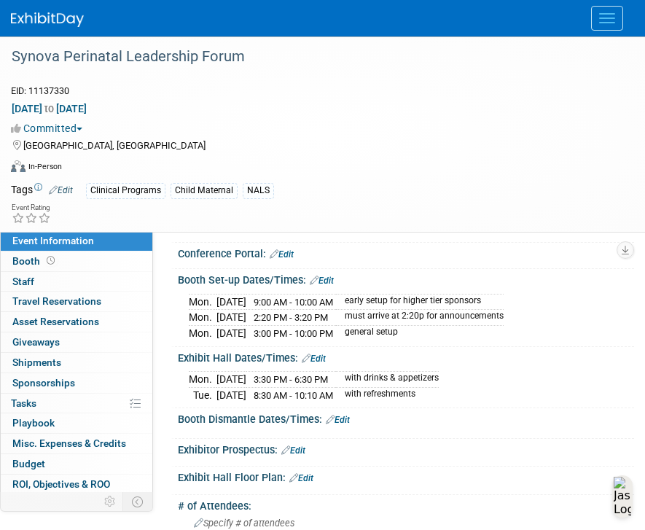
scroll to position [170, 0]
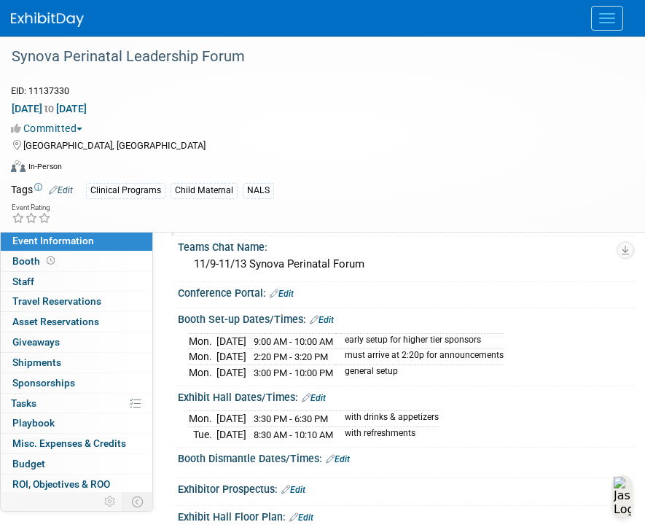
click at [327, 325] on link "Edit" at bounding box center [322, 320] width 24 height 10
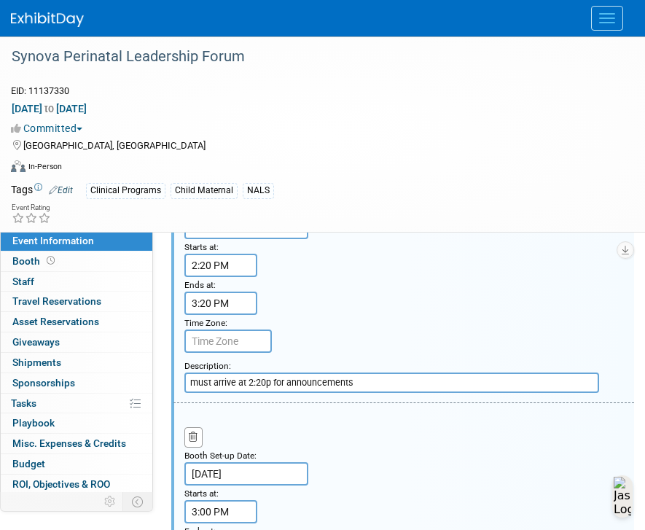
scroll to position [590, 0]
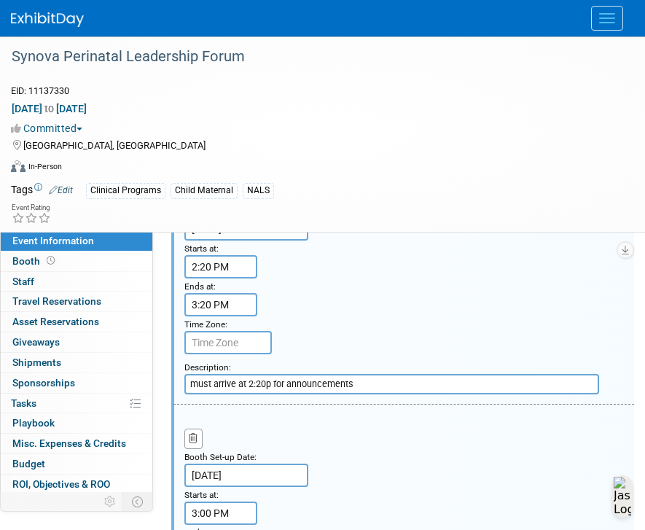
click at [189, 394] on input "must arrive at 2:20p for announcements" at bounding box center [391, 384] width 415 height 20
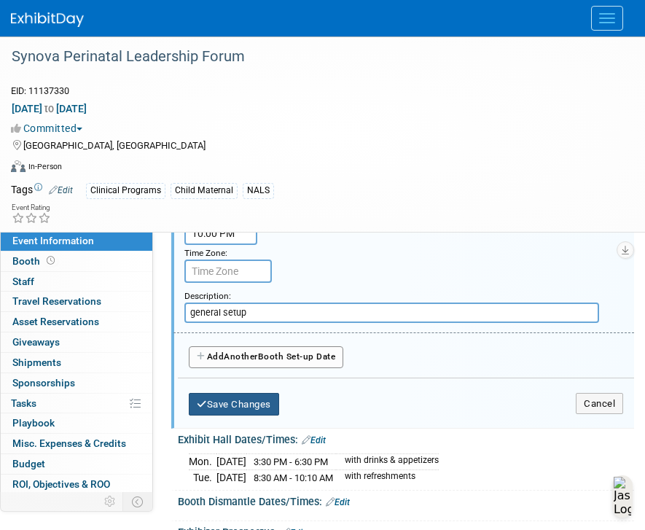
type input "sponsors-only: must arrive at 2:20p for announcements"
click at [249, 410] on button "Save Changes" at bounding box center [234, 404] width 90 height 23
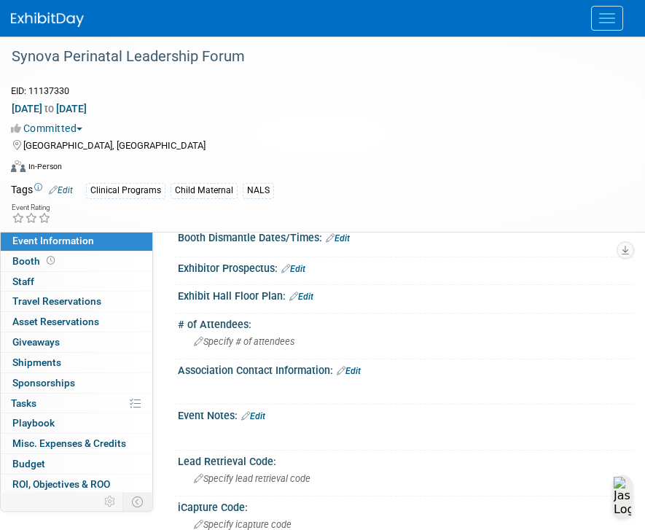
scroll to position [232, 0]
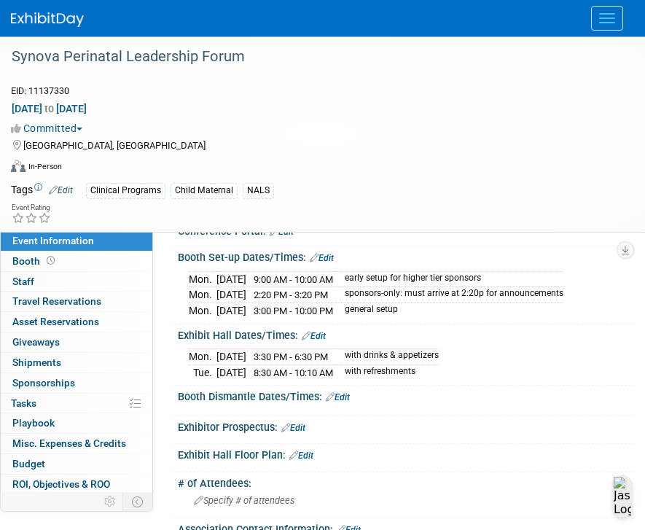
click at [330, 263] on link "Edit" at bounding box center [322, 258] width 24 height 10
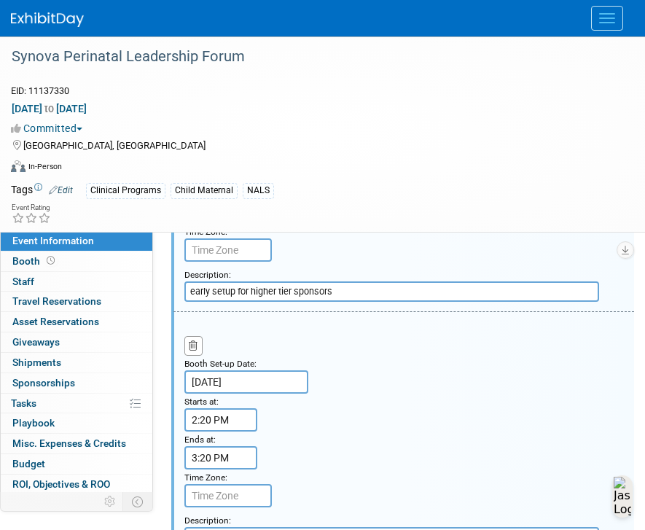
scroll to position [491, 0]
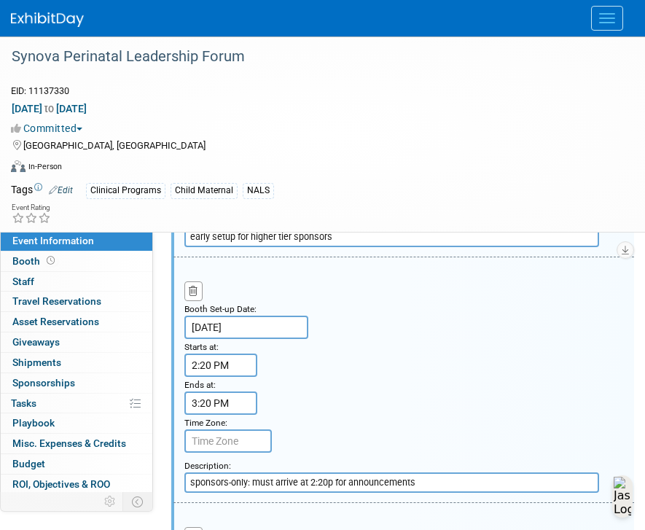
click at [249, 493] on input "sponsors-only: must arrive at 2:20p for announcements" at bounding box center [391, 482] width 415 height 20
type input "sponsors-only networking: must arrive at 2:20p for announcements"
click at [386, 469] on div "Add a Description Description: sponsors-only networking: must arrive at 2:20p f…" at bounding box center [409, 473] width 450 height 40
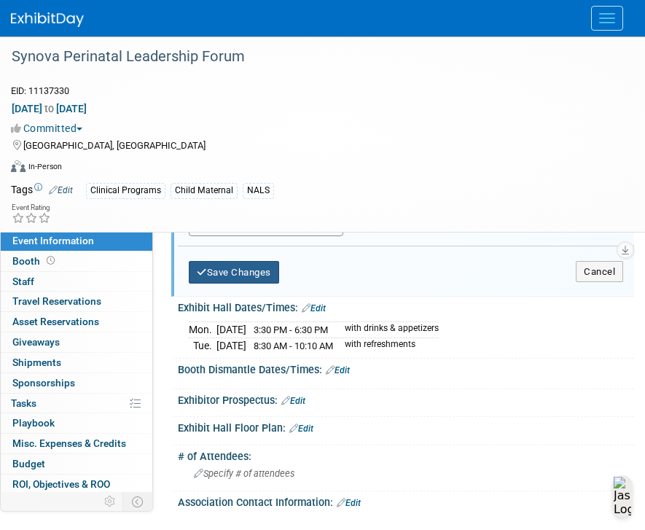
click at [216, 284] on button "Save Changes" at bounding box center [234, 272] width 90 height 23
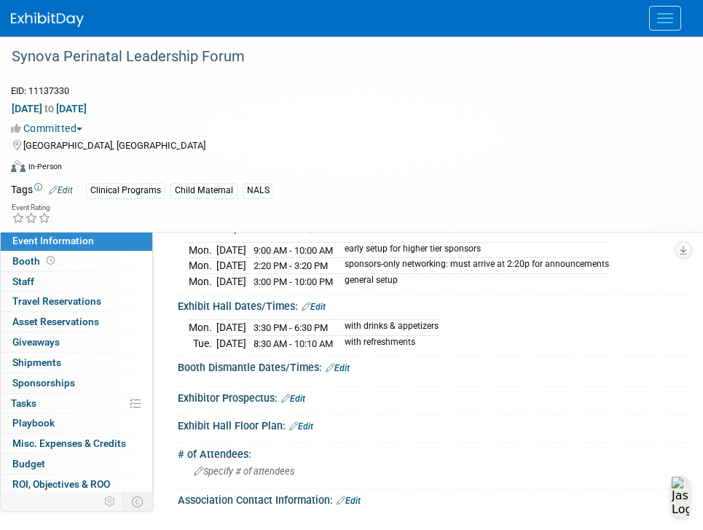
scroll to position [289, 0]
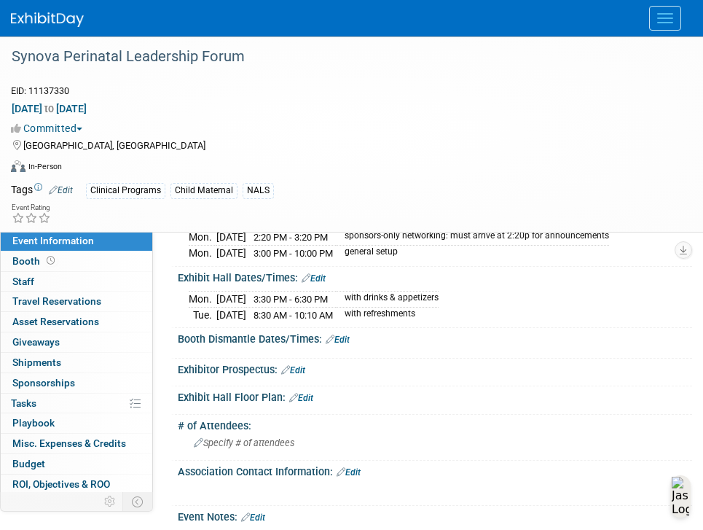
click at [343, 345] on link "Edit" at bounding box center [338, 340] width 24 height 10
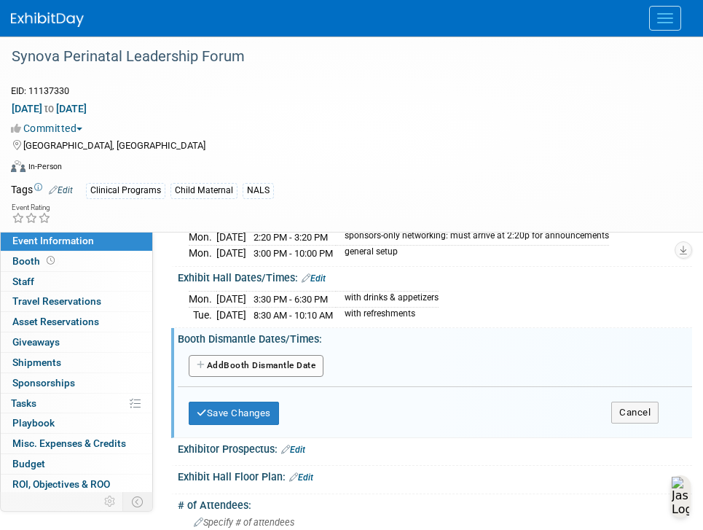
click at [289, 377] on button "Add Another Booth Dismantle Date" at bounding box center [256, 366] width 135 height 22
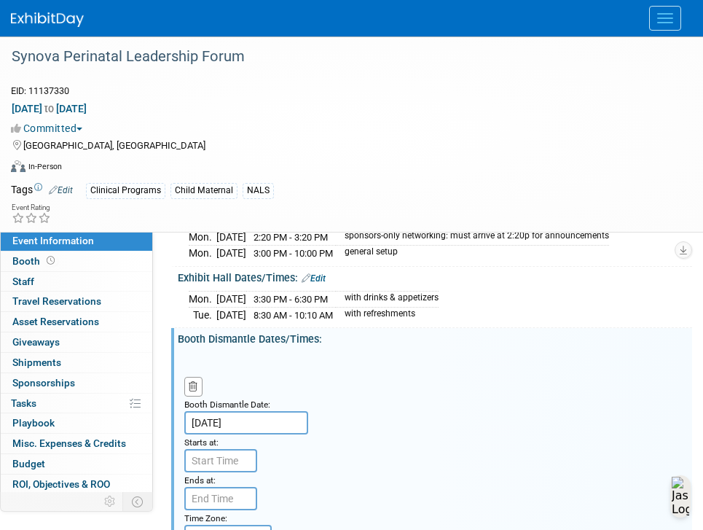
click at [217, 434] on input "Nov 14, 2025" at bounding box center [246, 422] width 124 height 23
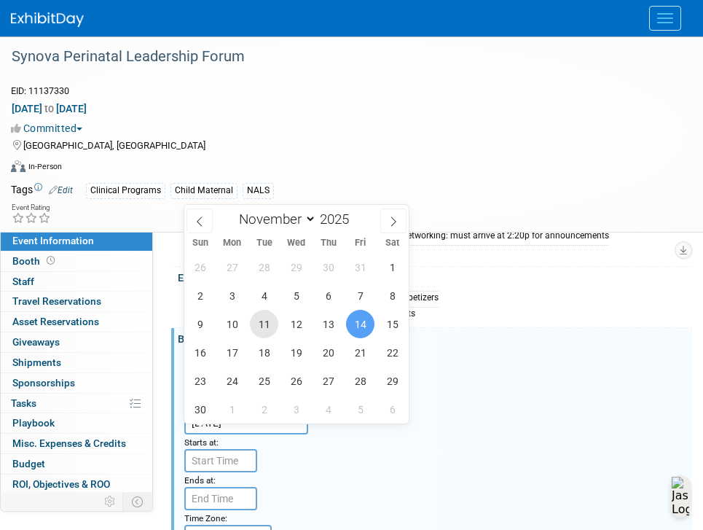
click at [269, 317] on span "11" at bounding box center [264, 324] width 28 height 28
type input "Nov 11, 2025"
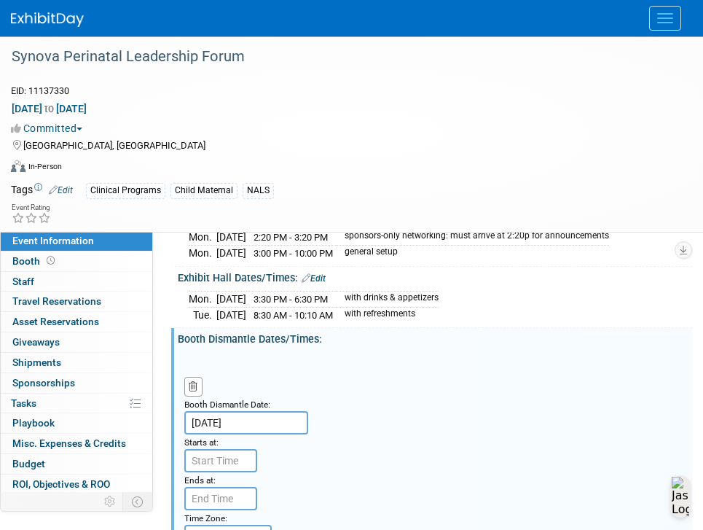
scroll to position [342, 0]
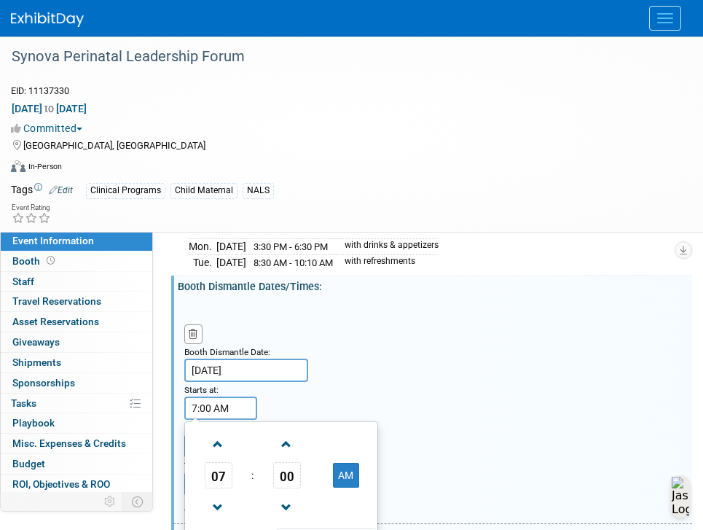
click at [230, 419] on input "7:00 AM" at bounding box center [220, 407] width 73 height 23
click at [195, 420] on input "7:00 AM" at bounding box center [220, 407] width 73 height 23
click at [213, 420] on input "10:00 AM" at bounding box center [220, 407] width 73 height 23
click at [292, 481] on span "00" at bounding box center [287, 475] width 28 height 26
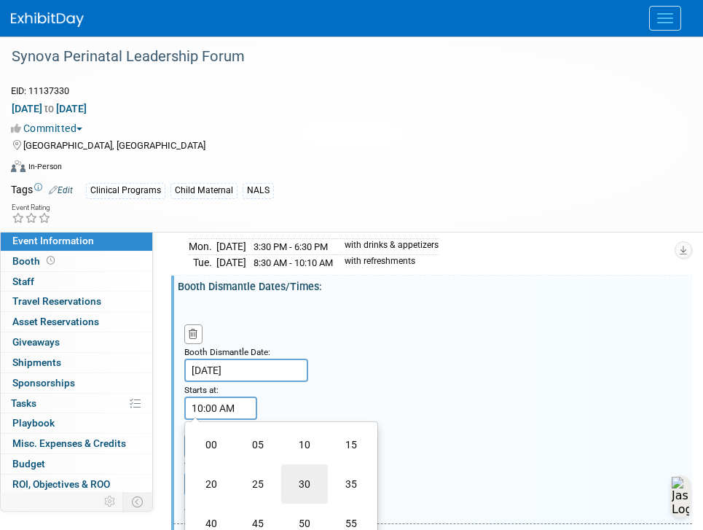
click at [316, 499] on td "30" at bounding box center [304, 483] width 47 height 39
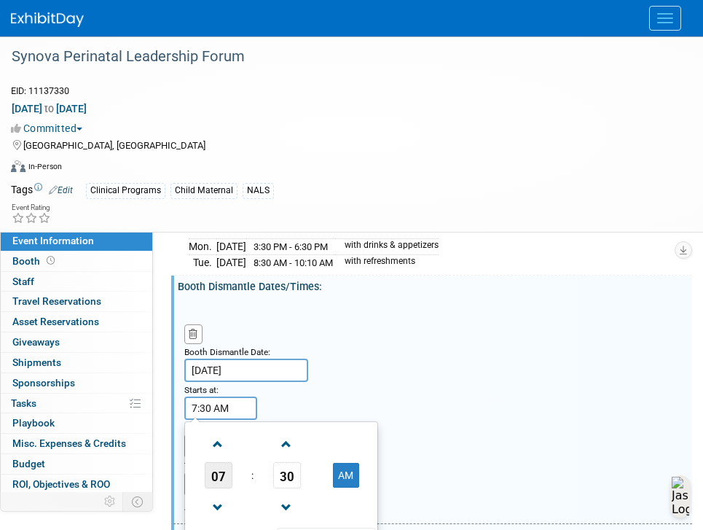
click at [215, 488] on span "07" at bounding box center [219, 475] width 28 height 26
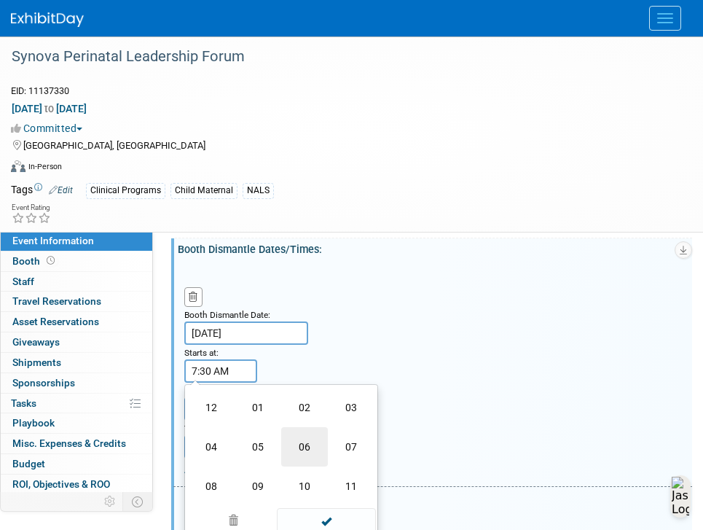
scroll to position [386, 0]
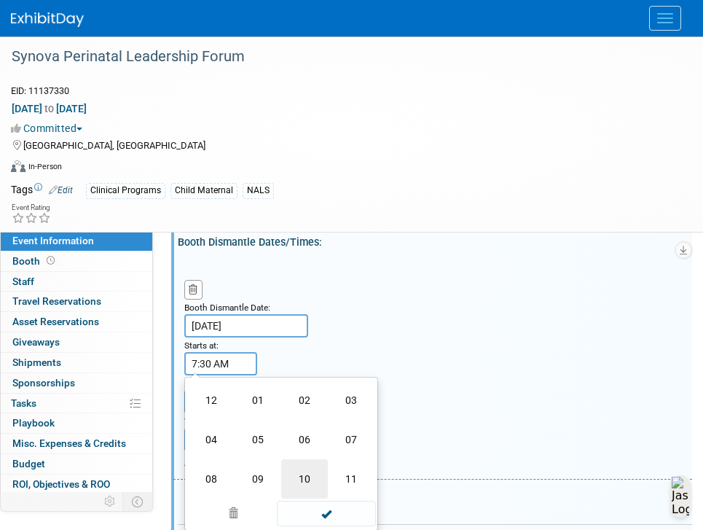
click at [309, 491] on td "10" at bounding box center [304, 478] width 47 height 39
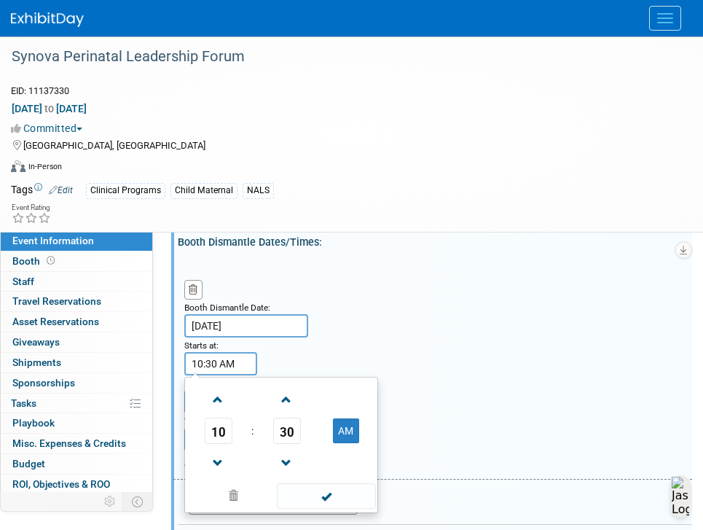
type input "10:30 AM"
click at [404, 376] on div "Booth Dismantle Date: Nov 11, 2025 Starts at: 10:30 AM 10 : 30 AM 12 01 02 03 0…" at bounding box center [432, 368] width 519 height 224
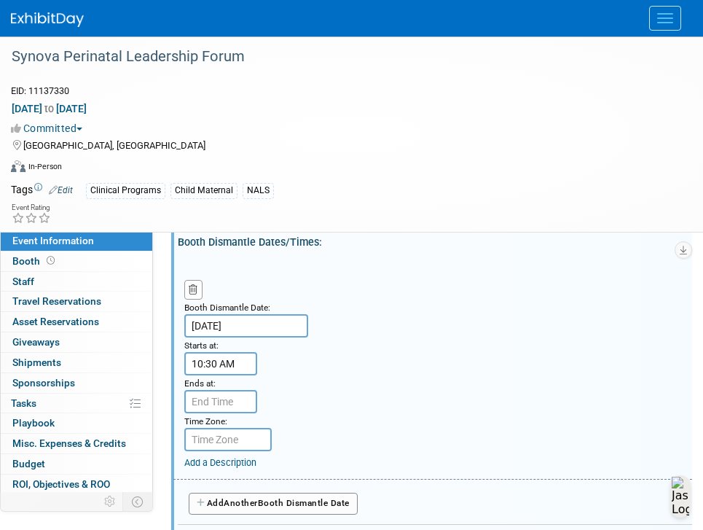
click at [444, 396] on div "Booth Dismantle Date: Nov 11, 2025 Starts at: 10:30 AM Ends at: Time Zone: Appl…" at bounding box center [432, 368] width 519 height 224
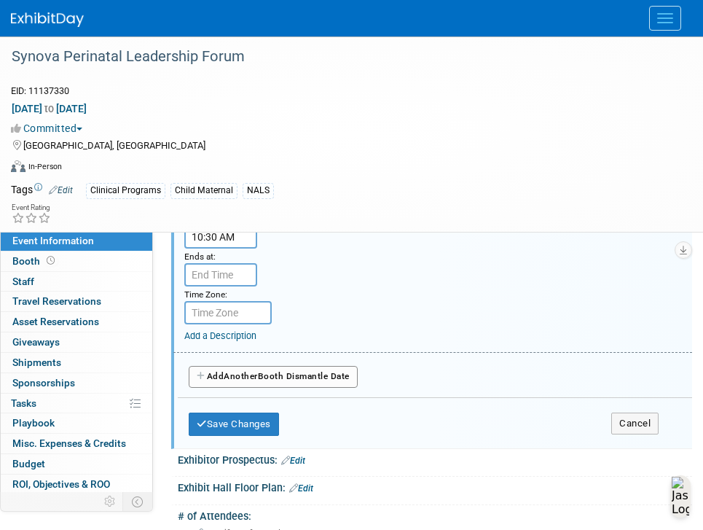
scroll to position [523, 0]
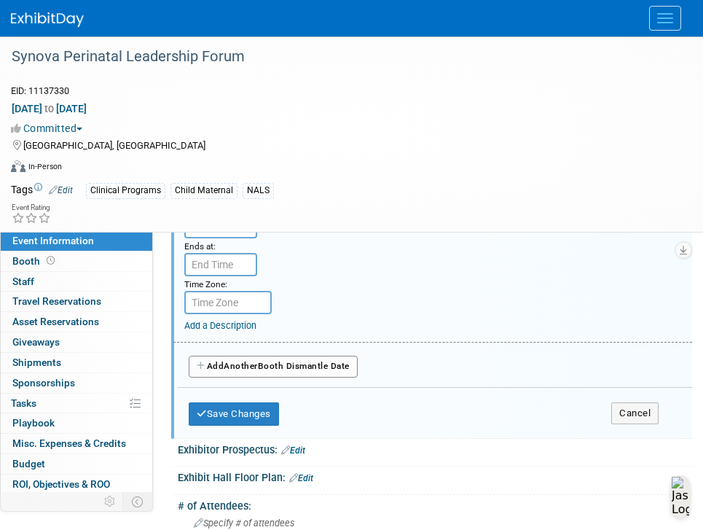
click at [241, 331] on link "Add a Description" at bounding box center [220, 325] width 72 height 11
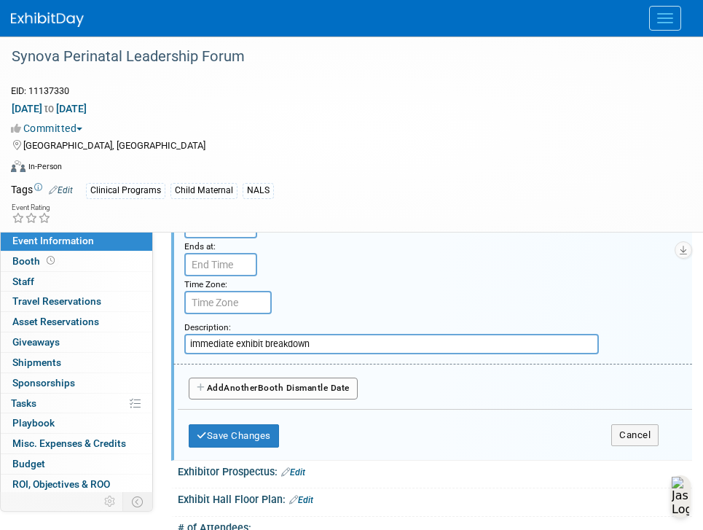
type input "immediate exhibit breakdown"
click at [251, 447] on button "Save Changes" at bounding box center [234, 435] width 90 height 23
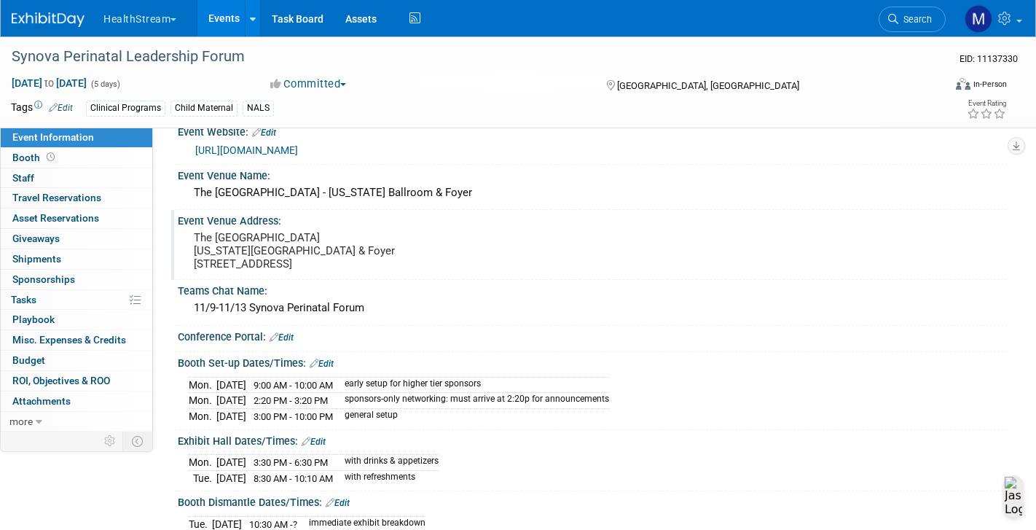
scroll to position [15, 0]
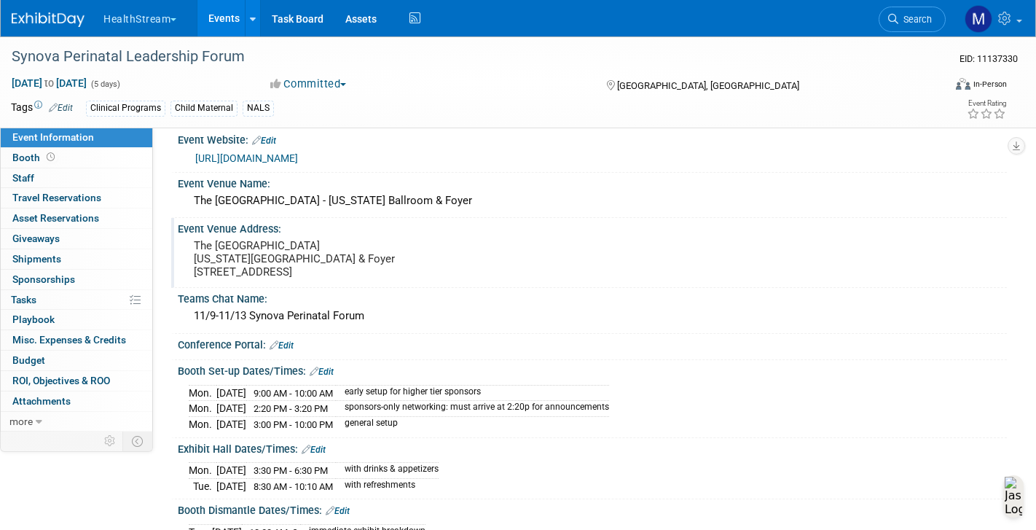
click at [292, 351] on link "Edit" at bounding box center [282, 345] width 24 height 10
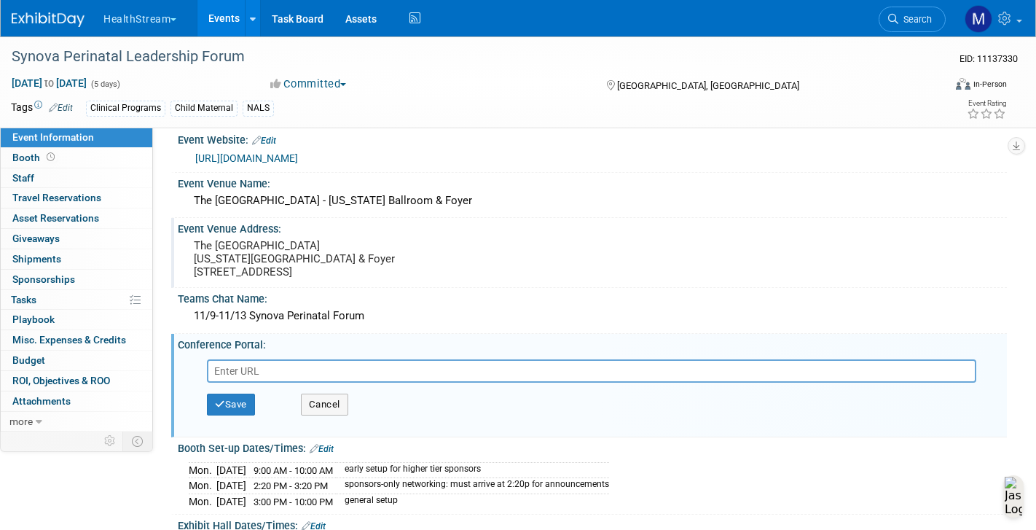
paste input "https://alliance-exposition.boomerecommerce.com/Home/3570/EventHome"
type input "https://alliance-exposition.boomerecommerce.com/Home/3570/EventHome"
click at [246, 415] on button "Save" at bounding box center [231, 405] width 48 height 22
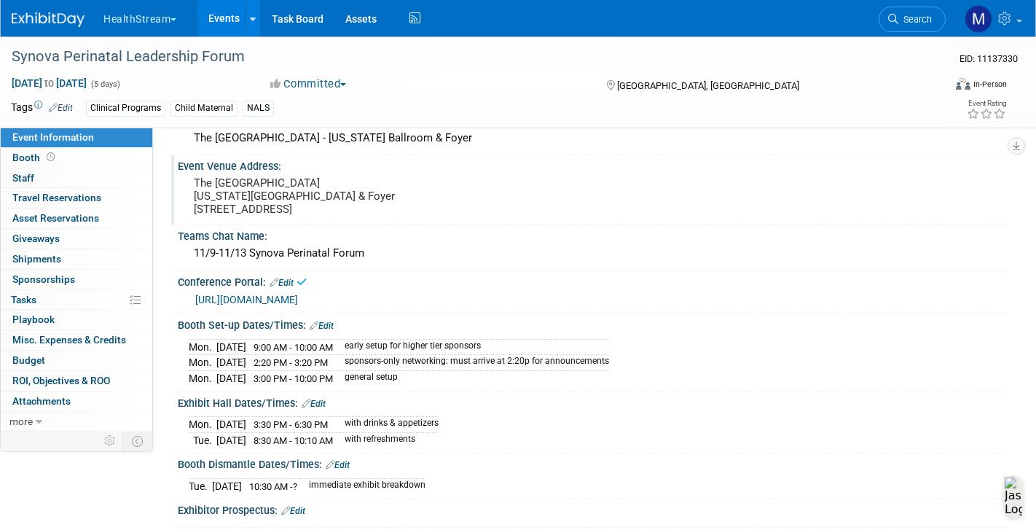
scroll to position [0, 0]
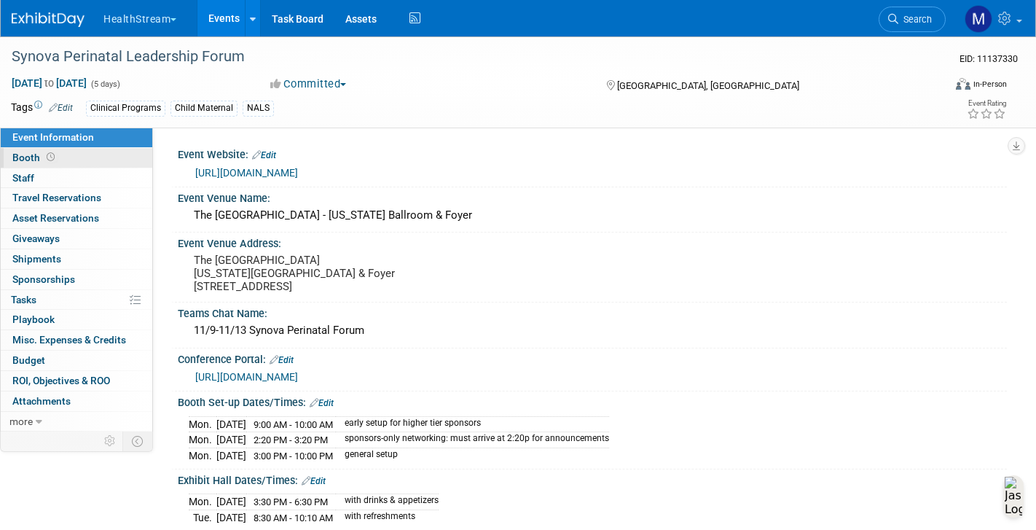
click at [74, 159] on link "Booth" at bounding box center [77, 158] width 152 height 20
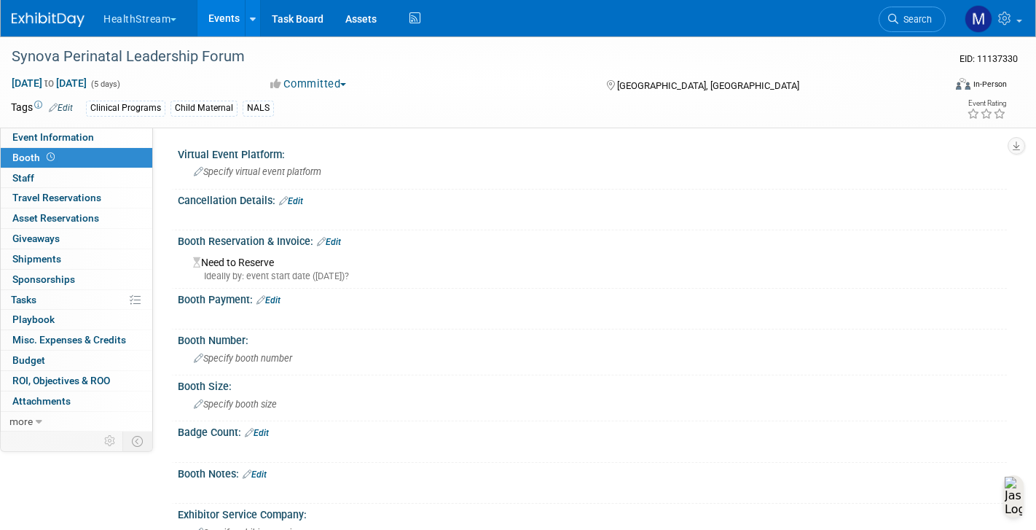
scroll to position [49, 0]
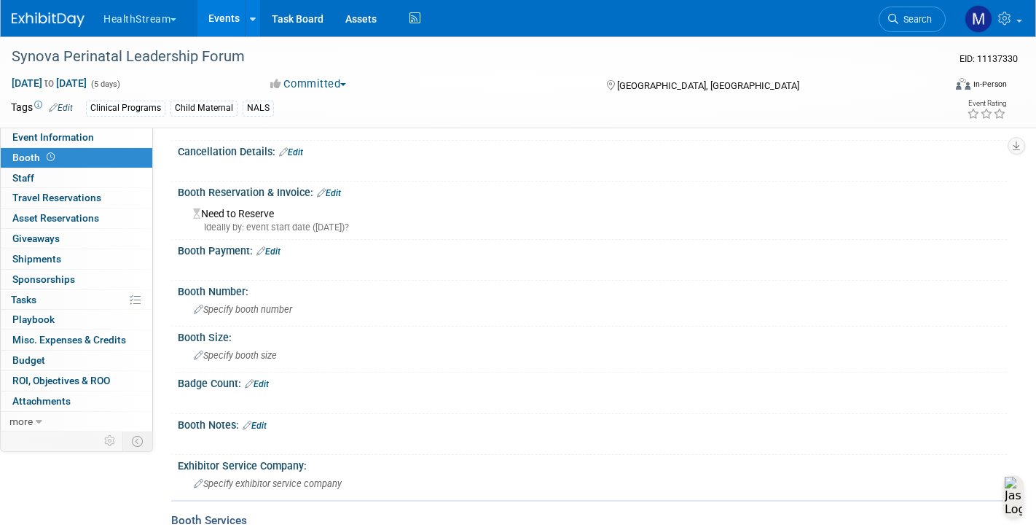
click at [265, 254] on icon at bounding box center [261, 250] width 9 height 9
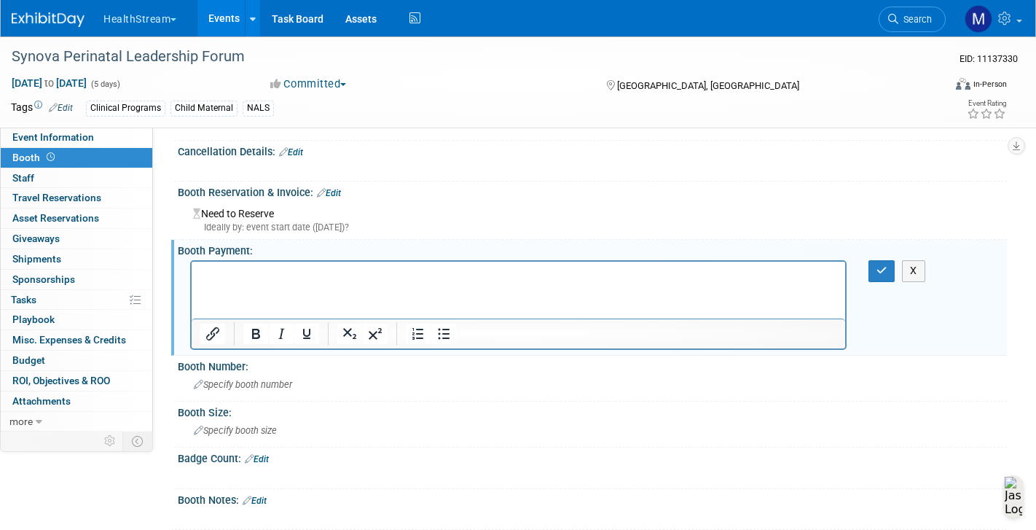
scroll to position [0, 0]
click at [894, 283] on div "X" at bounding box center [592, 304] width 829 height 95
click at [888, 277] on button "button" at bounding box center [882, 270] width 27 height 21
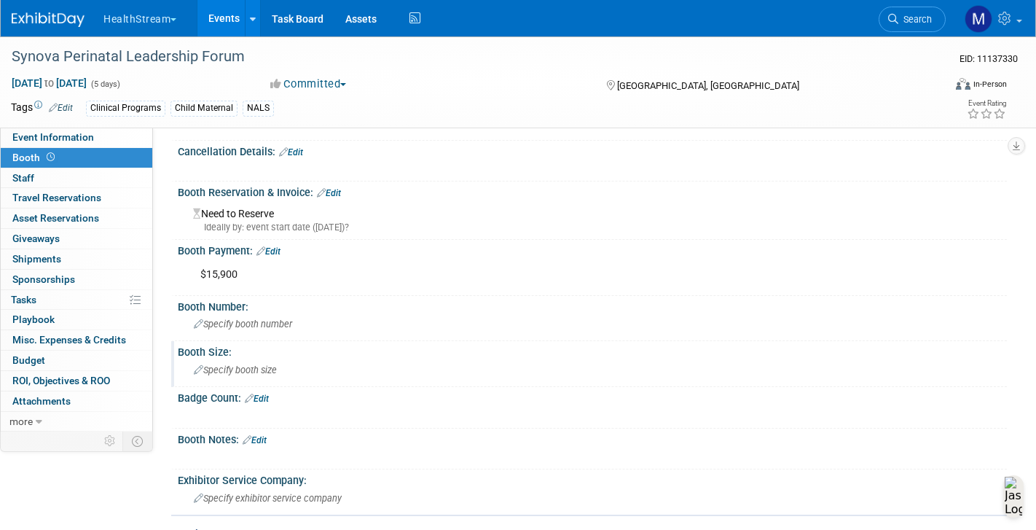
click at [197, 371] on icon at bounding box center [198, 370] width 9 height 9
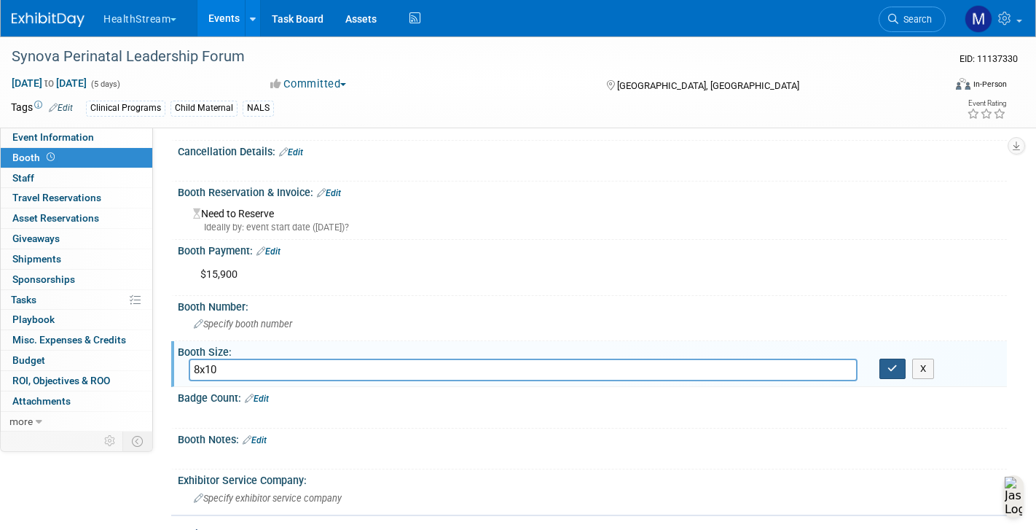
type input "8x10"
click at [894, 367] on icon "button" at bounding box center [893, 368] width 10 height 9
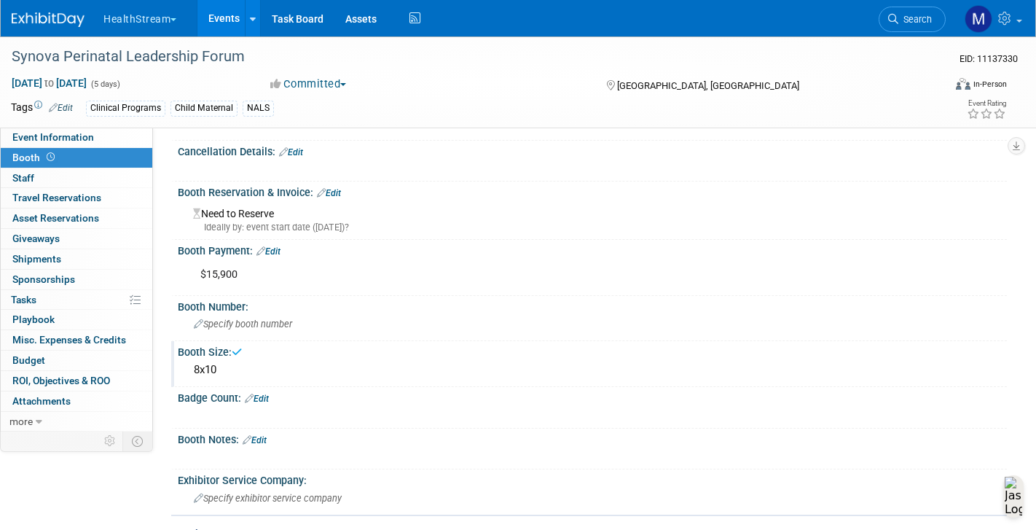
click at [268, 387] on div "Badge Count: Edit" at bounding box center [592, 396] width 829 height 19
click at [257, 401] on link "Edit" at bounding box center [257, 399] width 24 height 10
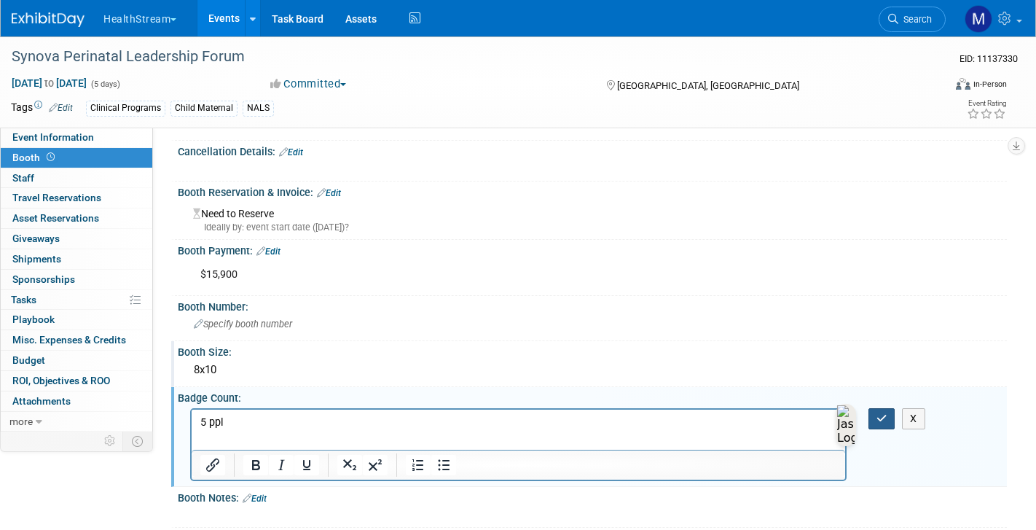
click at [881, 419] on icon "button" at bounding box center [882, 418] width 11 height 10
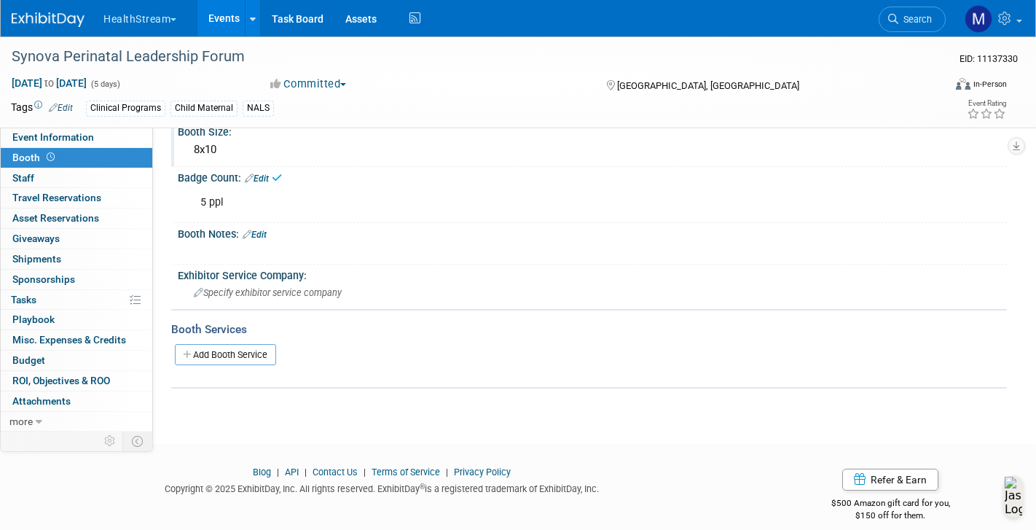
scroll to position [271, 0]
click at [248, 353] on link "Add Booth Service" at bounding box center [225, 352] width 101 height 21
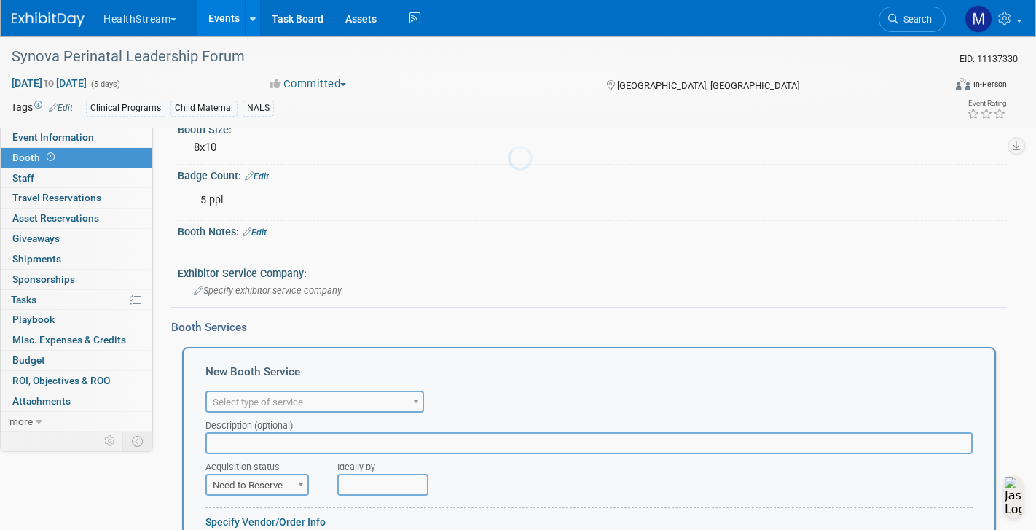
scroll to position [0, 0]
click at [239, 442] on input "text" at bounding box center [589, 443] width 767 height 22
paste input "8'X10' BOOTH PACKAGES WILL INCLUDE THE FOLLOWING ITEMS: 8'H Black Backwall Drap…"
type input "8'X10' BOOTH PACKAGES WILL INCLUDE THE FOLLOWING ITEMS: 8'H Black Backwall Drap…"
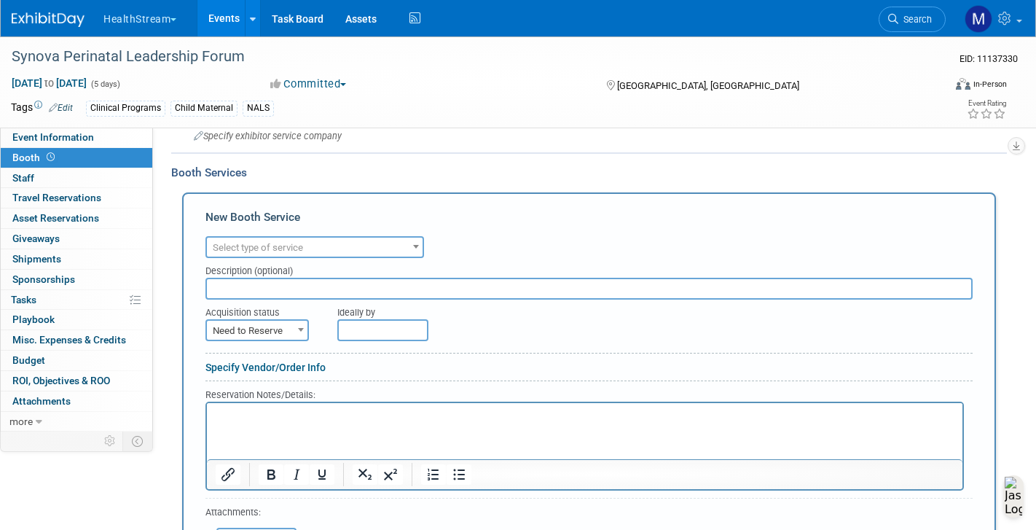
click at [264, 414] on p "Rich Text Area. Press ALT-0 for help." at bounding box center [585, 416] width 739 height 14
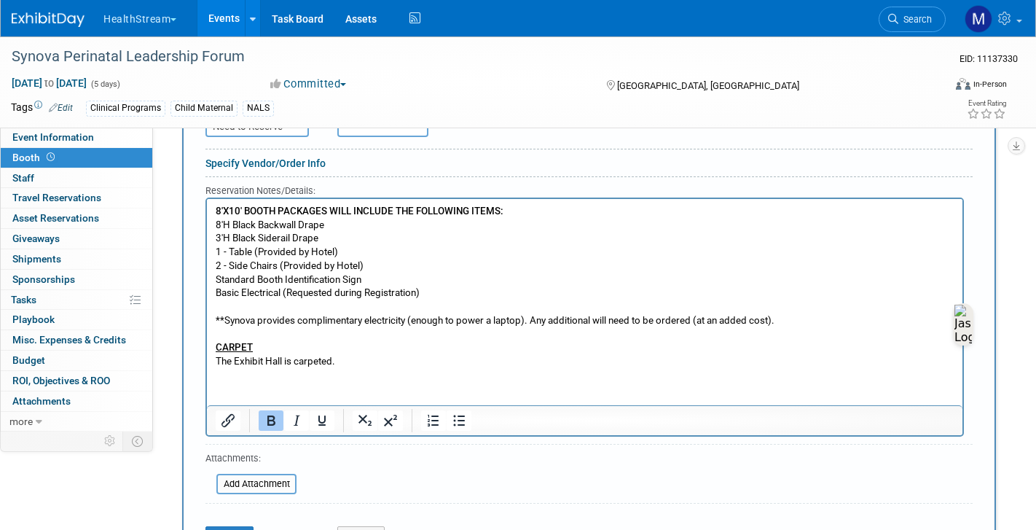
scroll to position [845, 0]
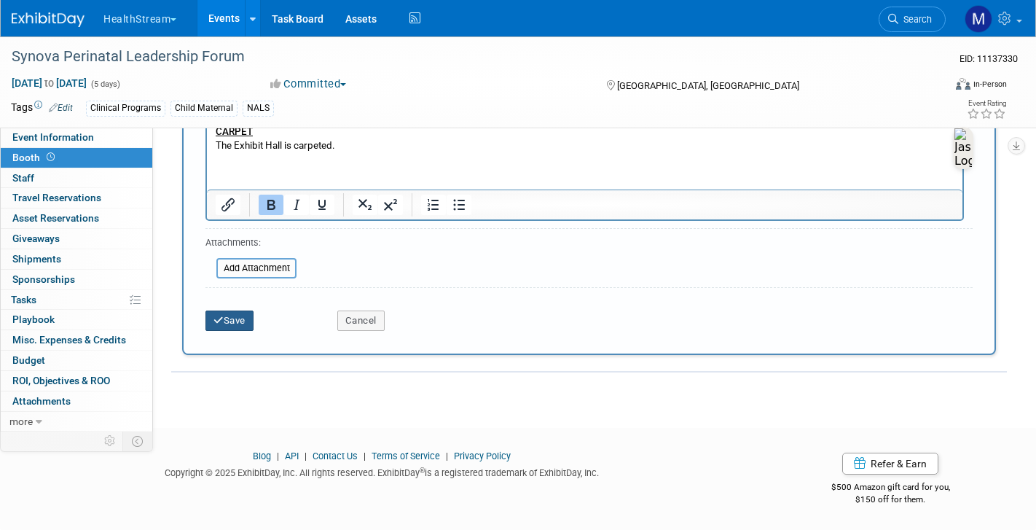
click at [230, 330] on button "Save" at bounding box center [230, 320] width 48 height 20
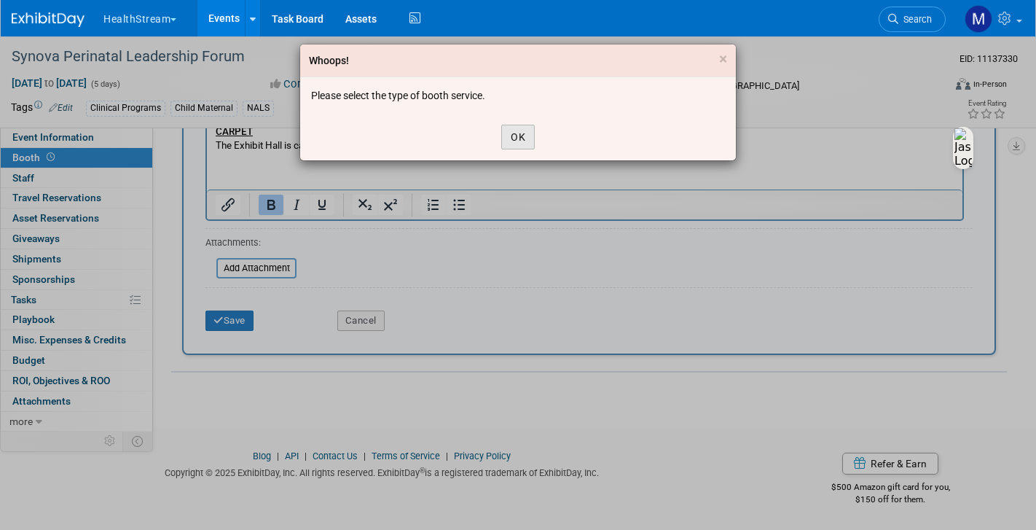
click at [523, 130] on button "OK" at bounding box center [518, 137] width 34 height 25
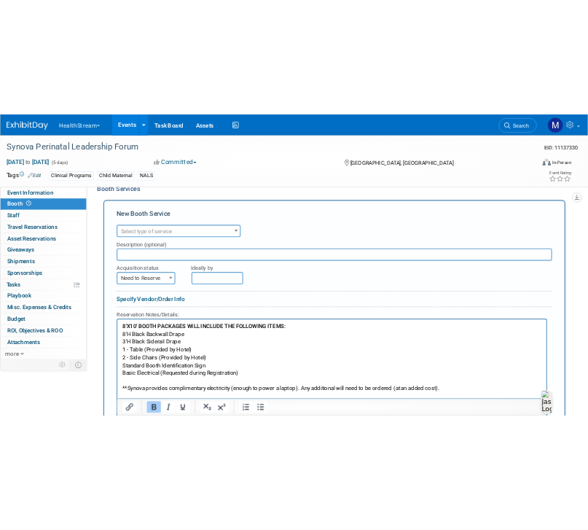
scroll to position [461, 0]
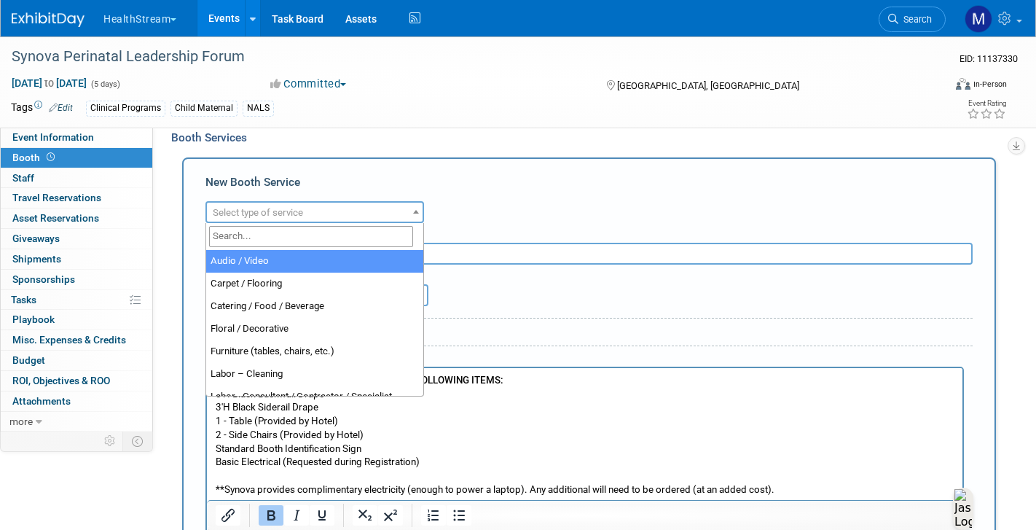
click at [300, 217] on span "Select type of service" at bounding box center [258, 212] width 90 height 11
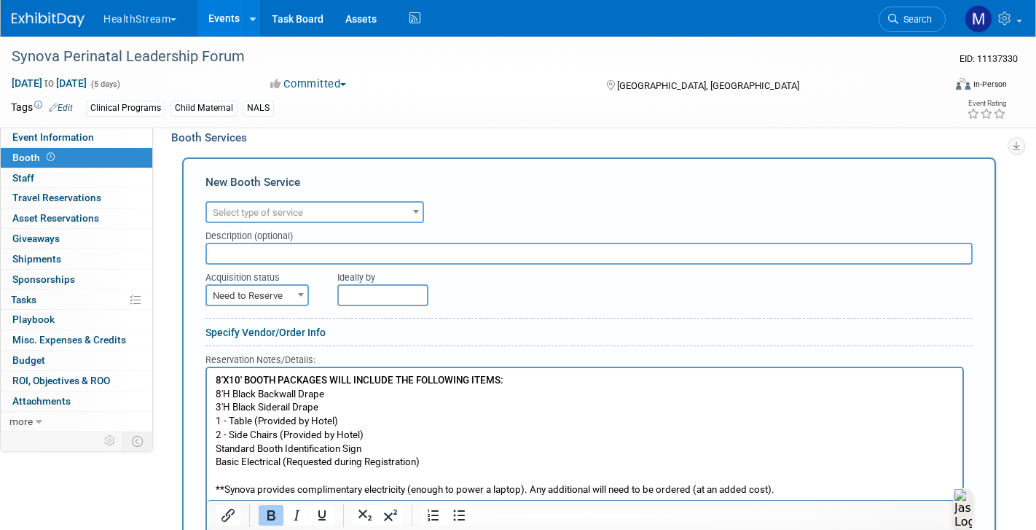
click at [512, 222] on div "Audio / Video Carpet / Flooring Catering / Food / Beverage Floral / Decorative …" at bounding box center [589, 211] width 767 height 26
click at [385, 407] on p "8'H Black Backwall Drape 3'H Black Siderail Drape 1 - Table (Provided by Hotel)…" at bounding box center [585, 456] width 739 height 136
click at [297, 403] on p "8'H Black Backwall Drape 3'H Black Siderail Drape 1 - Table (Provided by Hotel)…" at bounding box center [585, 456] width 739 height 136
click at [311, 404] on p "8'H Black Backwall Drape 3'H Black Siderail Drape 1 - Table (Provided by Hotel)…" at bounding box center [585, 456] width 739 height 136
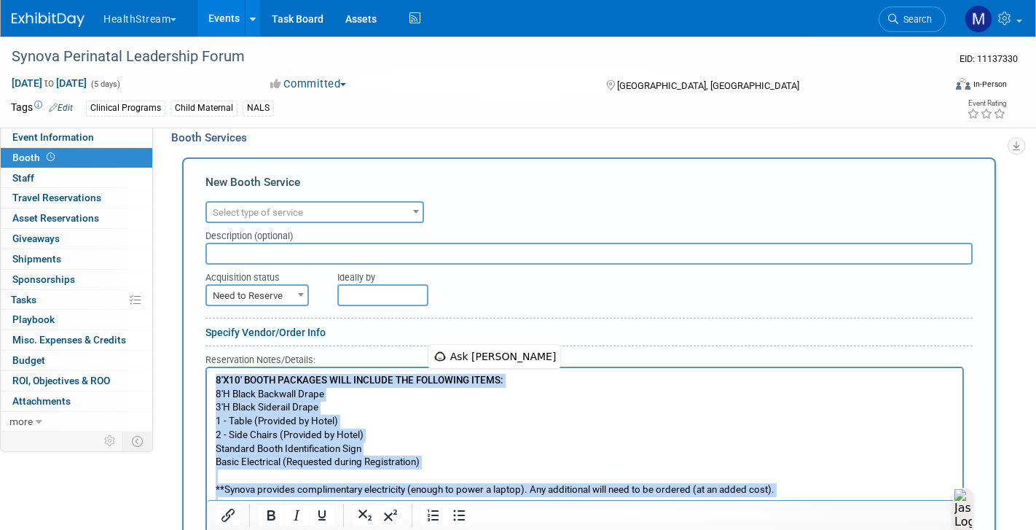
copy body "8'X10' BOOTH PACKAGES WILL INCLUDE THE FOLLOWING ITEMS: 8'H Black Backwall Drap…"
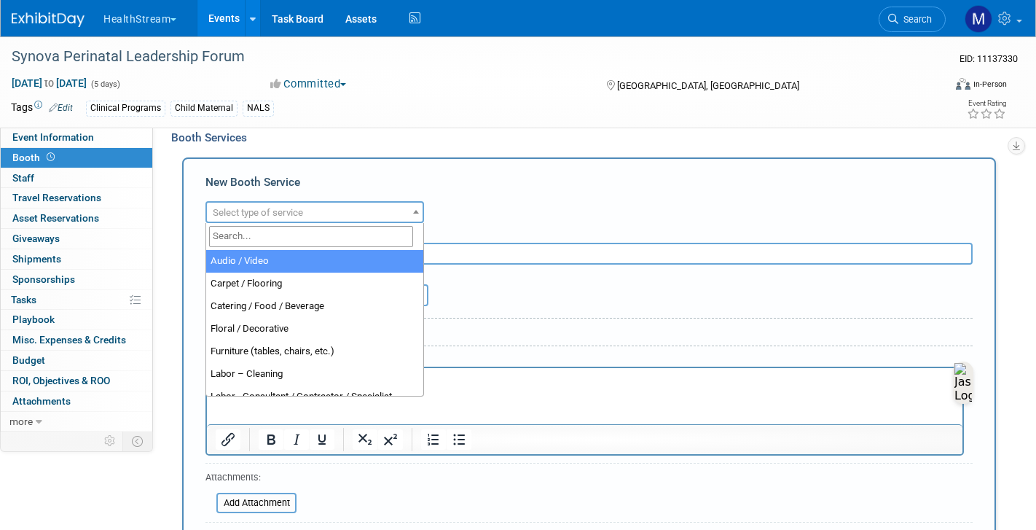
click at [309, 217] on span "Select type of service" at bounding box center [315, 213] width 216 height 20
click at [488, 168] on div "New Booth Service Audio / Video Carpet / Flooring Catering / Food / Beverage Fl…" at bounding box center [589, 373] width 814 height 432
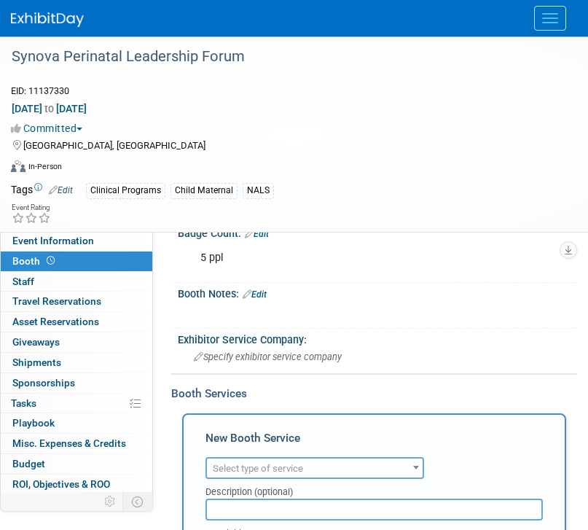
scroll to position [373, 0]
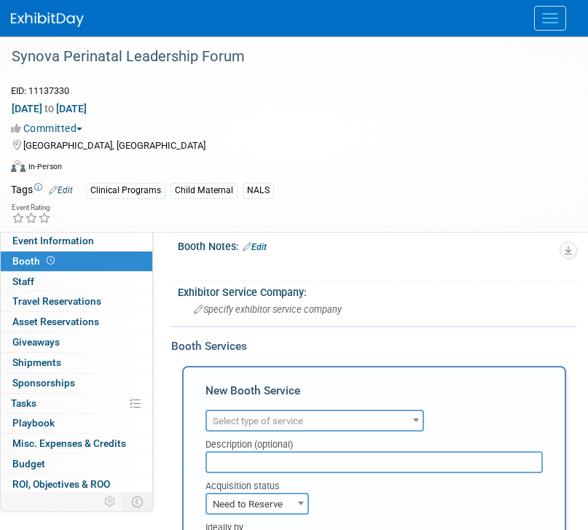
click at [402, 422] on span "Select type of service" at bounding box center [315, 421] width 216 height 20
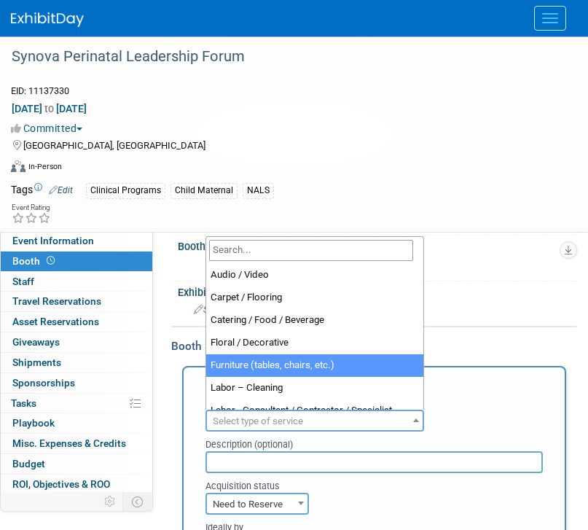
scroll to position [5, 0]
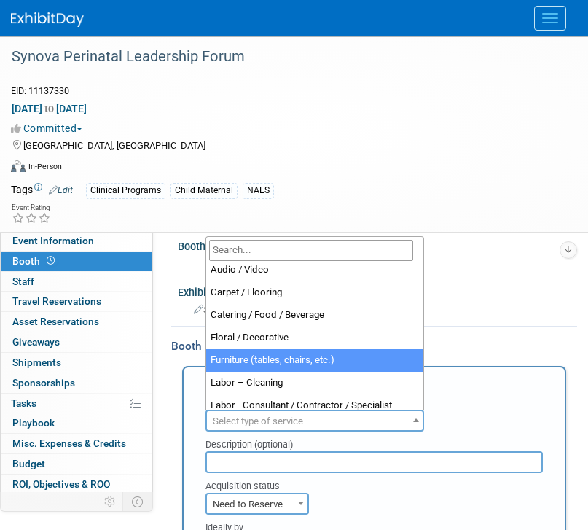
select select "6"
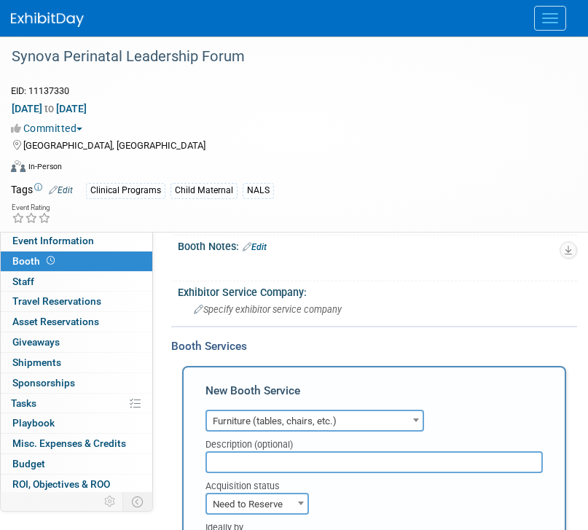
click at [310, 418] on span "Furniture (tables, chairs, etc.)" at bounding box center [315, 421] width 216 height 20
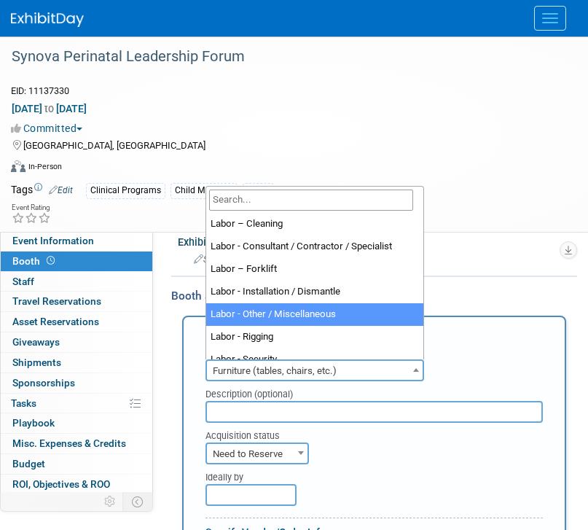
scroll to position [0, 0]
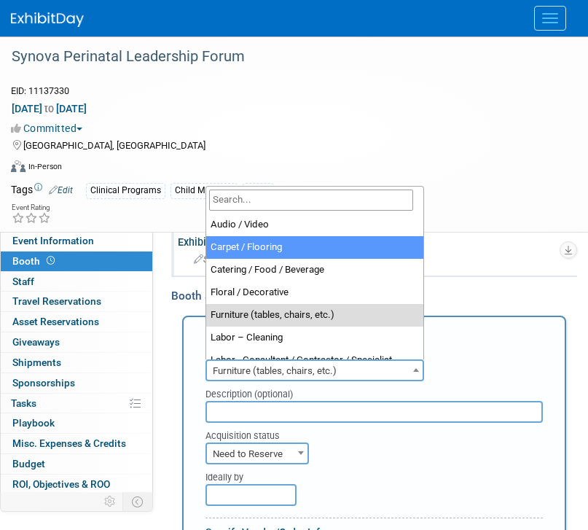
click at [450, 232] on div "Exhibitor Service Company:" at bounding box center [377, 240] width 399 height 18
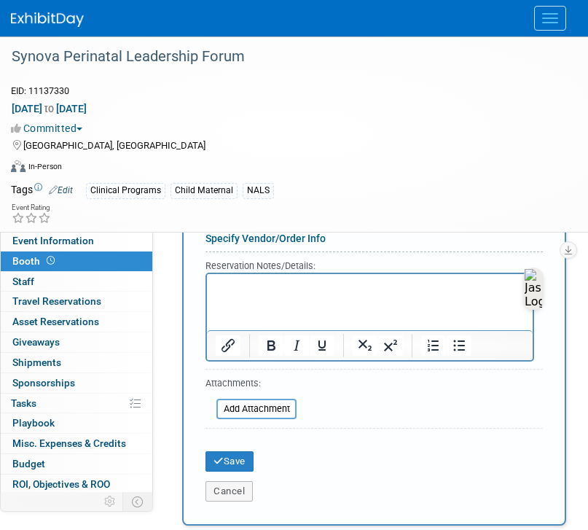
scroll to position [765, 0]
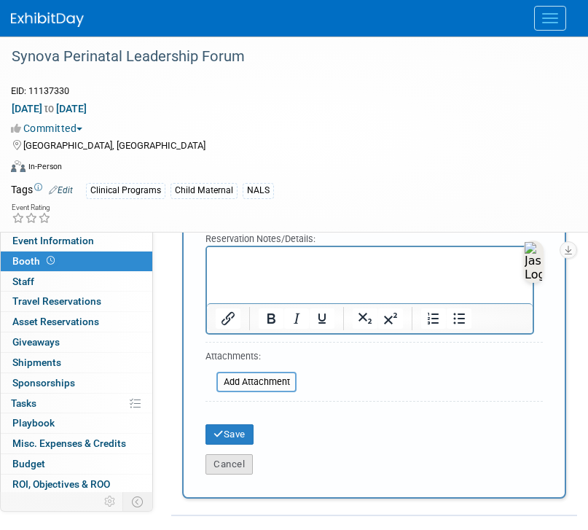
click at [246, 456] on button "Cancel" at bounding box center [229, 464] width 47 height 20
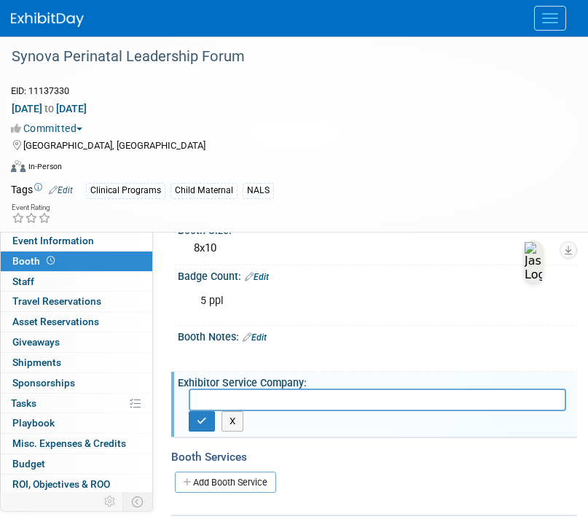
scroll to position [286, 0]
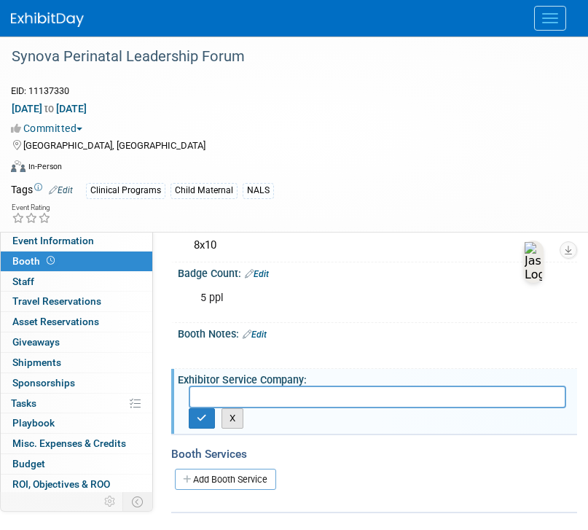
click at [241, 419] on button "X" at bounding box center [233, 418] width 23 height 20
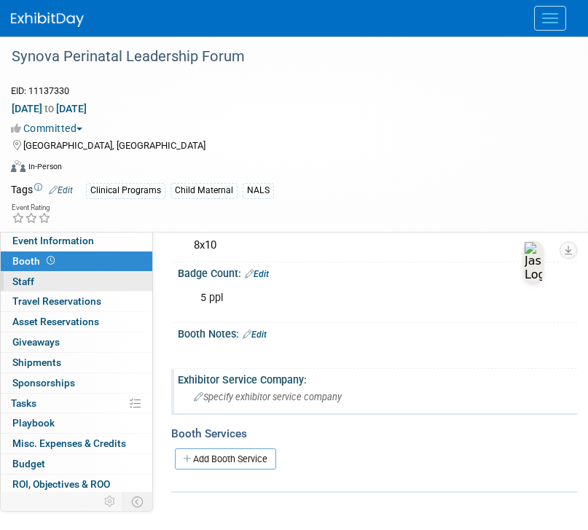
click at [63, 279] on link "0 Staff 0" at bounding box center [77, 282] width 152 height 20
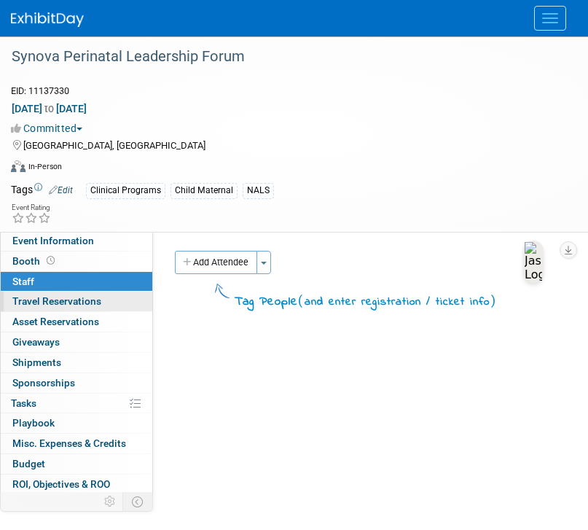
click at [101, 309] on link "0 Travel Reservations 0" at bounding box center [77, 302] width 152 height 20
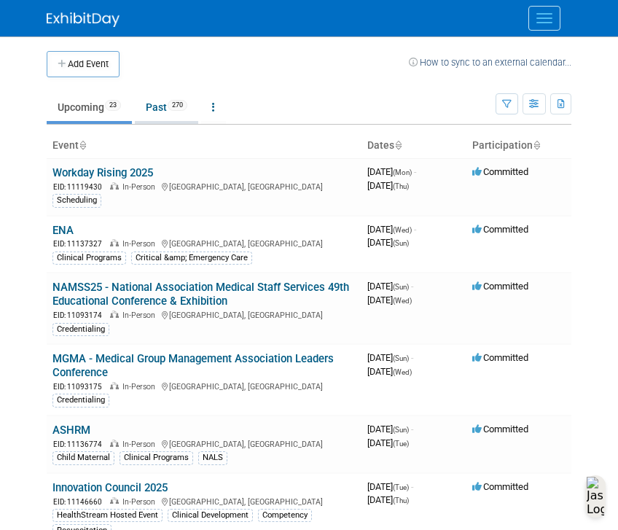
click at [173, 103] on span "270" at bounding box center [178, 105] width 20 height 11
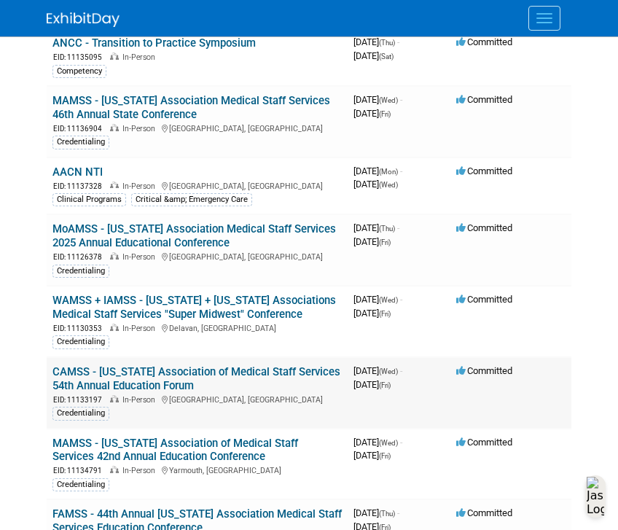
scroll to position [571, 0]
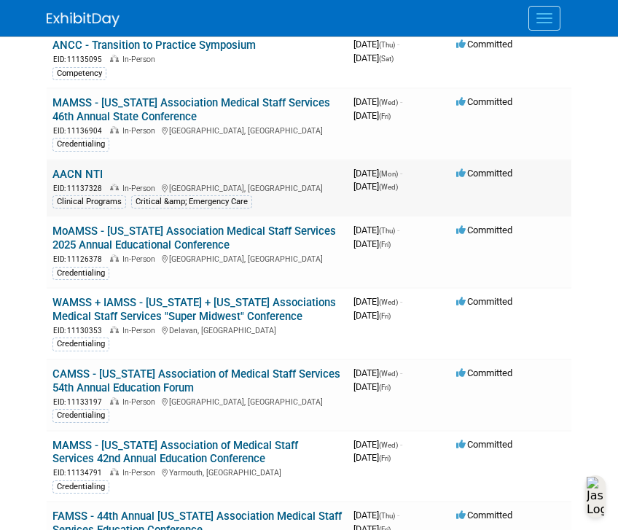
click at [78, 177] on link "AACN NTI" at bounding box center [77, 174] width 50 height 13
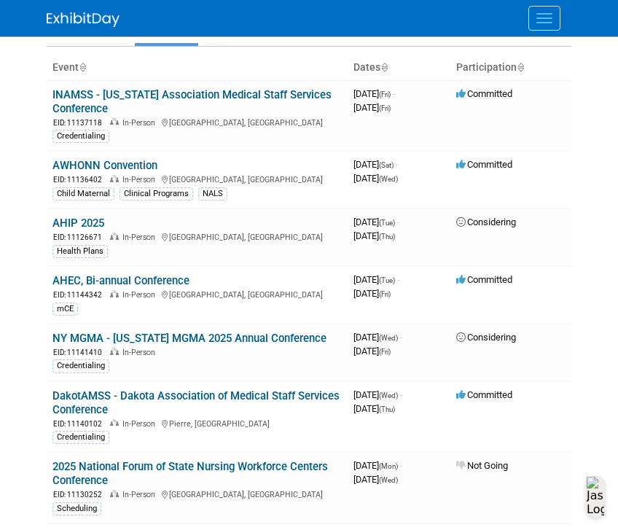
scroll to position [0, 0]
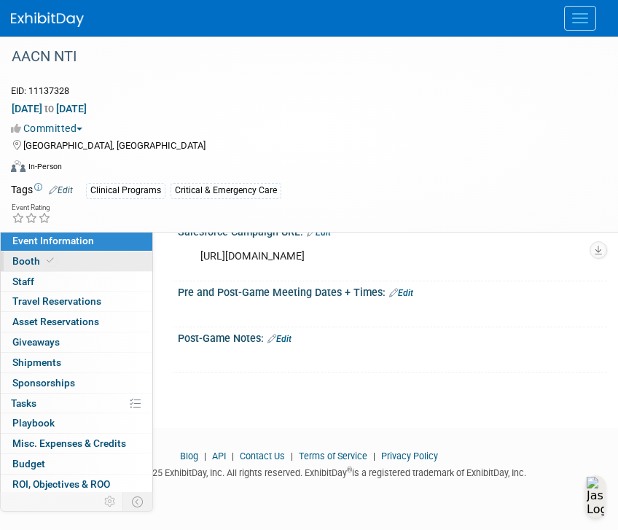
click at [90, 262] on link "Booth" at bounding box center [77, 261] width 152 height 20
